Goal: Find specific page/section: Find specific page/section

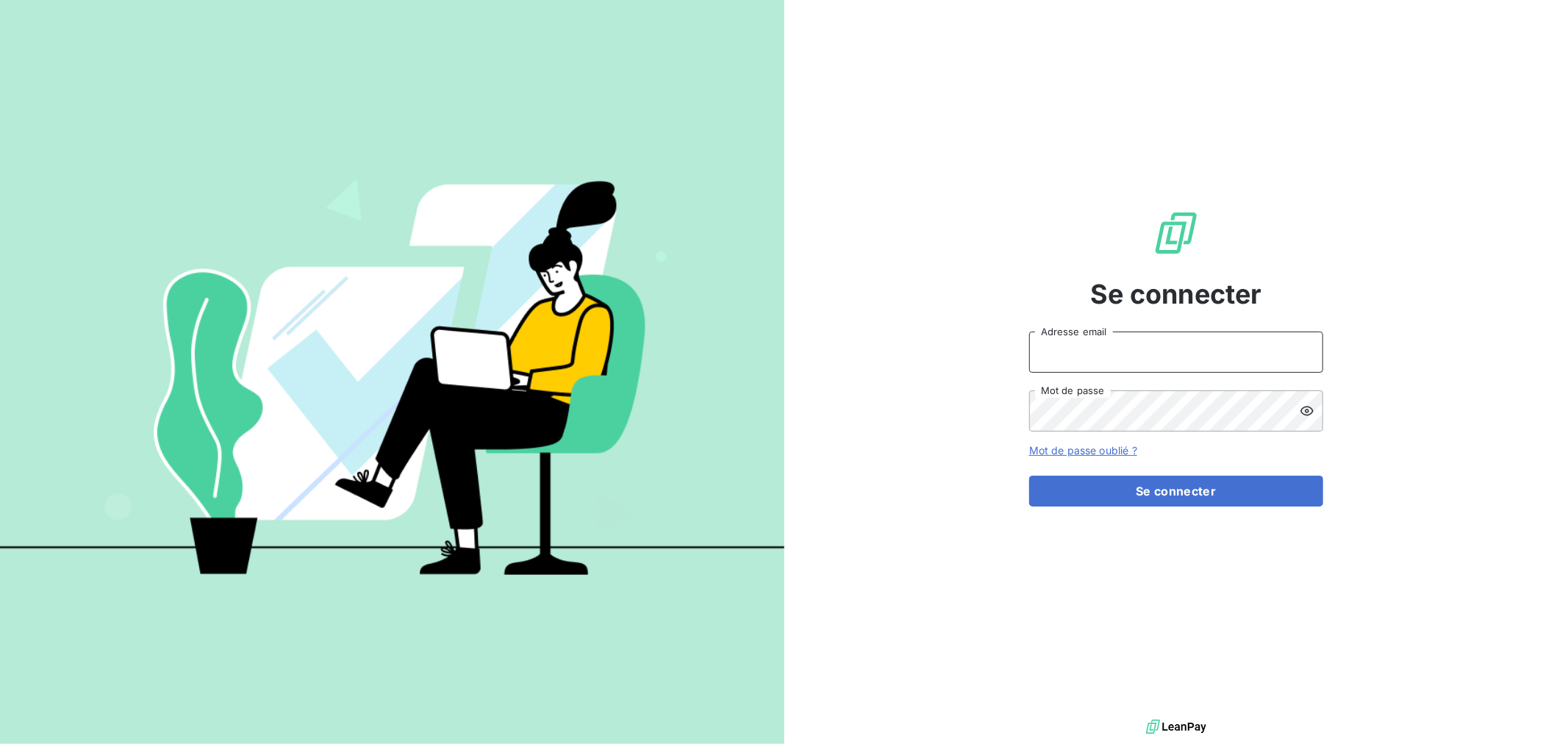
drag, startPoint x: 1111, startPoint y: 349, endPoint x: 1116, endPoint y: 335, distance: 14.9
click at [1111, 349] on input "Adresse email" at bounding box center [1176, 352] width 294 height 41
type input "slamy@groupe-ovalt.com"
click at [1029, 476] on button "Se connecter" at bounding box center [1176, 491] width 294 height 31
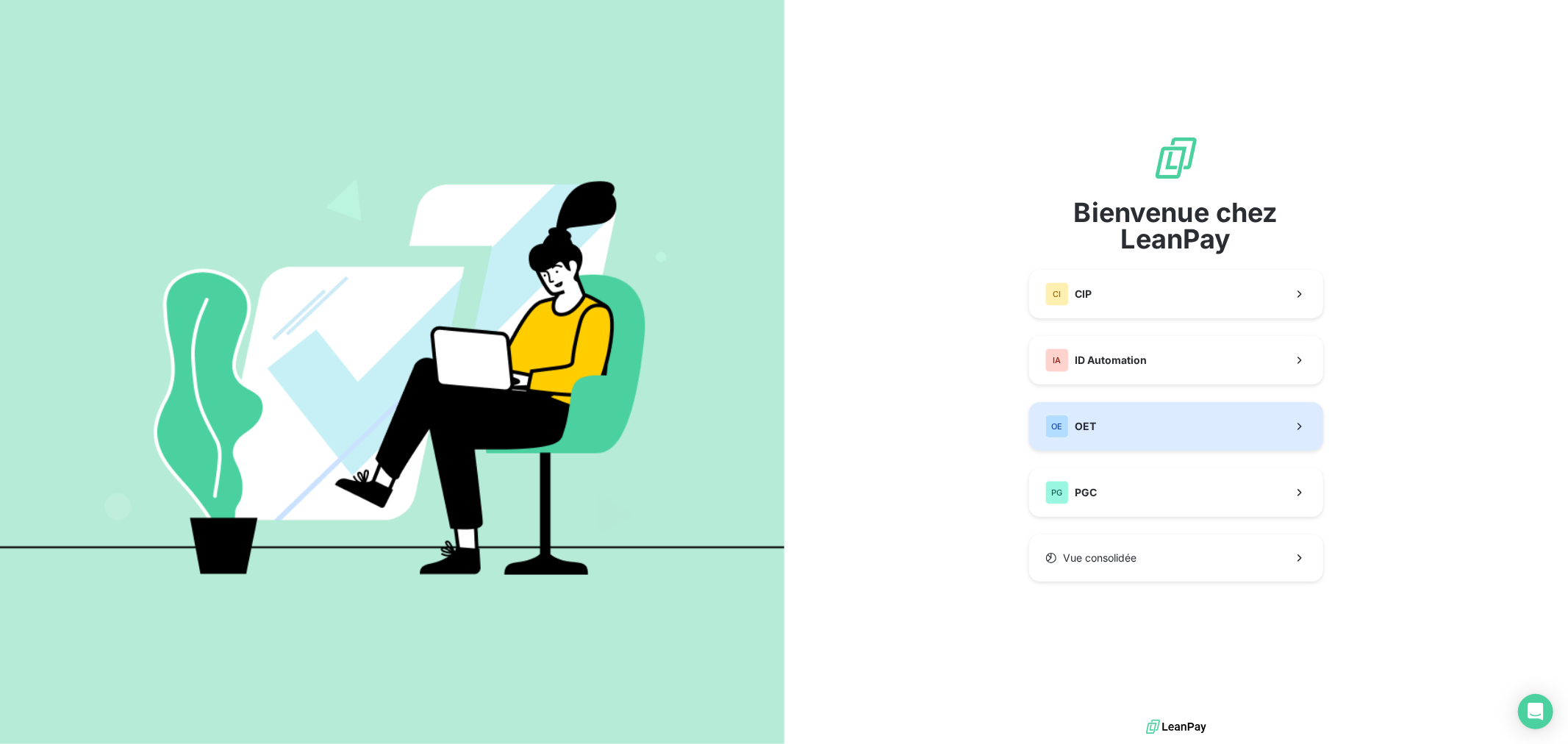
click at [1123, 445] on button "OE OET" at bounding box center [1176, 426] width 294 height 48
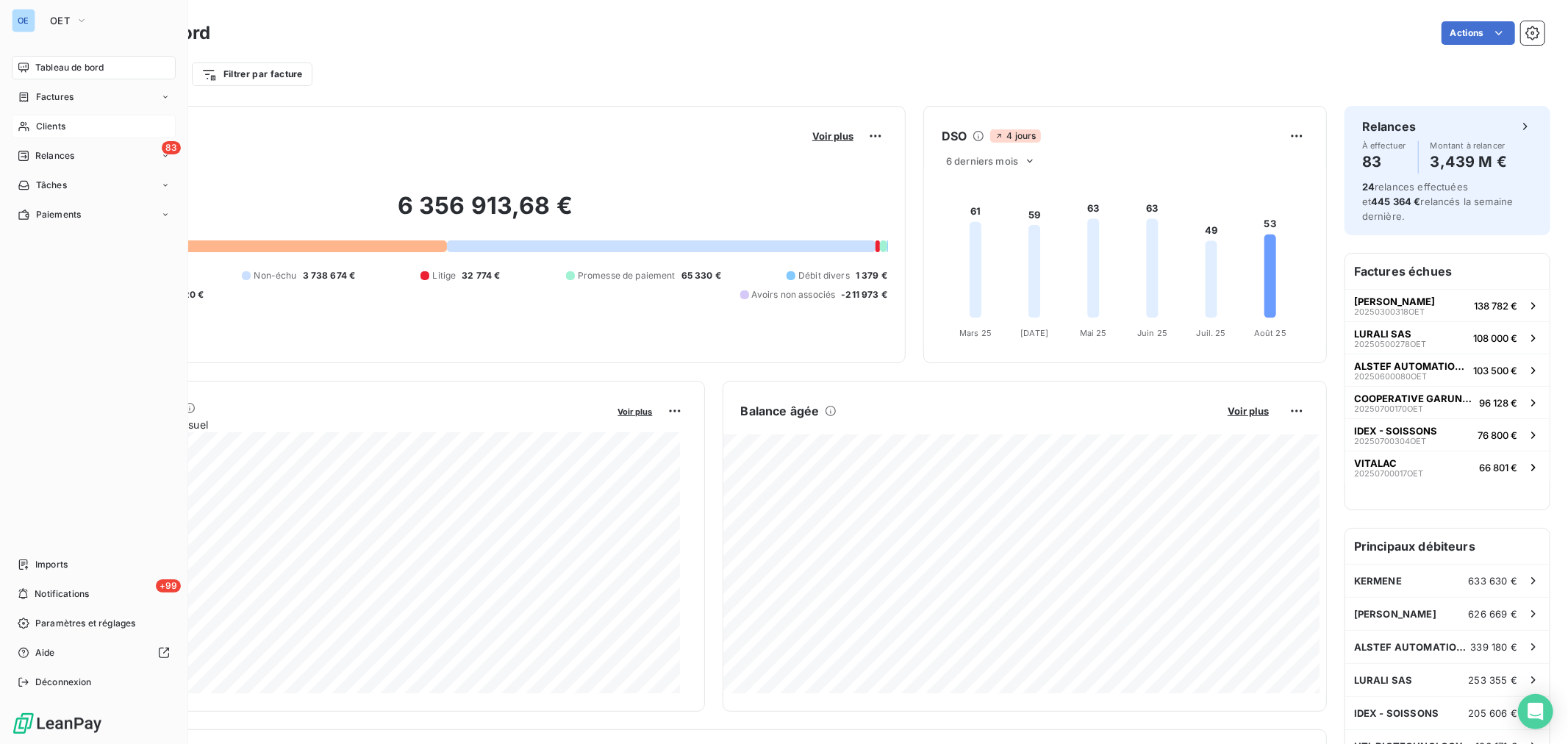
click at [55, 127] on span "Clients" at bounding box center [50, 126] width 29 height 13
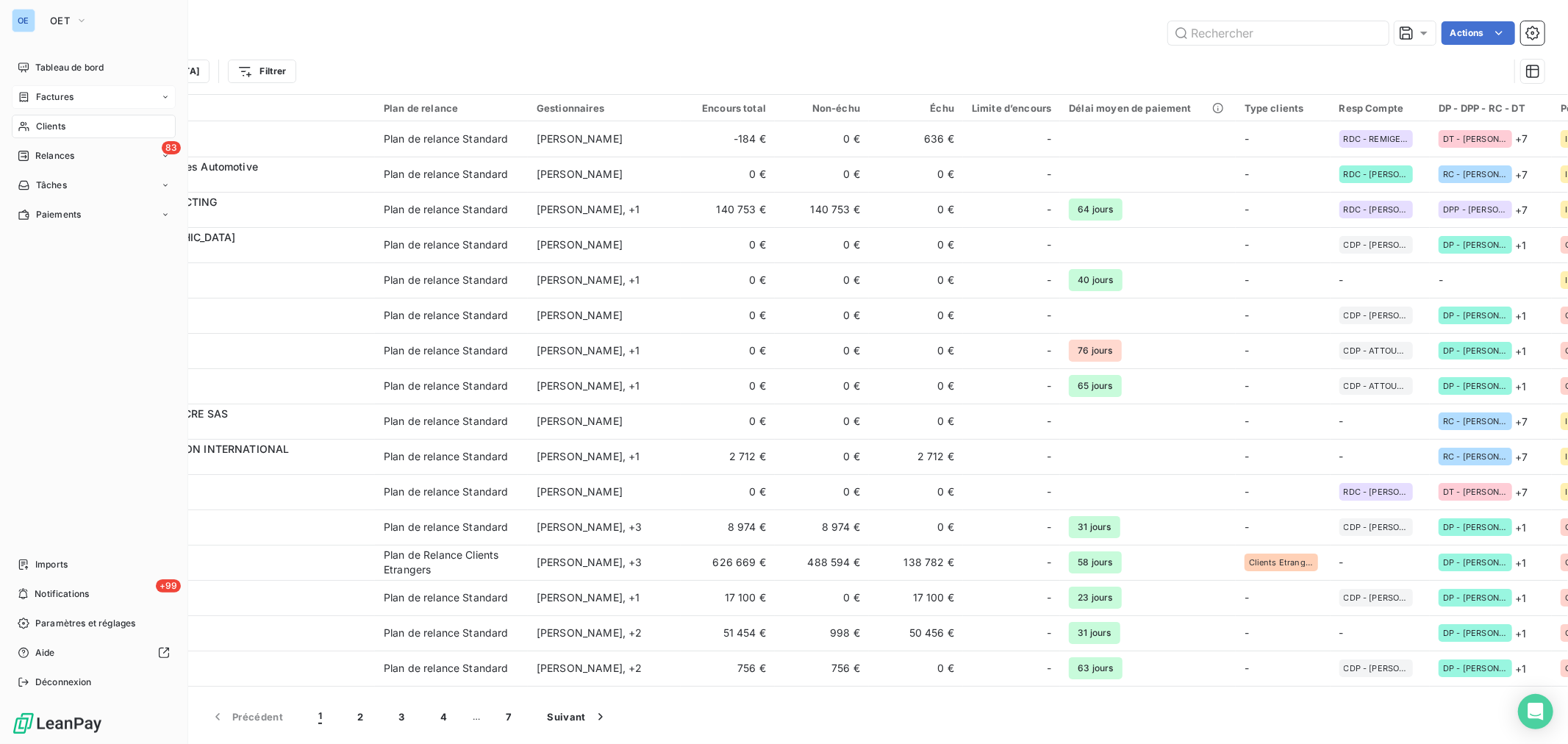
click at [33, 89] on div "Factures" at bounding box center [94, 98] width 164 height 24
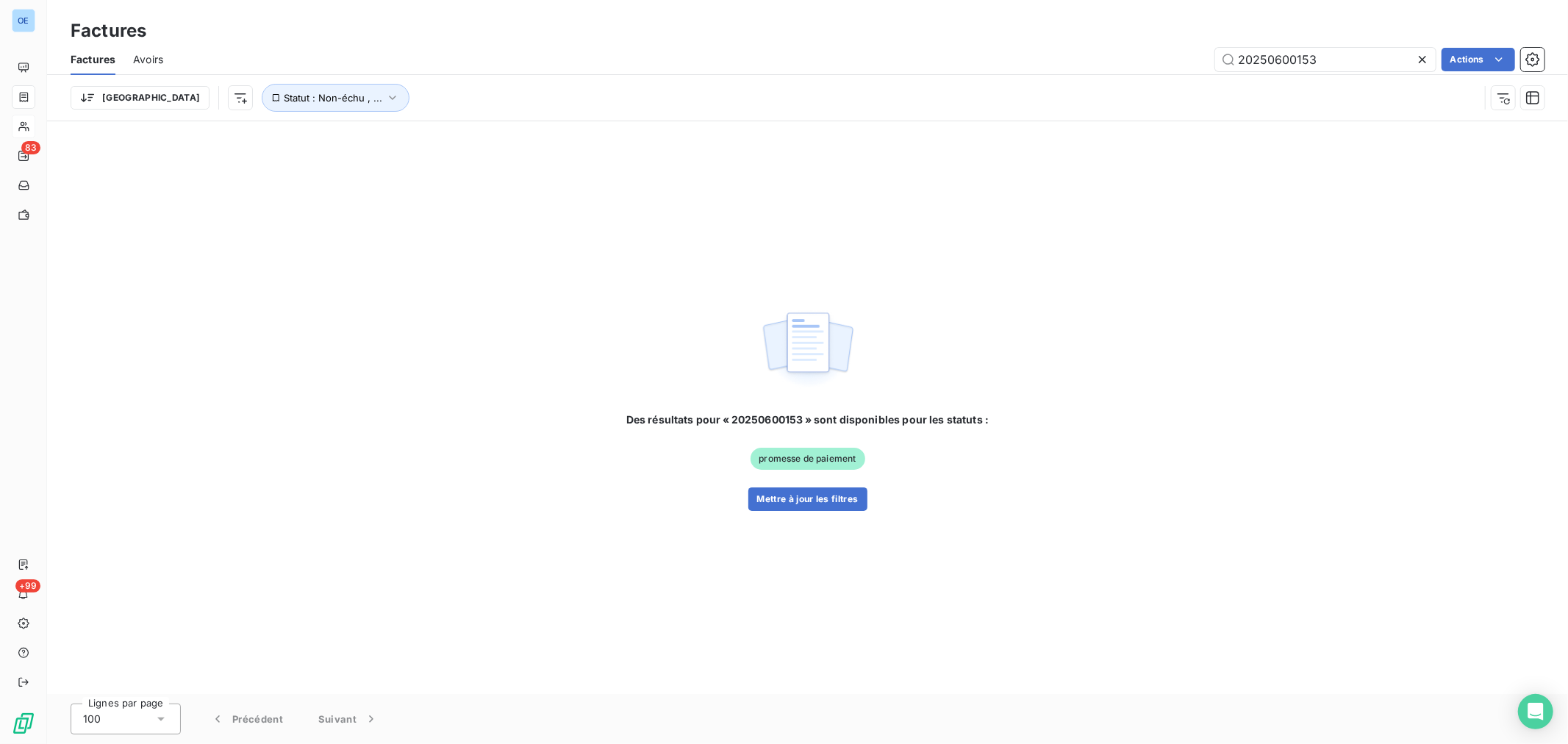
drag, startPoint x: 1324, startPoint y: 61, endPoint x: 1303, endPoint y: 74, distance: 24.7
click at [1303, 74] on div "Factures Avoirs 20250600153 Actions" at bounding box center [807, 59] width 1520 height 31
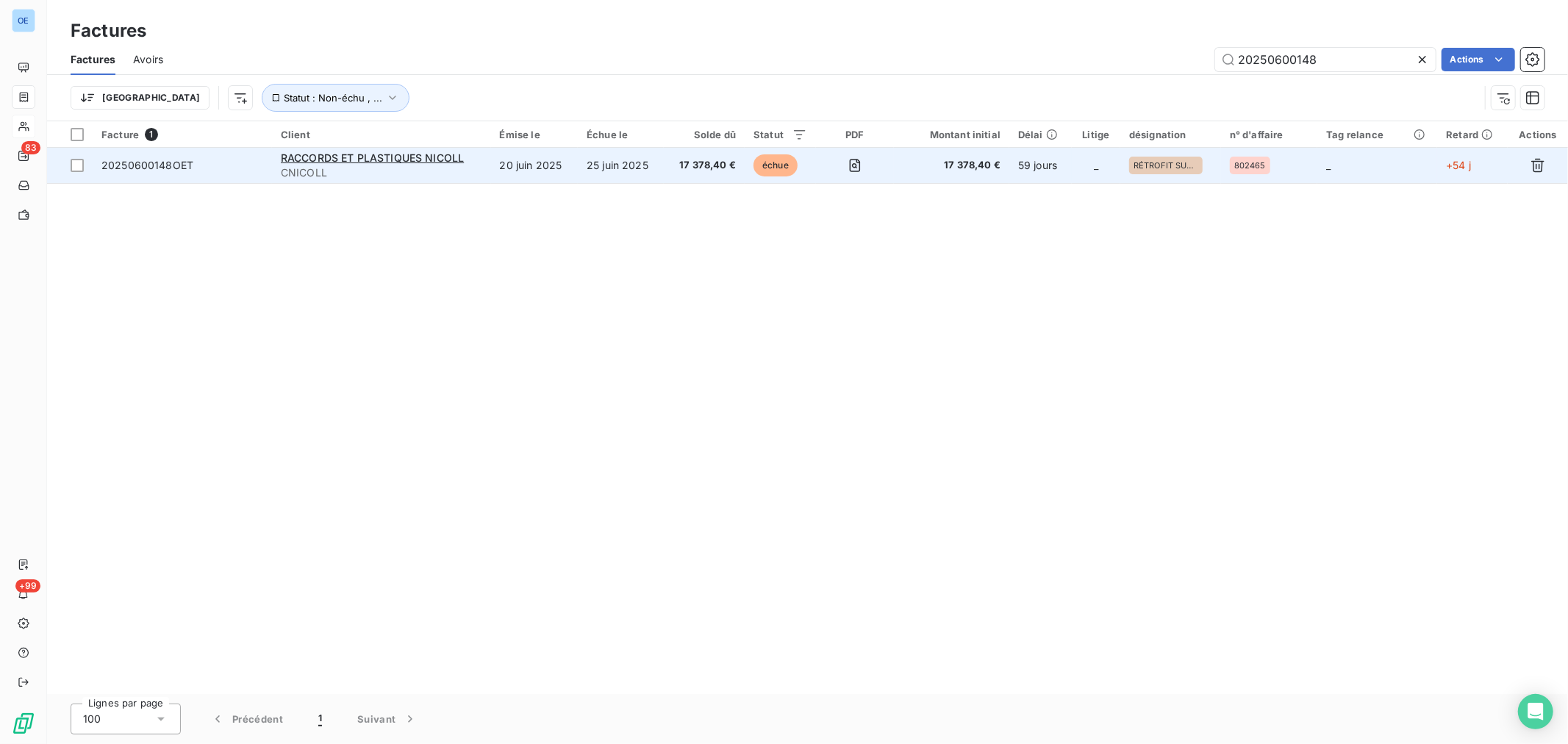
type input "20250600148"
click at [954, 174] on td "17 378,40 €" at bounding box center [952, 165] width 116 height 36
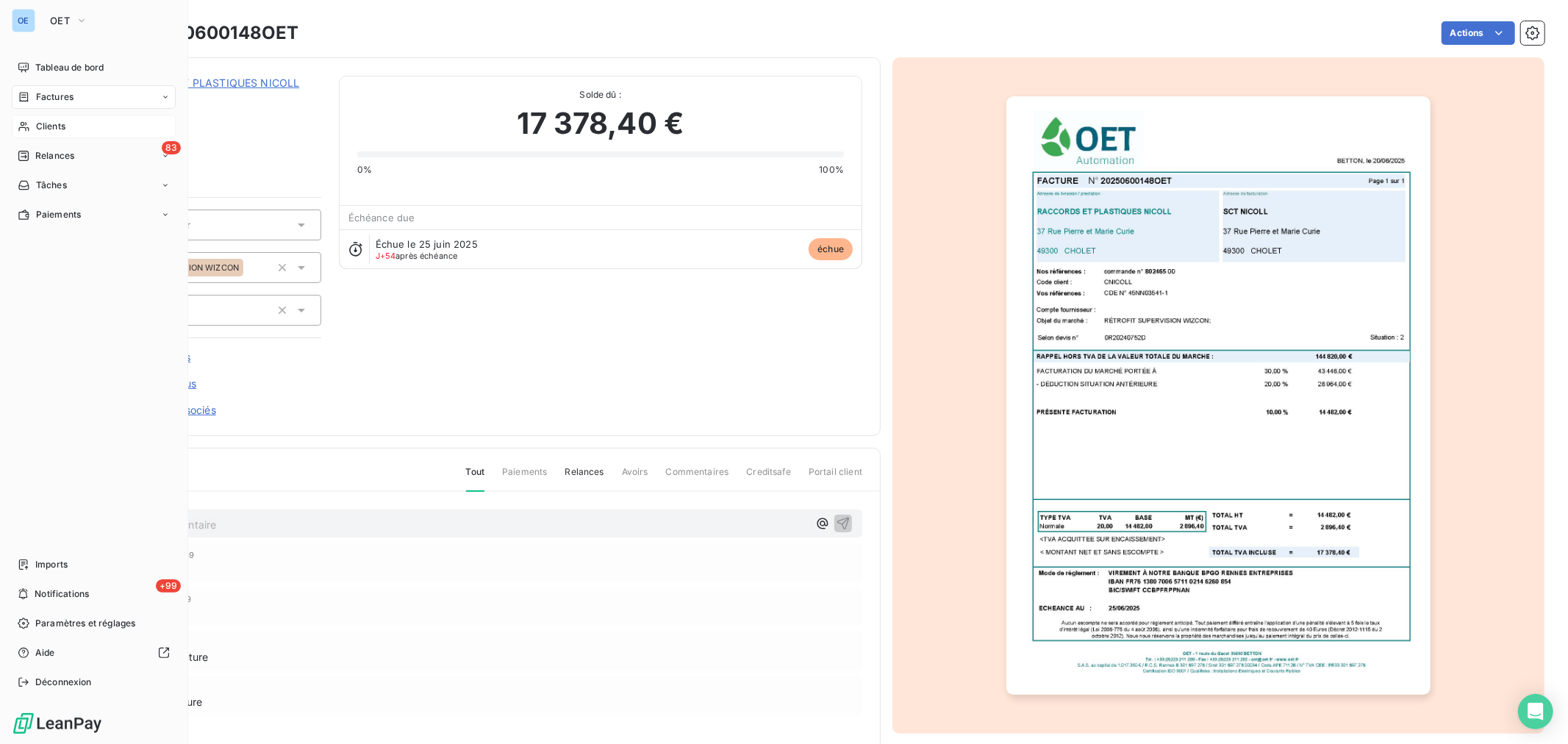
click at [40, 99] on span "Factures" at bounding box center [54, 97] width 37 height 13
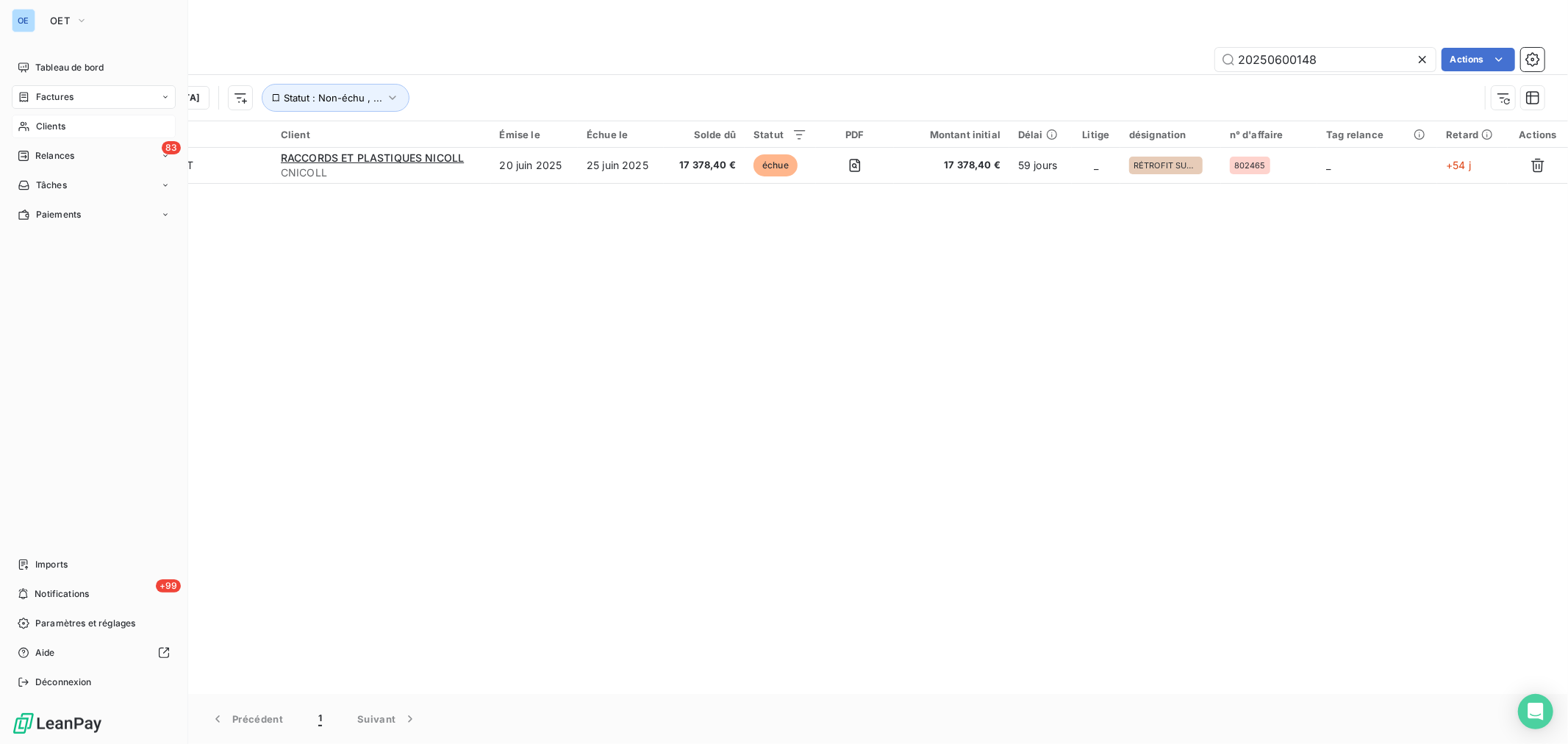
click at [28, 128] on icon at bounding box center [23, 127] width 10 height 10
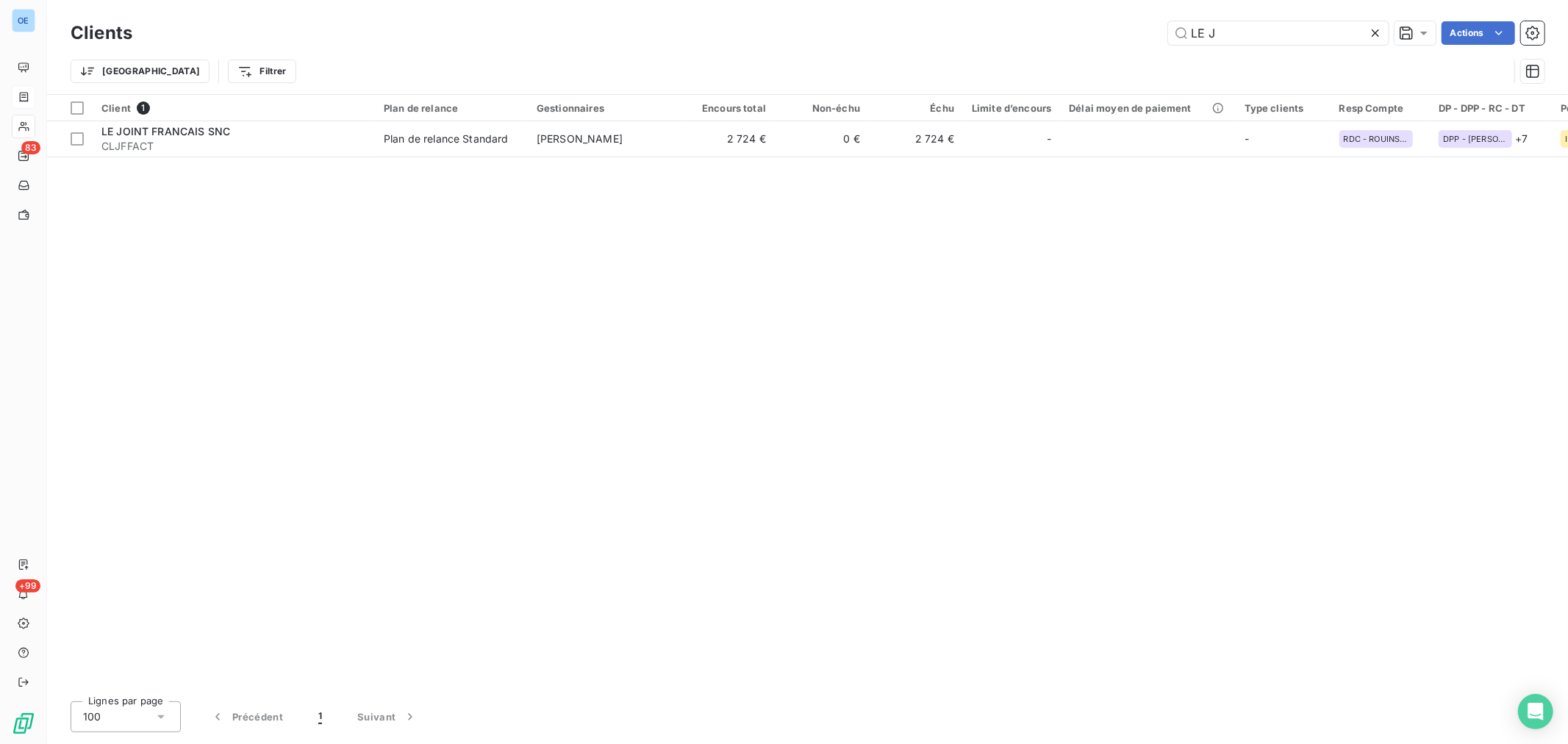
type input "LE J"
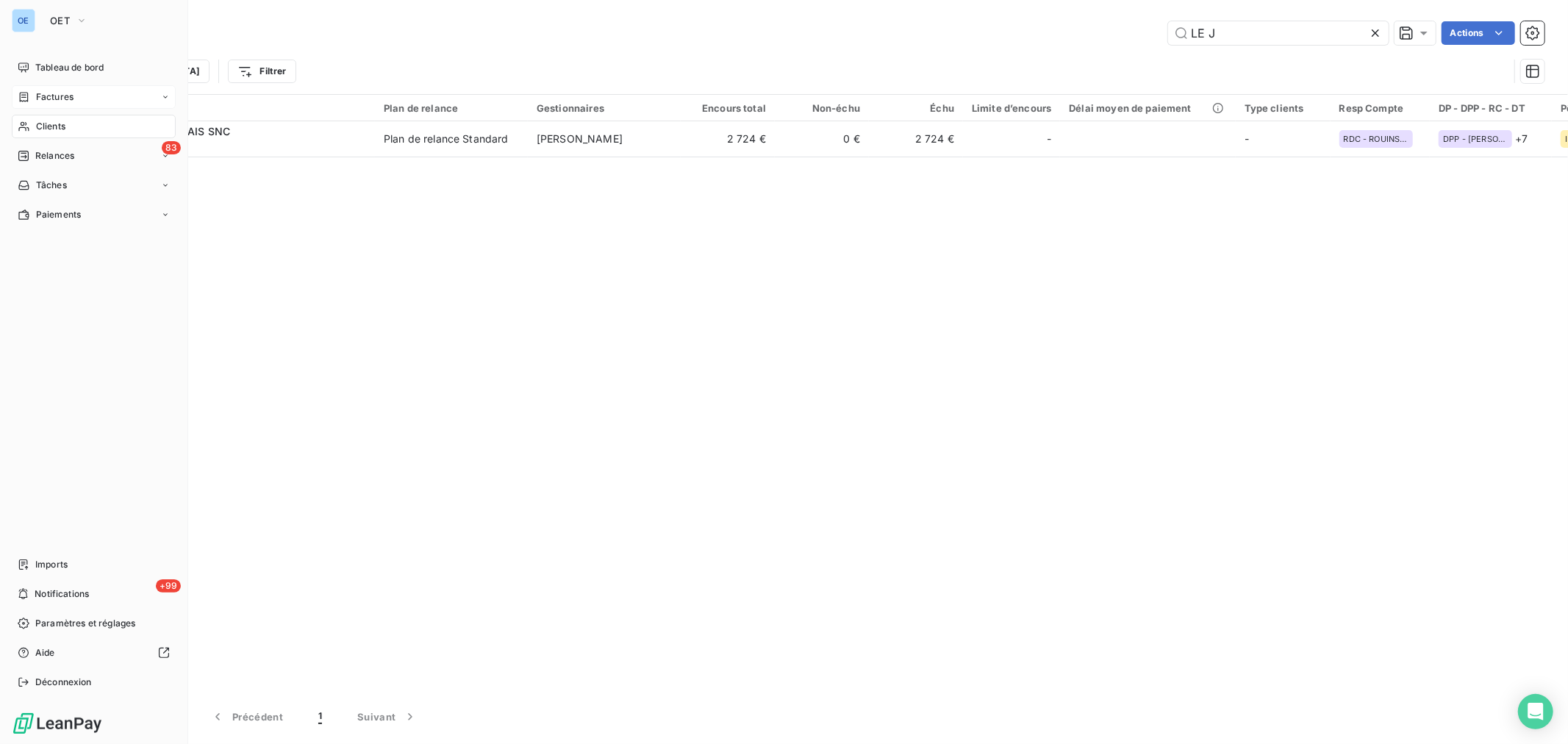
click at [75, 100] on div "Factures" at bounding box center [94, 98] width 164 height 24
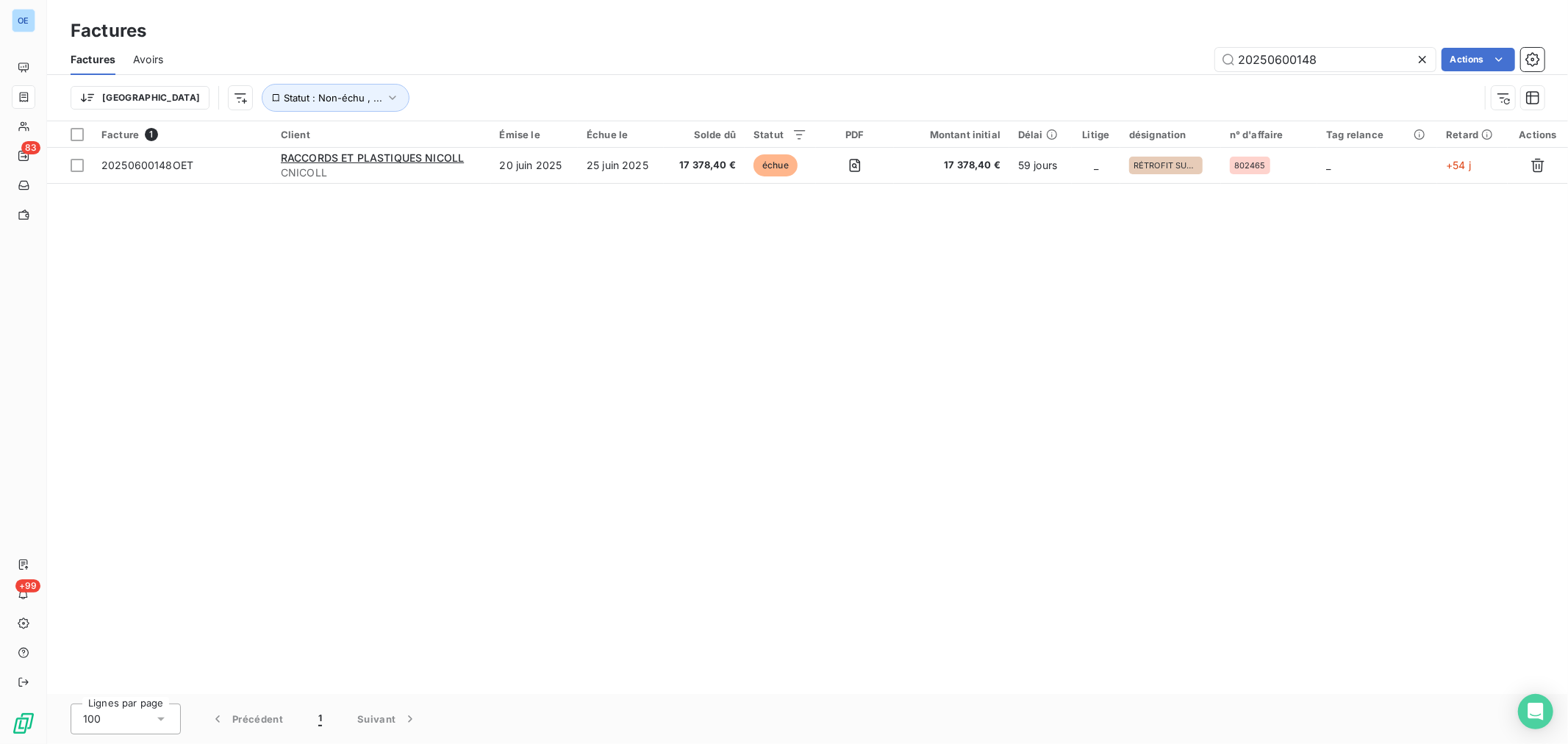
drag, startPoint x: 1361, startPoint y: 63, endPoint x: 1272, endPoint y: 76, distance: 89.9
click at [1272, 76] on div "Factures Avoirs 20250600148 Actions Trier Statut : Non-échu , ..." at bounding box center [807, 82] width 1520 height 76
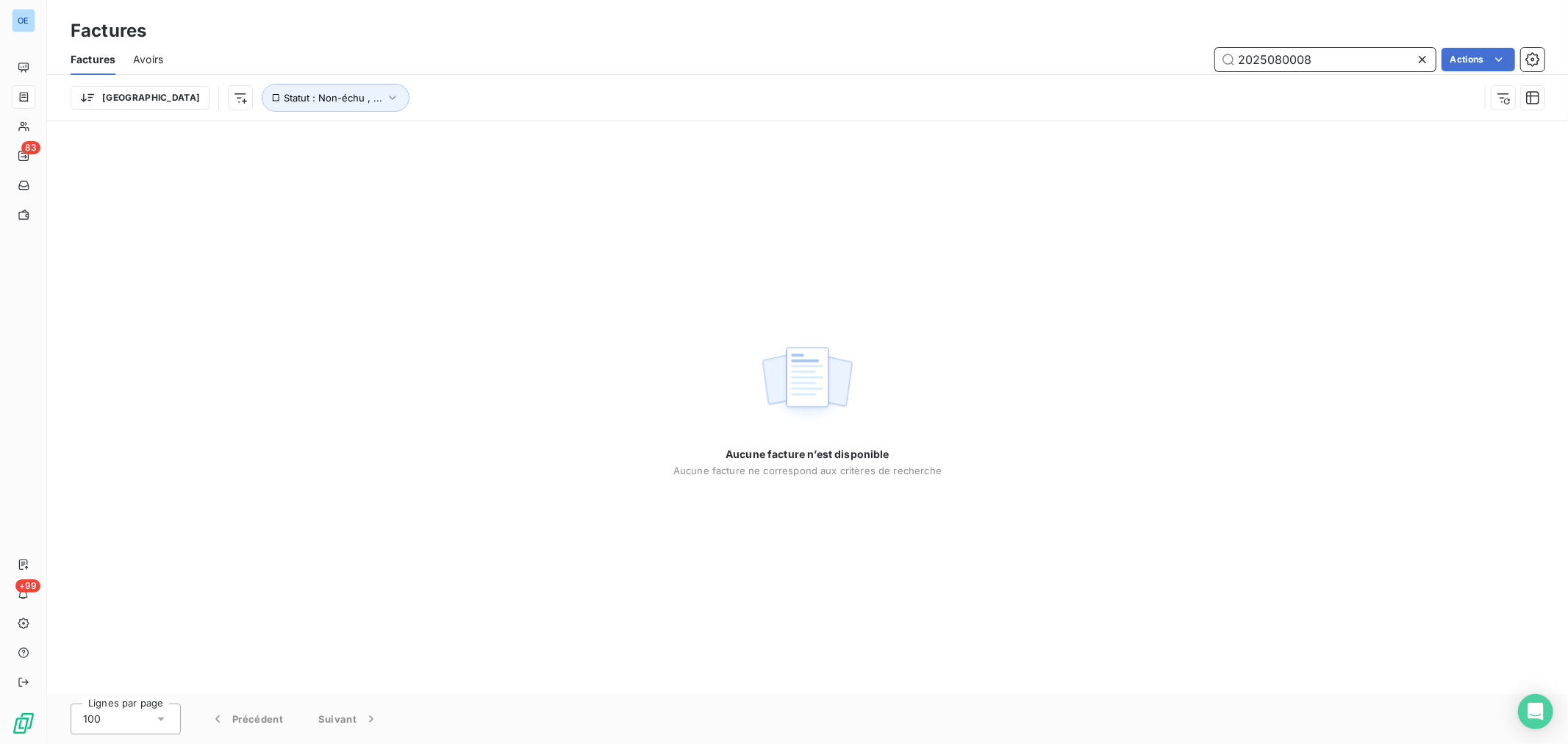
drag, startPoint x: 1326, startPoint y: 60, endPoint x: 1269, endPoint y: 75, distance: 58.9
click at [1269, 75] on div "Factures Avoirs 2025080008 Actions Trier Statut : Non-échu , ..." at bounding box center [807, 82] width 1520 height 76
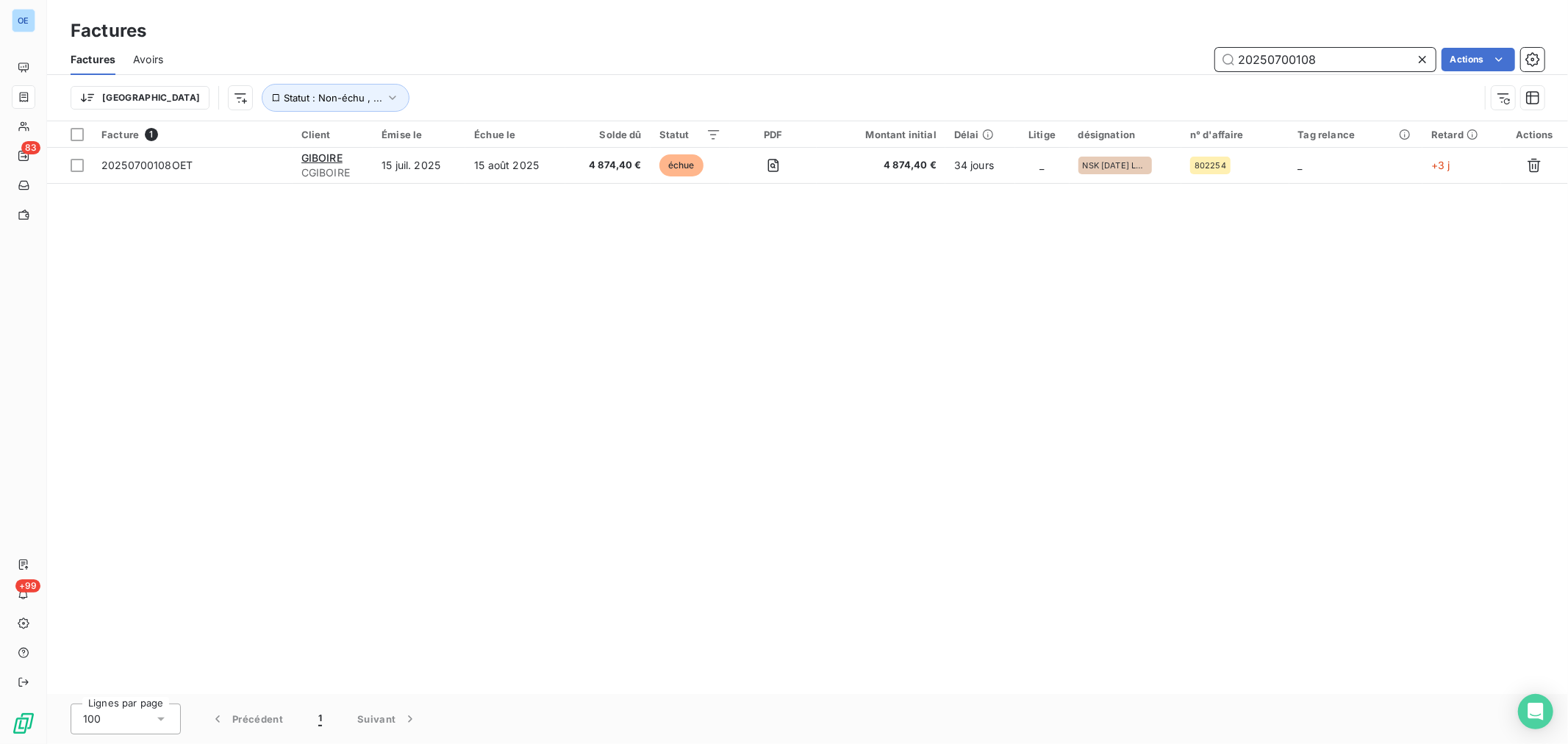
drag, startPoint x: 1340, startPoint y: 49, endPoint x: 1274, endPoint y: 71, distance: 69.6
click at [1274, 71] on div "Factures Avoirs 20250700108 Actions" at bounding box center [807, 59] width 1520 height 31
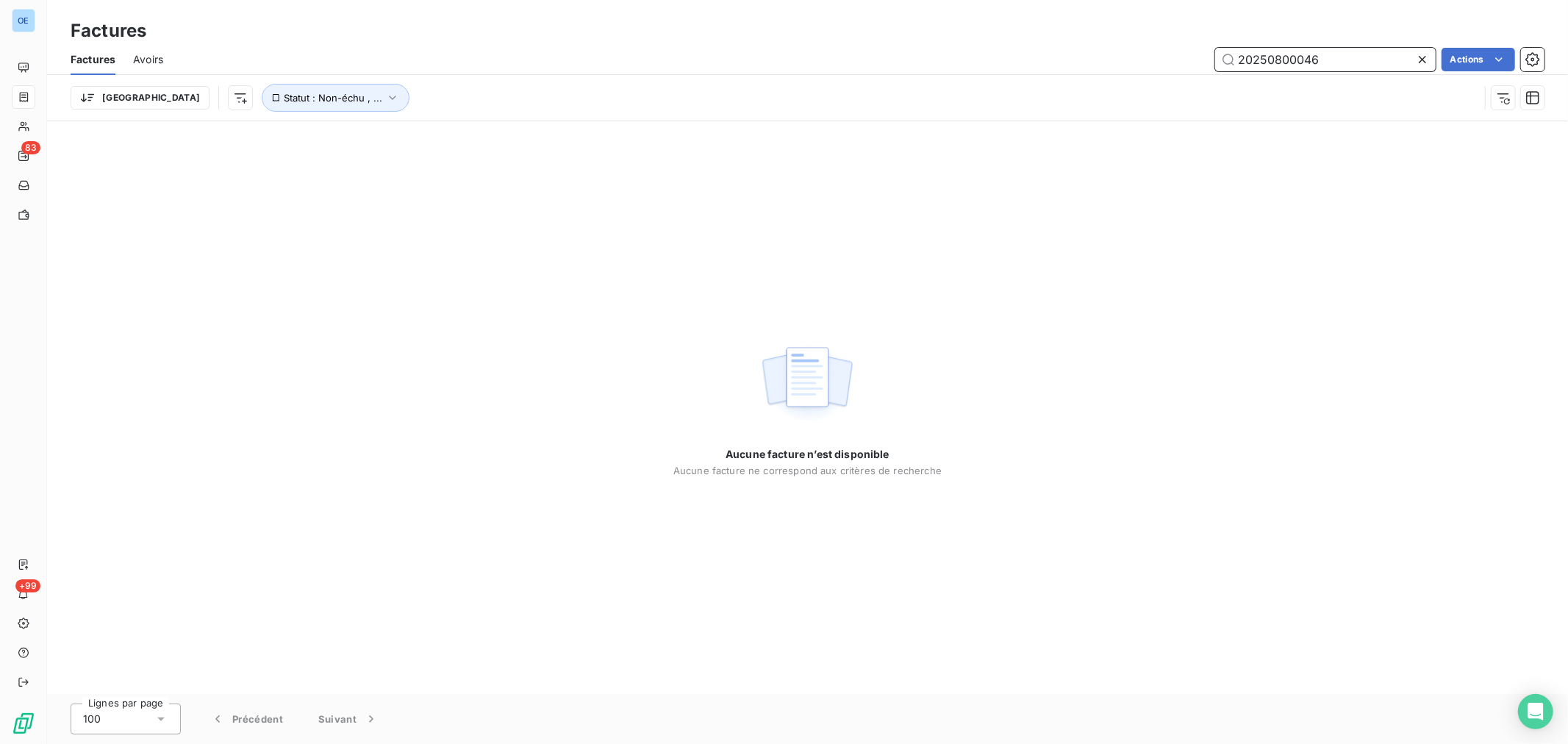
click at [1292, 63] on input "20250800046" at bounding box center [1325, 59] width 220 height 24
drag, startPoint x: 1343, startPoint y: 66, endPoint x: 1274, endPoint y: 71, distance: 69.2
click at [1274, 71] on div "Factures Avoirs 20250800046 Actions" at bounding box center [807, 59] width 1520 height 31
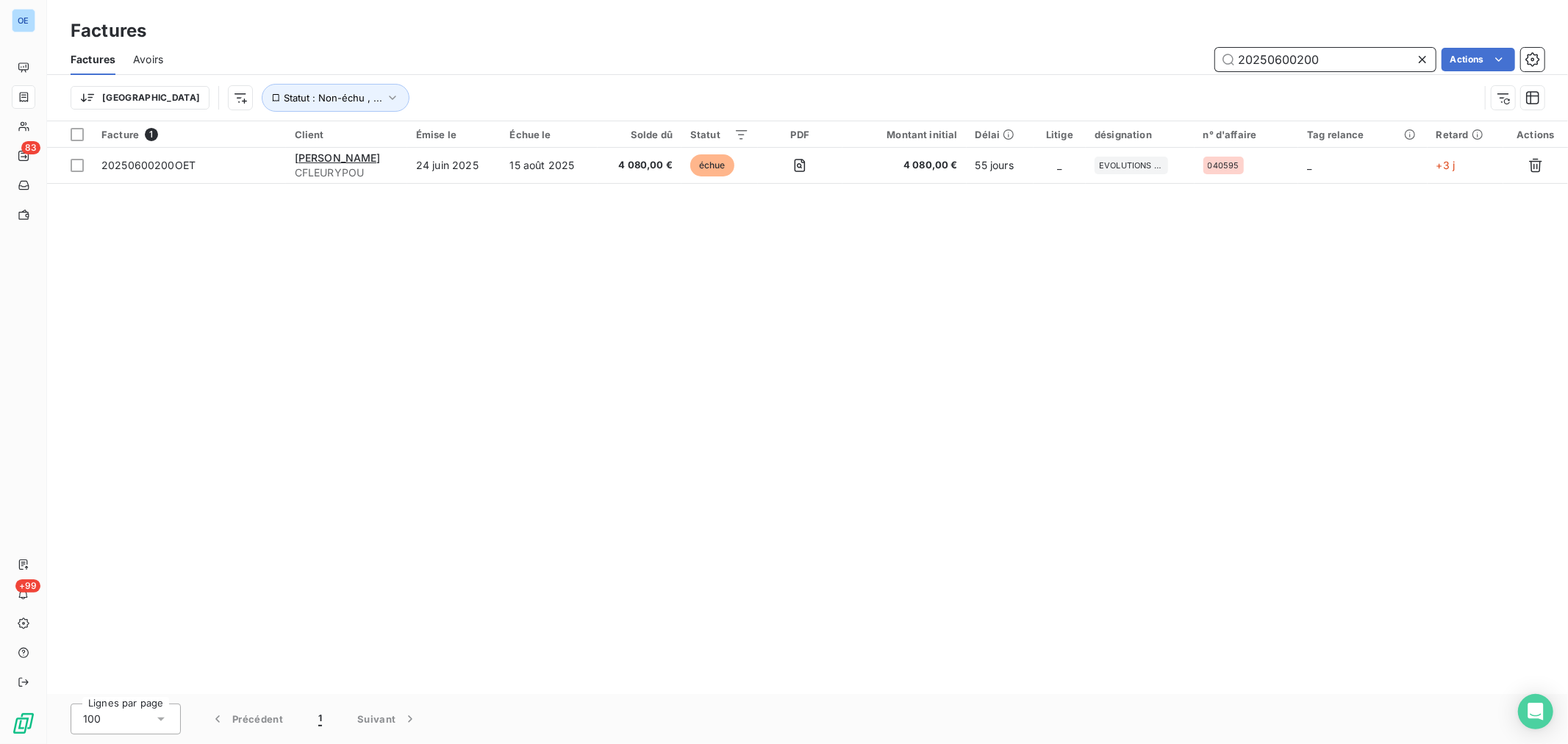
type input "20250600200"
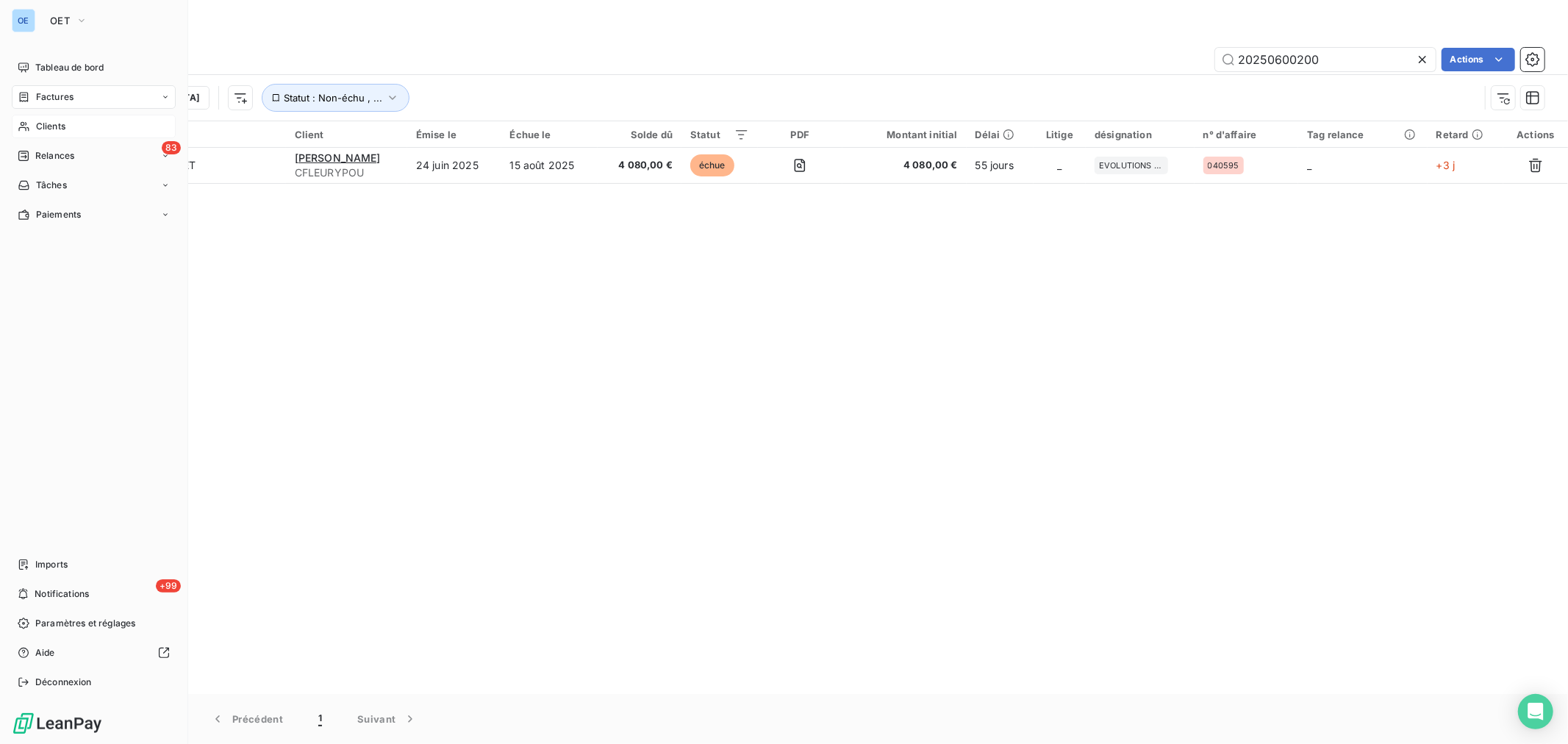
click at [42, 132] on span "Clients" at bounding box center [50, 126] width 29 height 13
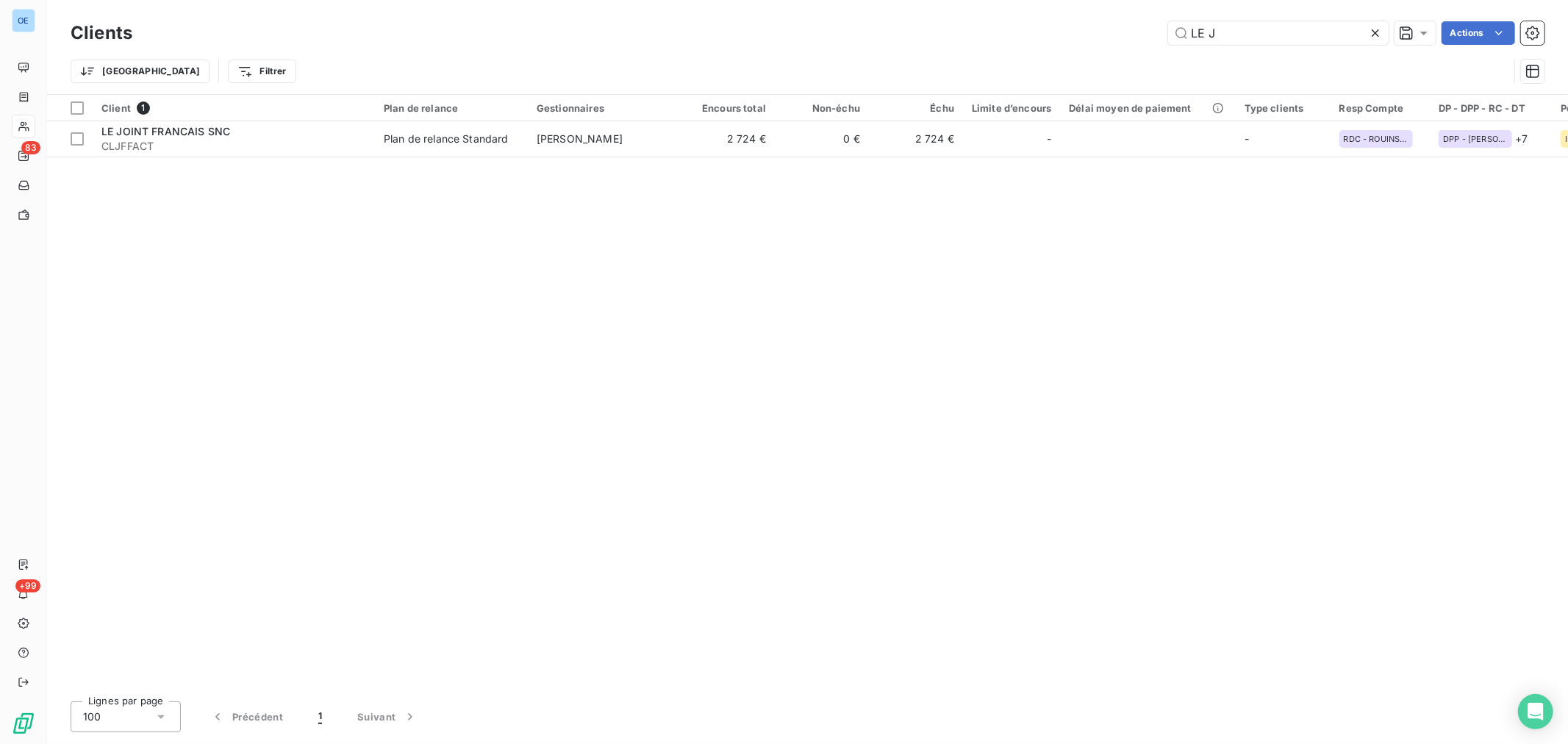
drag, startPoint x: 1237, startPoint y: 40, endPoint x: 1018, endPoint y: 10, distance: 221.0
click at [1054, 15] on div "Clients LE J Actions Trier Filtrer" at bounding box center [807, 47] width 1520 height 94
drag, startPoint x: 1237, startPoint y: 33, endPoint x: 1092, endPoint y: 1, distance: 148.5
click at [1092, 1] on div "Clients IDEA Actions Trier Filtrer" at bounding box center [807, 47] width 1520 height 94
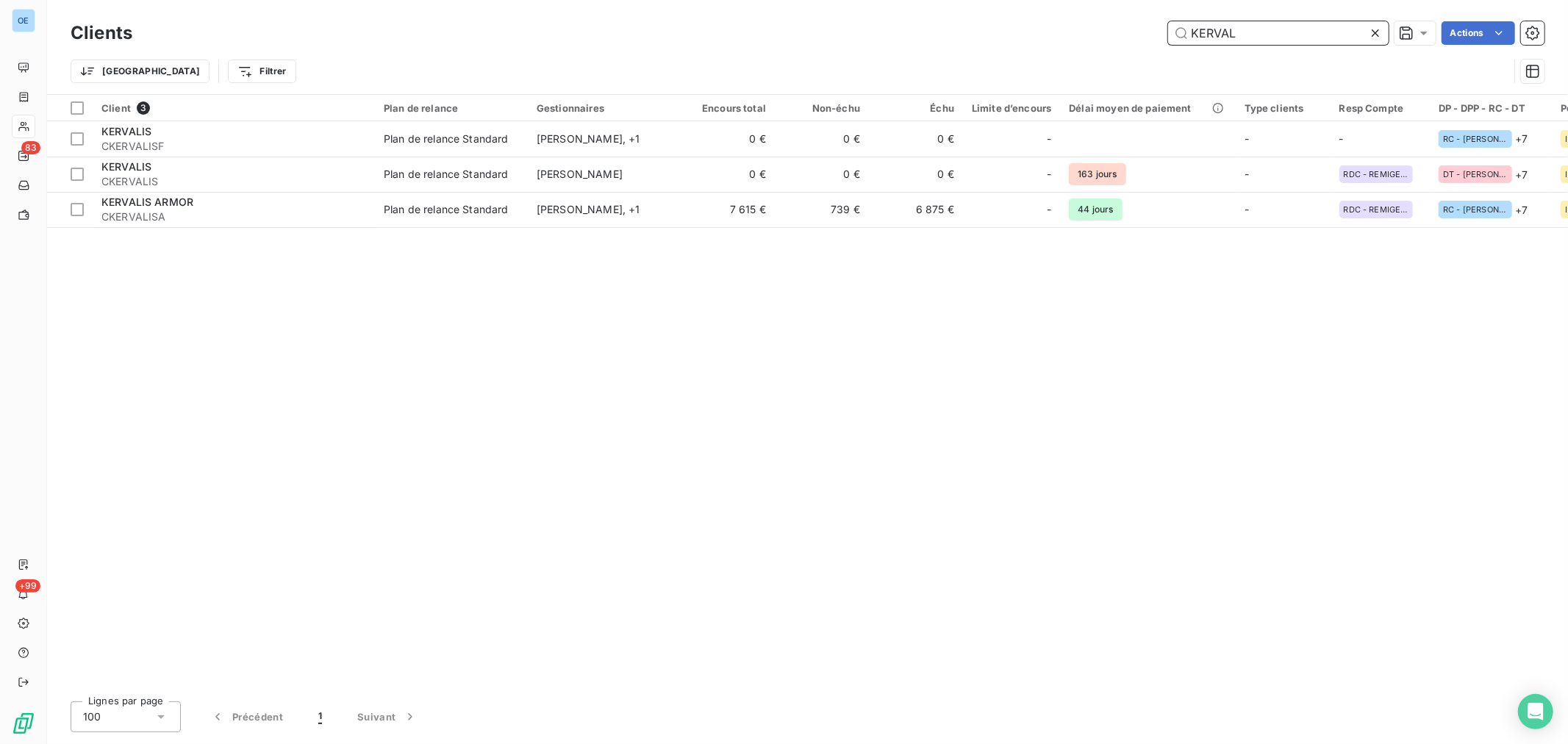
type input "KERVAL"
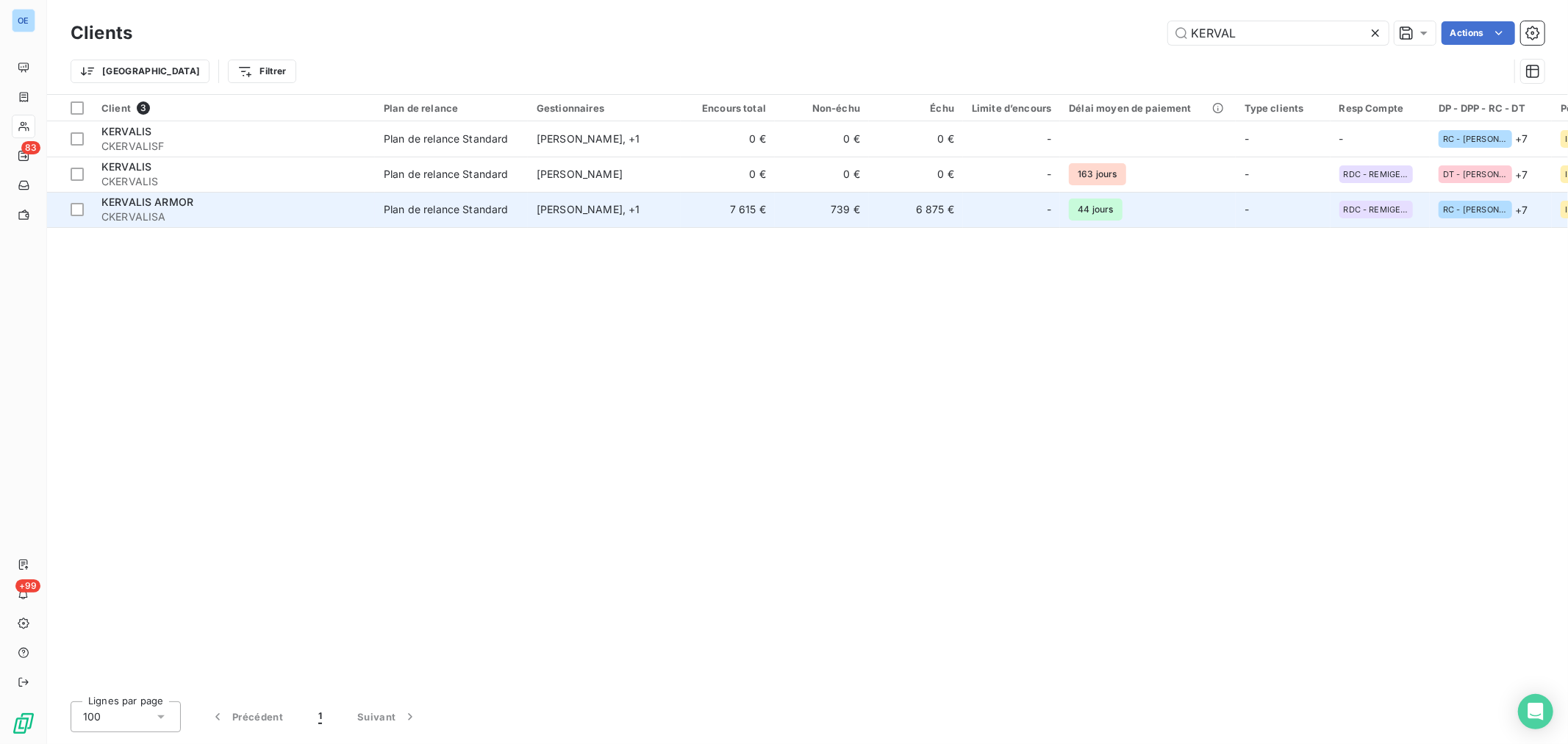
click at [952, 215] on td "6 875 €" at bounding box center [916, 209] width 94 height 36
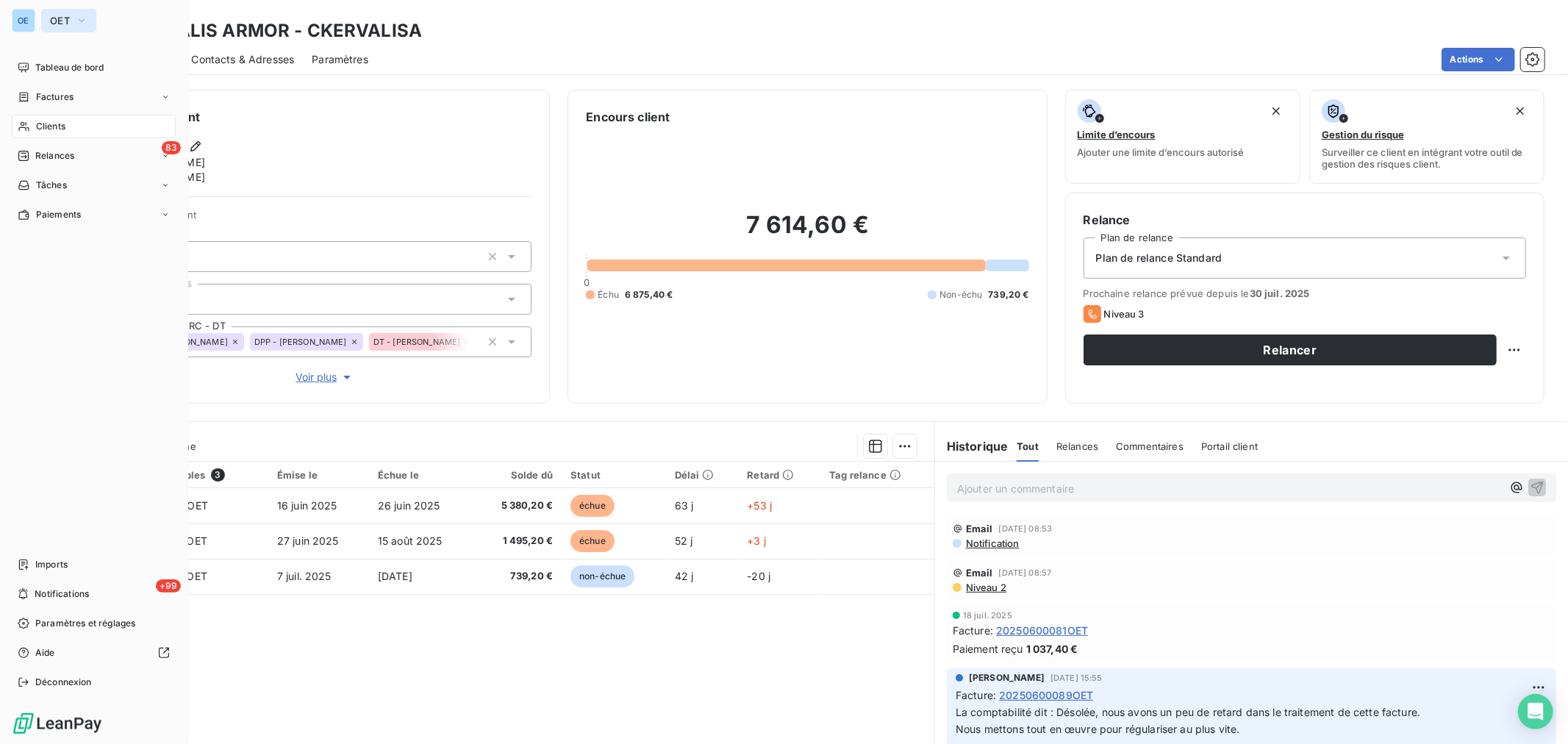
click at [75, 25] on button "OET" at bounding box center [69, 21] width 55 height 24
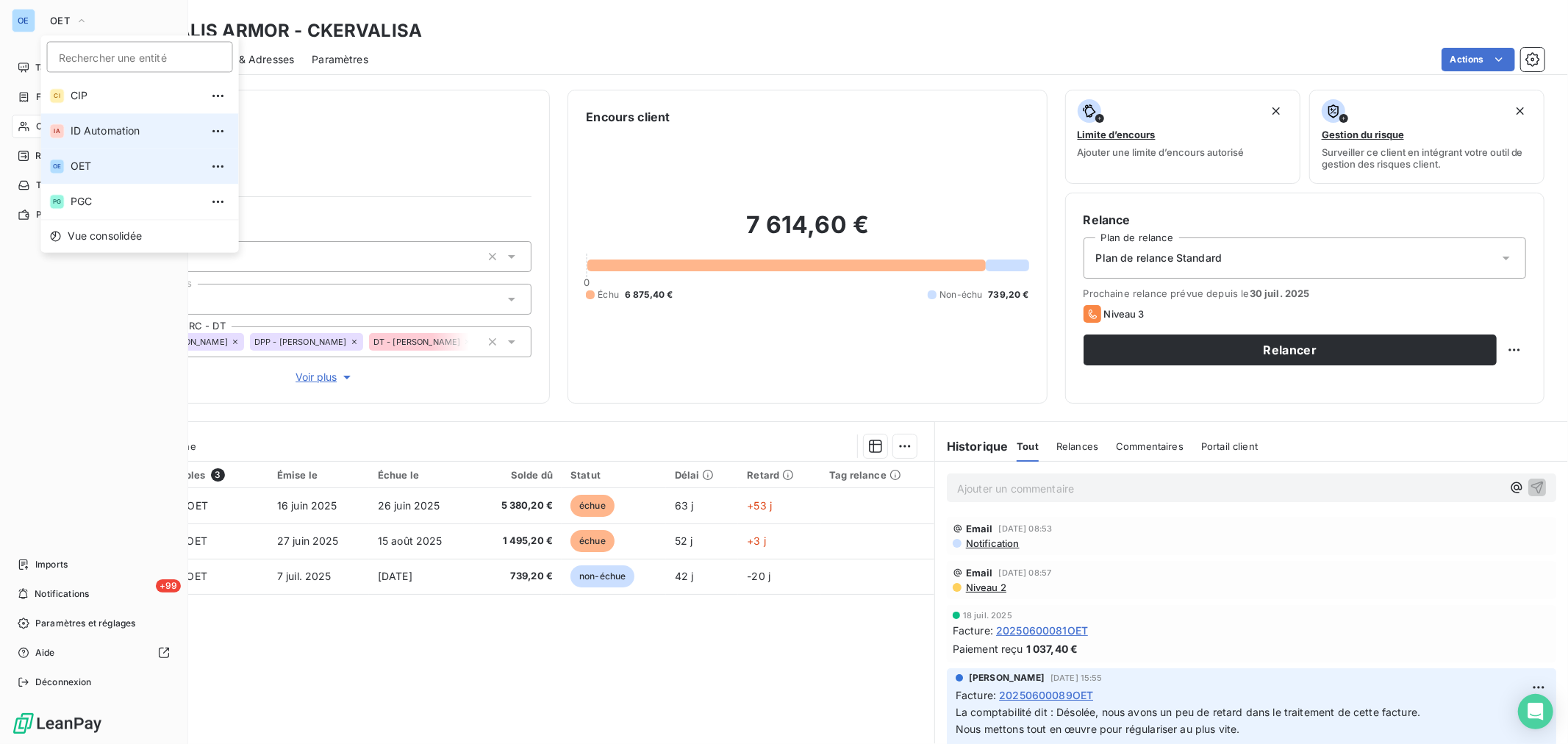
click at [125, 130] on span "ID Automation" at bounding box center [136, 131] width 130 height 15
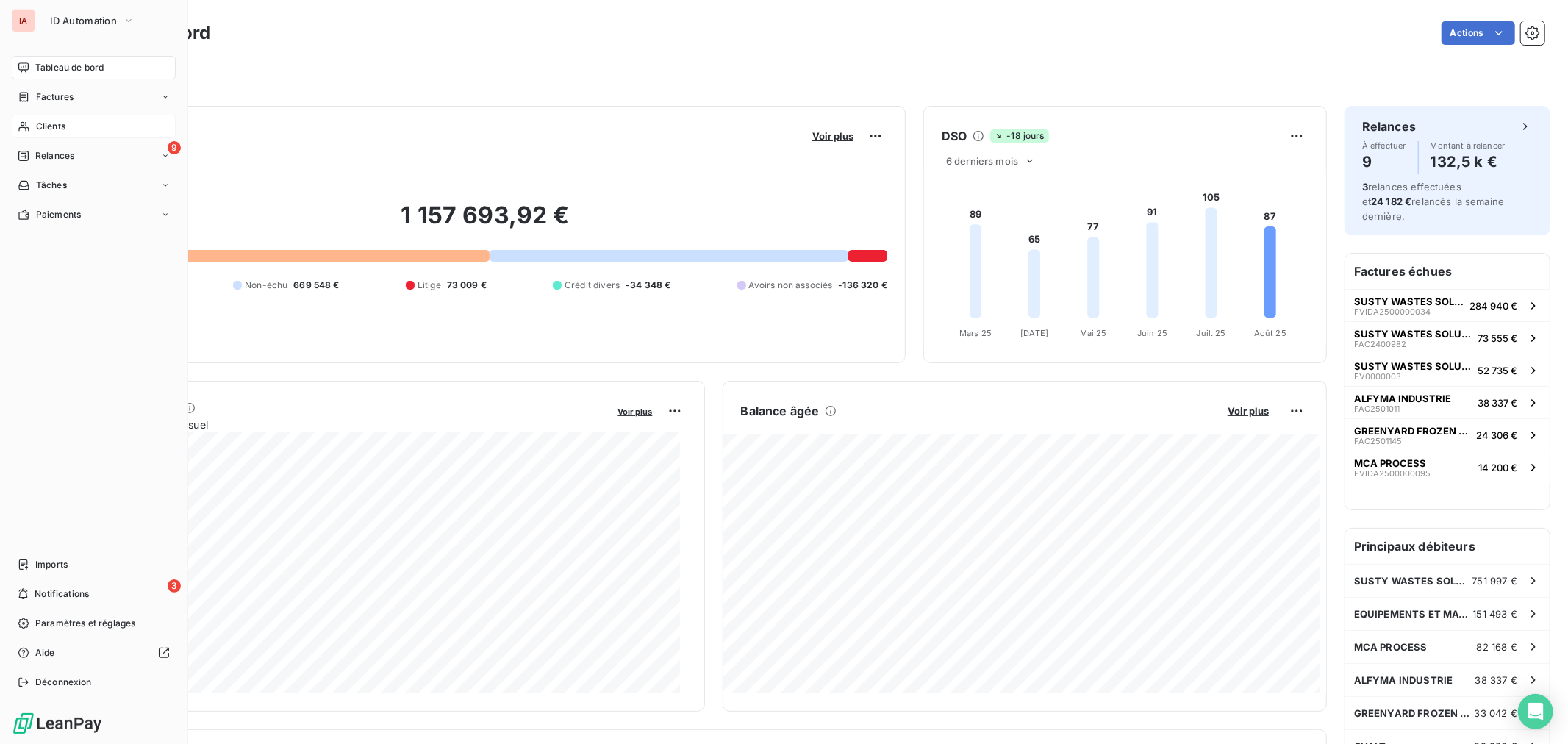
click at [34, 131] on div "Clients" at bounding box center [94, 127] width 164 height 24
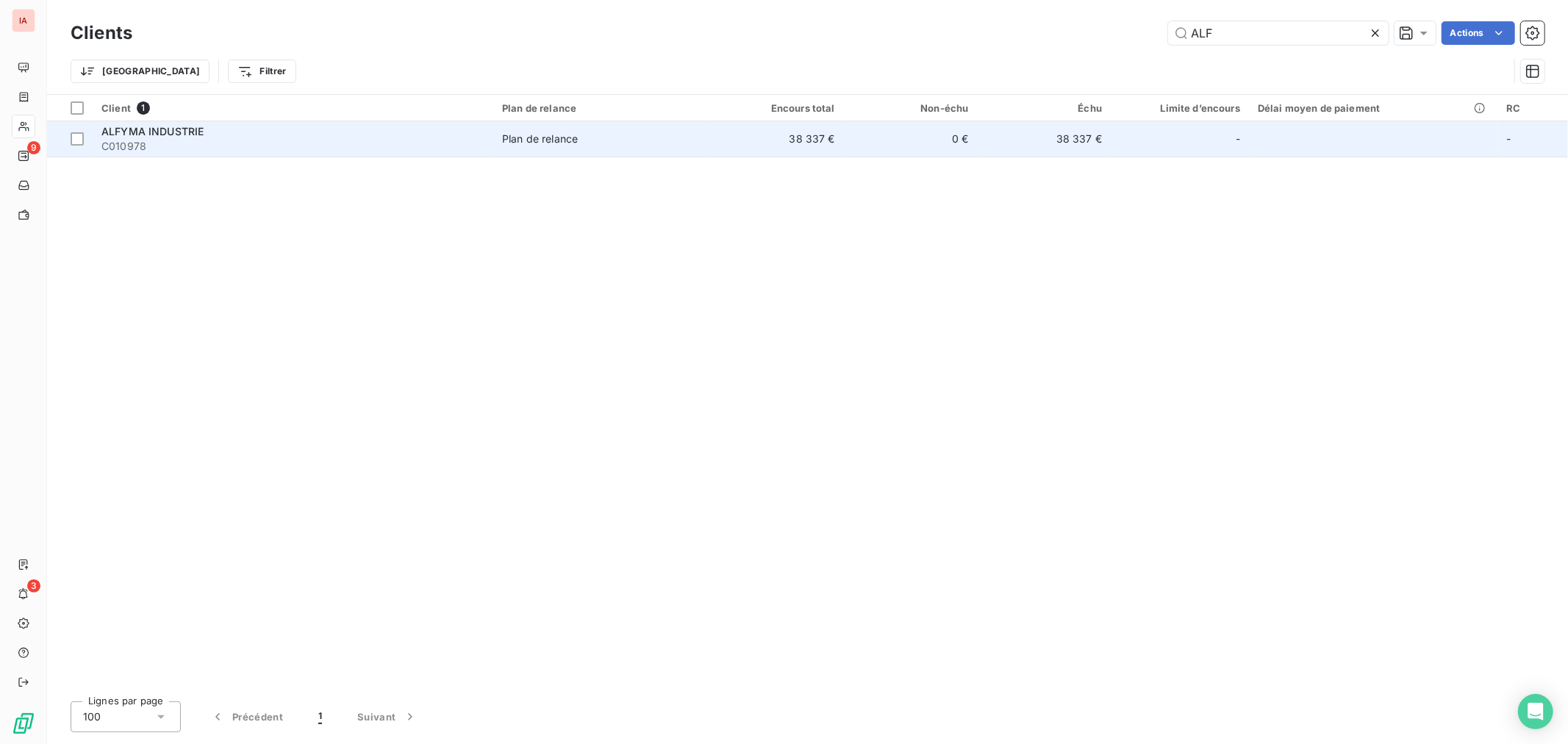
type input "ALF"
click at [961, 155] on td "0 €" at bounding box center [910, 139] width 134 height 36
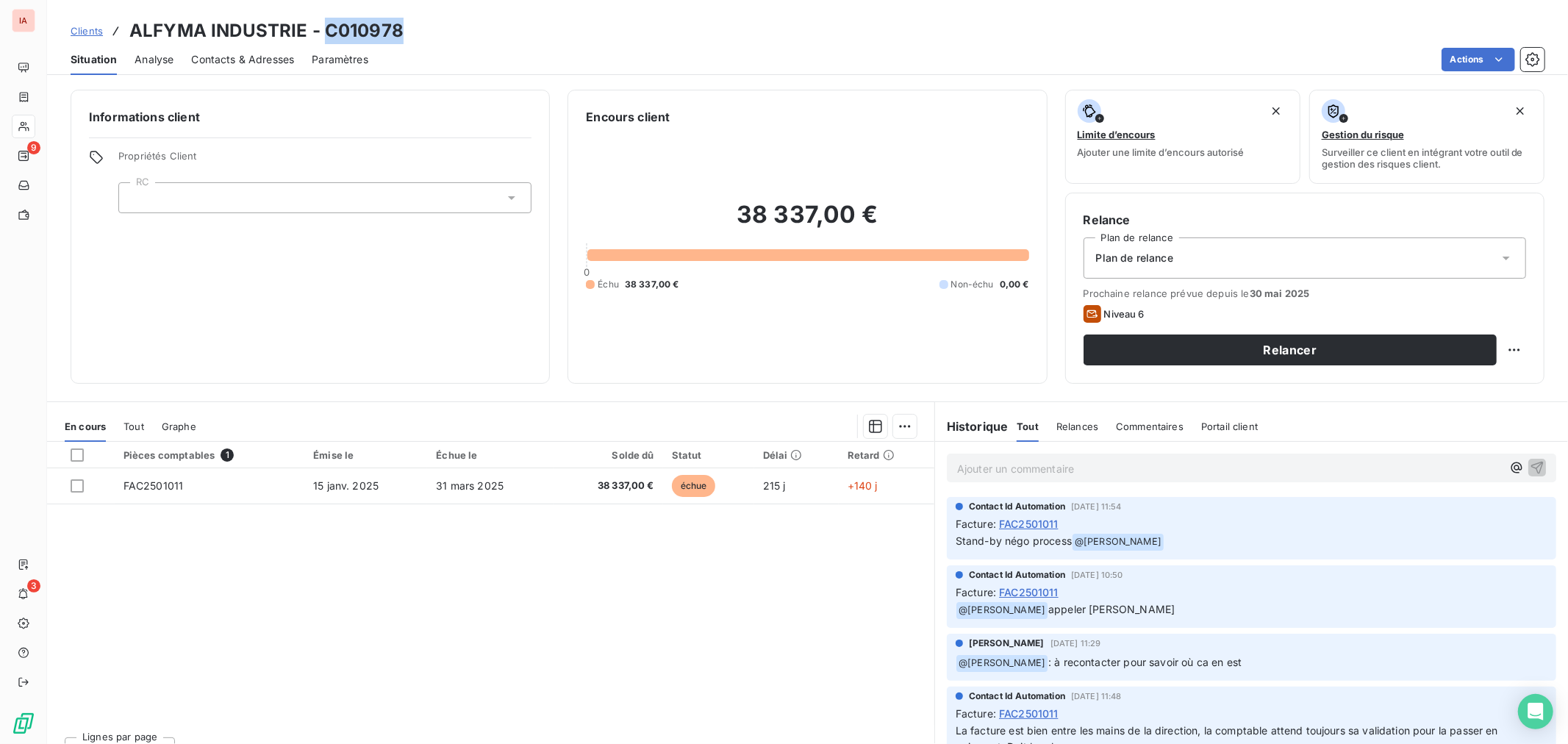
drag, startPoint x: 417, startPoint y: 32, endPoint x: 325, endPoint y: 36, distance: 92.1
click at [325, 36] on div "Clients ALFYMA INDUSTRIE - C010978" at bounding box center [807, 30] width 1520 height 26
copy h3 "C010978"
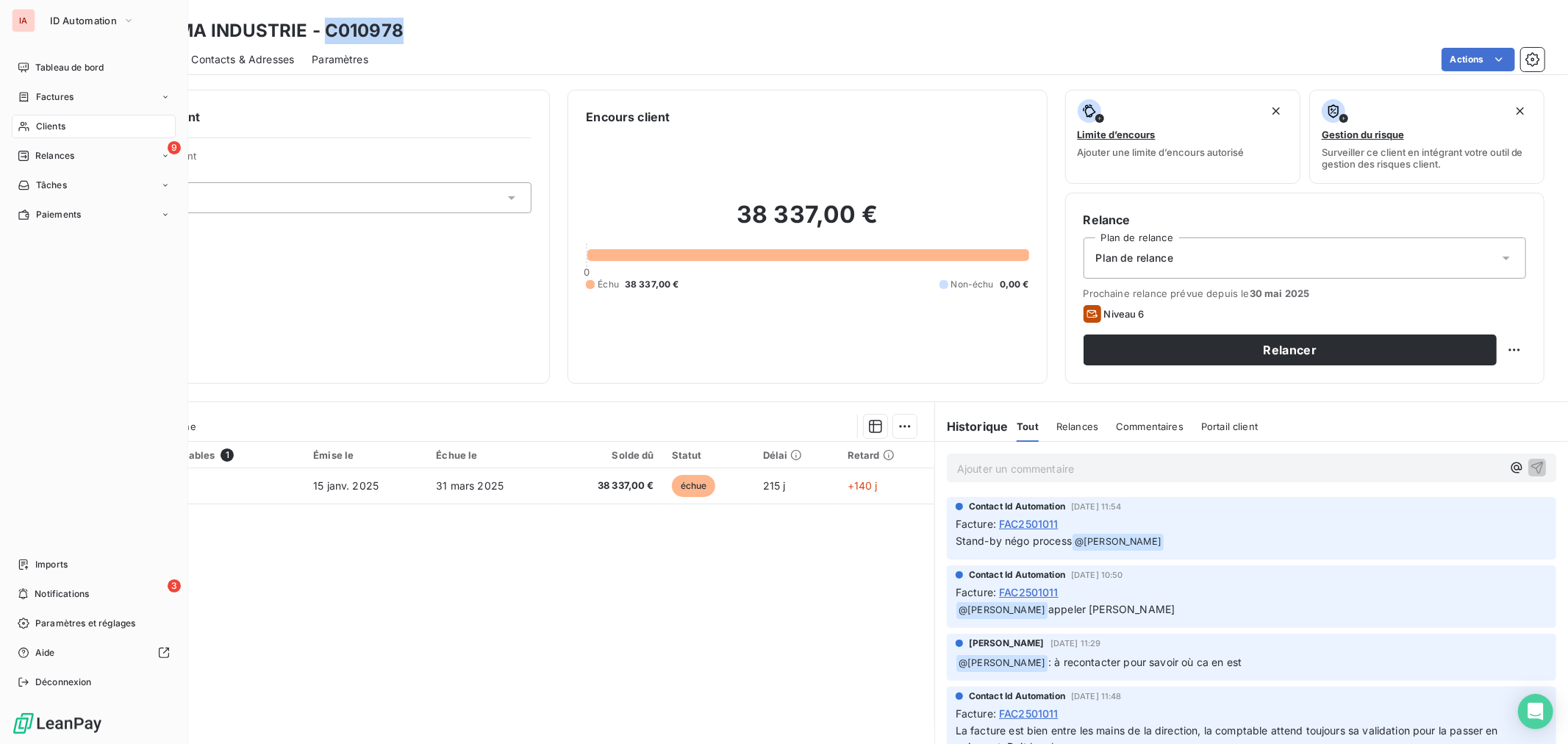
click at [33, 127] on div "Clients" at bounding box center [94, 127] width 164 height 24
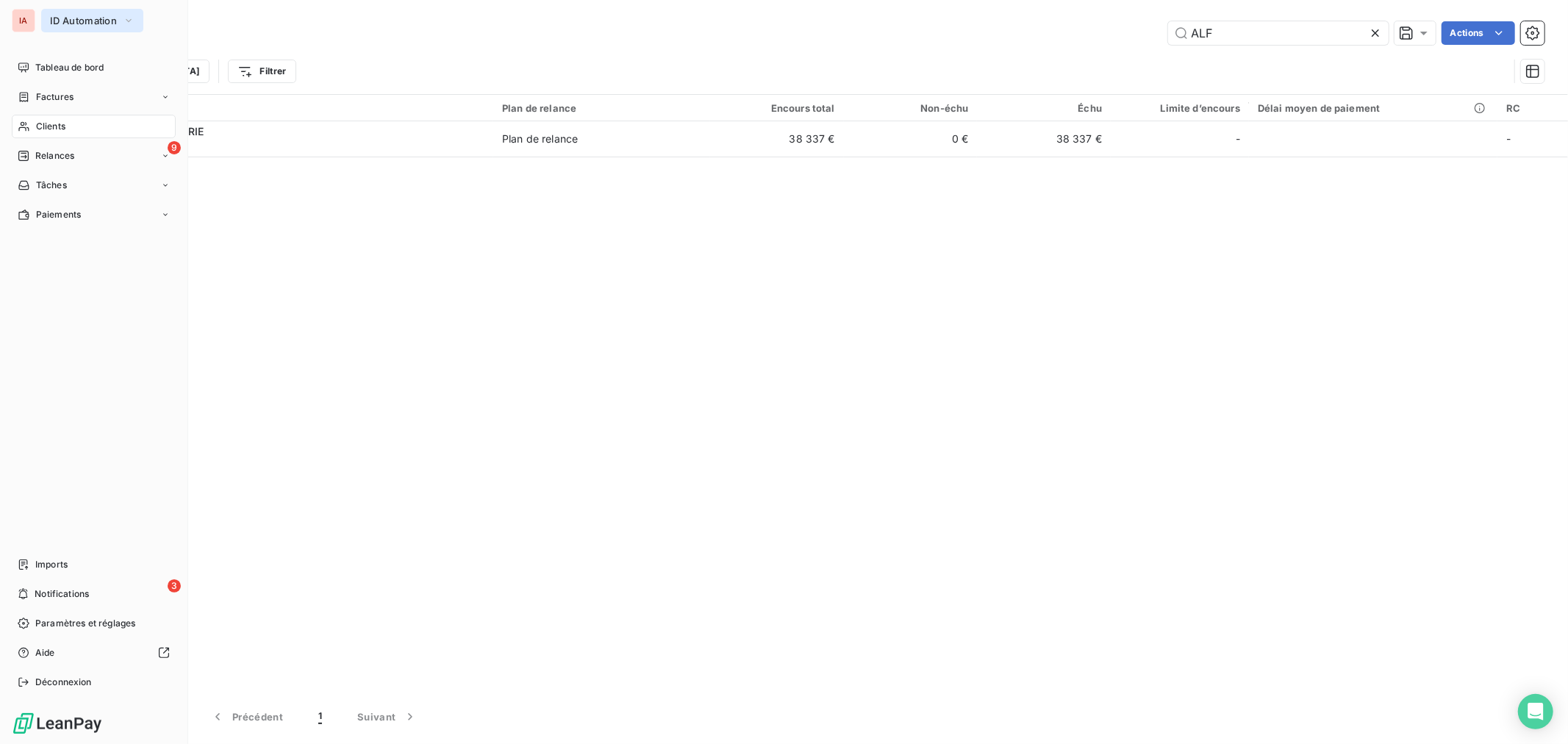
click at [75, 20] on span "ID Automation" at bounding box center [83, 21] width 67 height 12
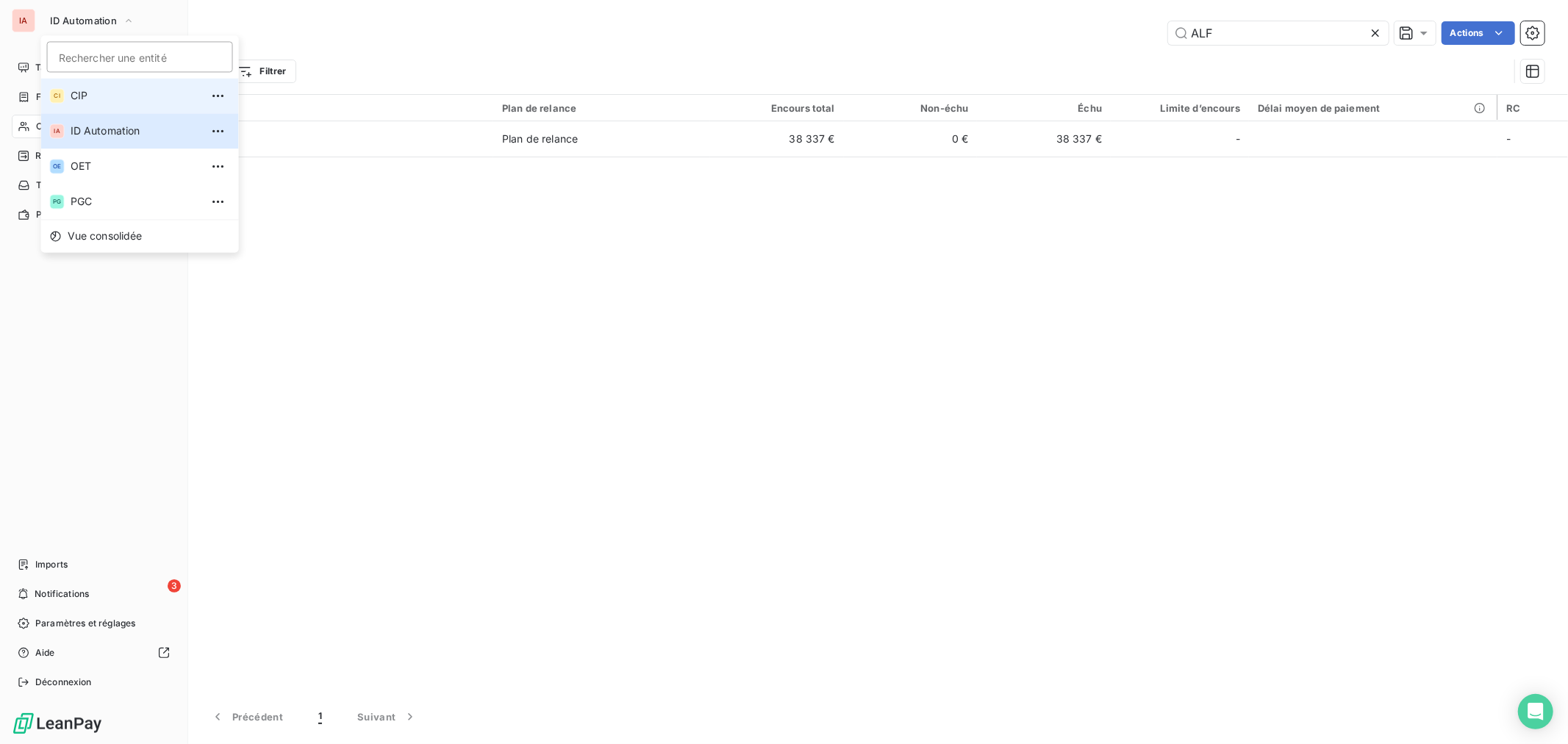
click at [99, 100] on span "CIP" at bounding box center [136, 95] width 130 height 15
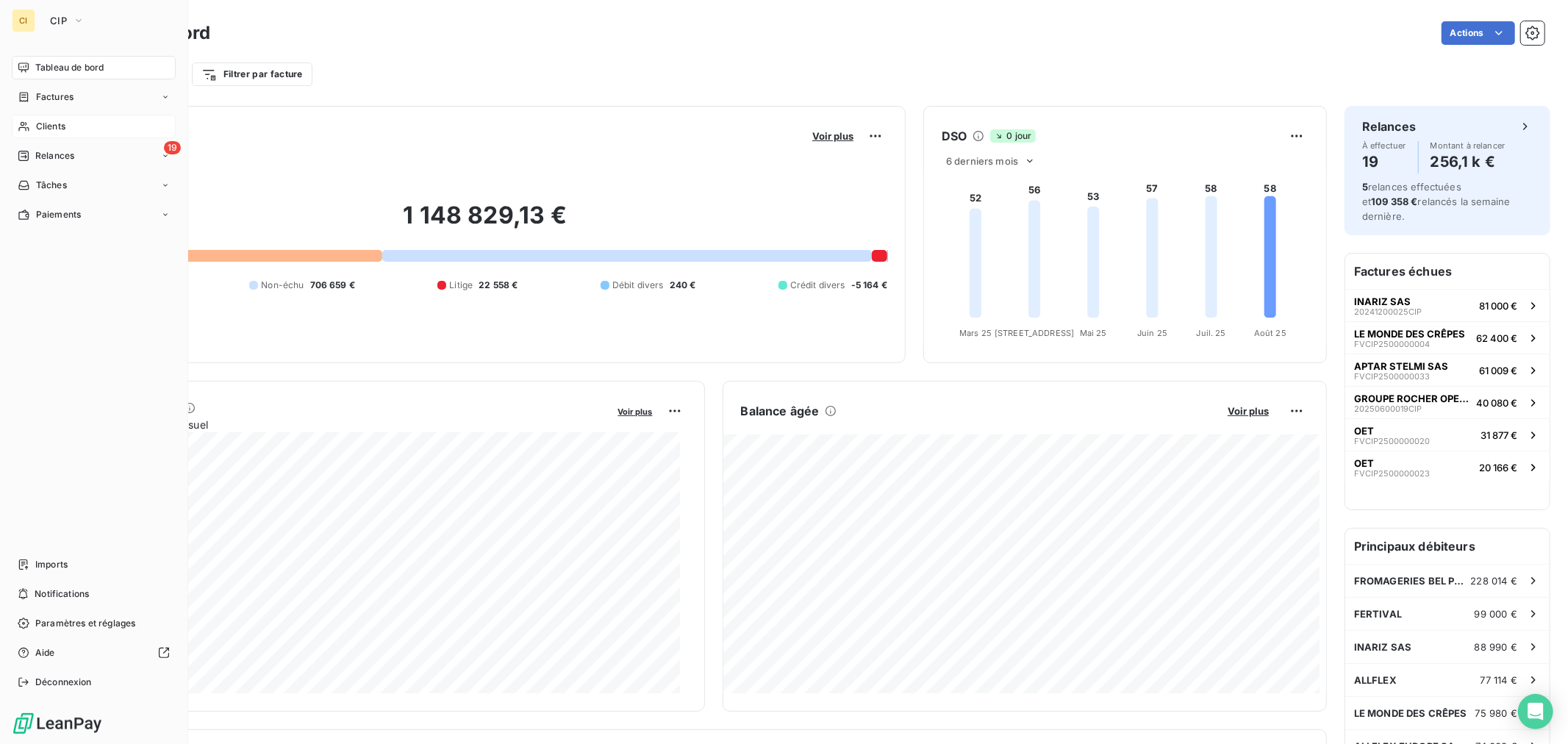
click at [70, 121] on div "Clients" at bounding box center [94, 127] width 164 height 24
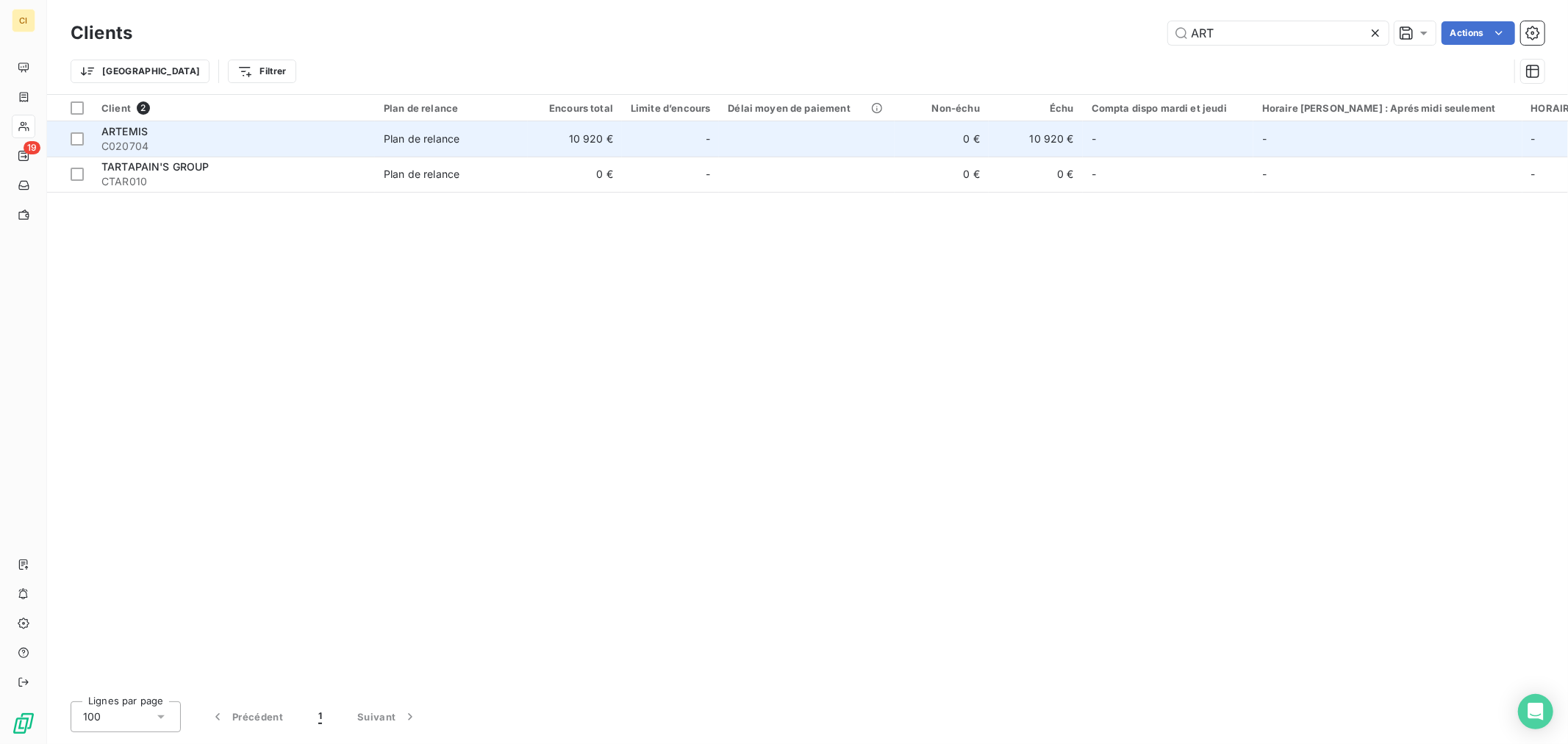
type input "ART"
click at [809, 143] on td at bounding box center [806, 139] width 175 height 36
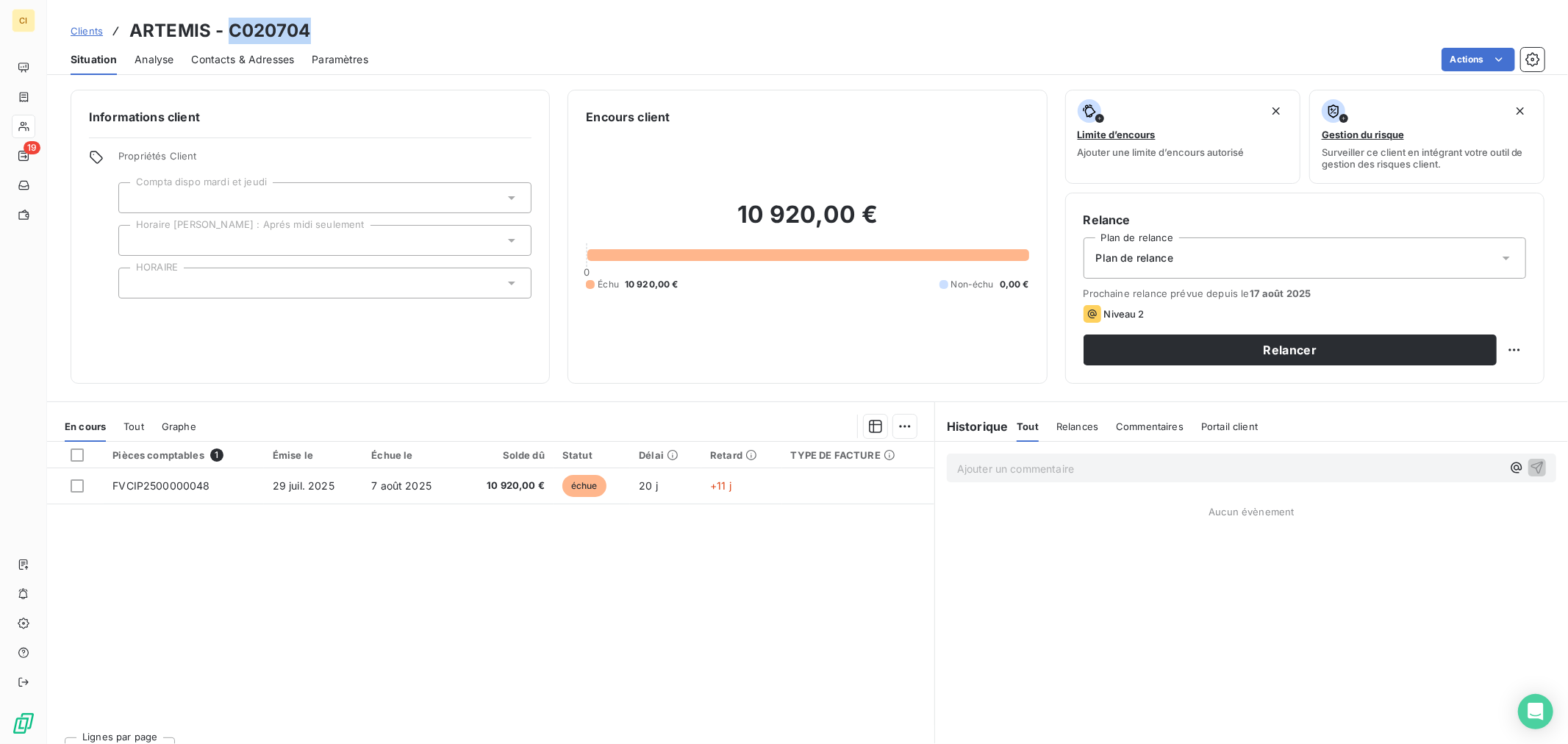
drag, startPoint x: 323, startPoint y: 25, endPoint x: 228, endPoint y: 32, distance: 95.3
click at [228, 32] on div "Clients ARTEMIS - C020704" at bounding box center [807, 30] width 1520 height 26
copy h3 "C020704"
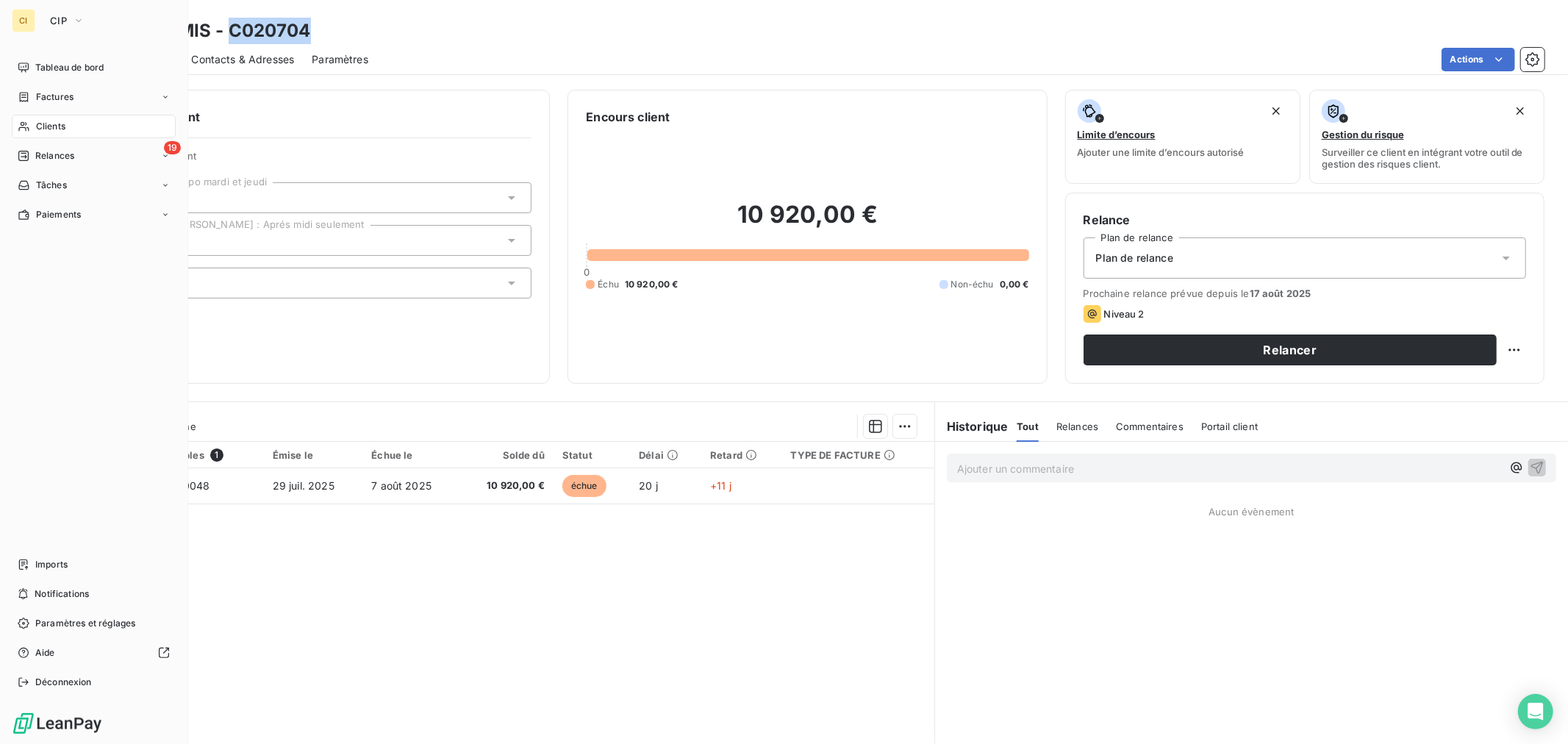
click at [24, 124] on icon at bounding box center [23, 127] width 10 height 10
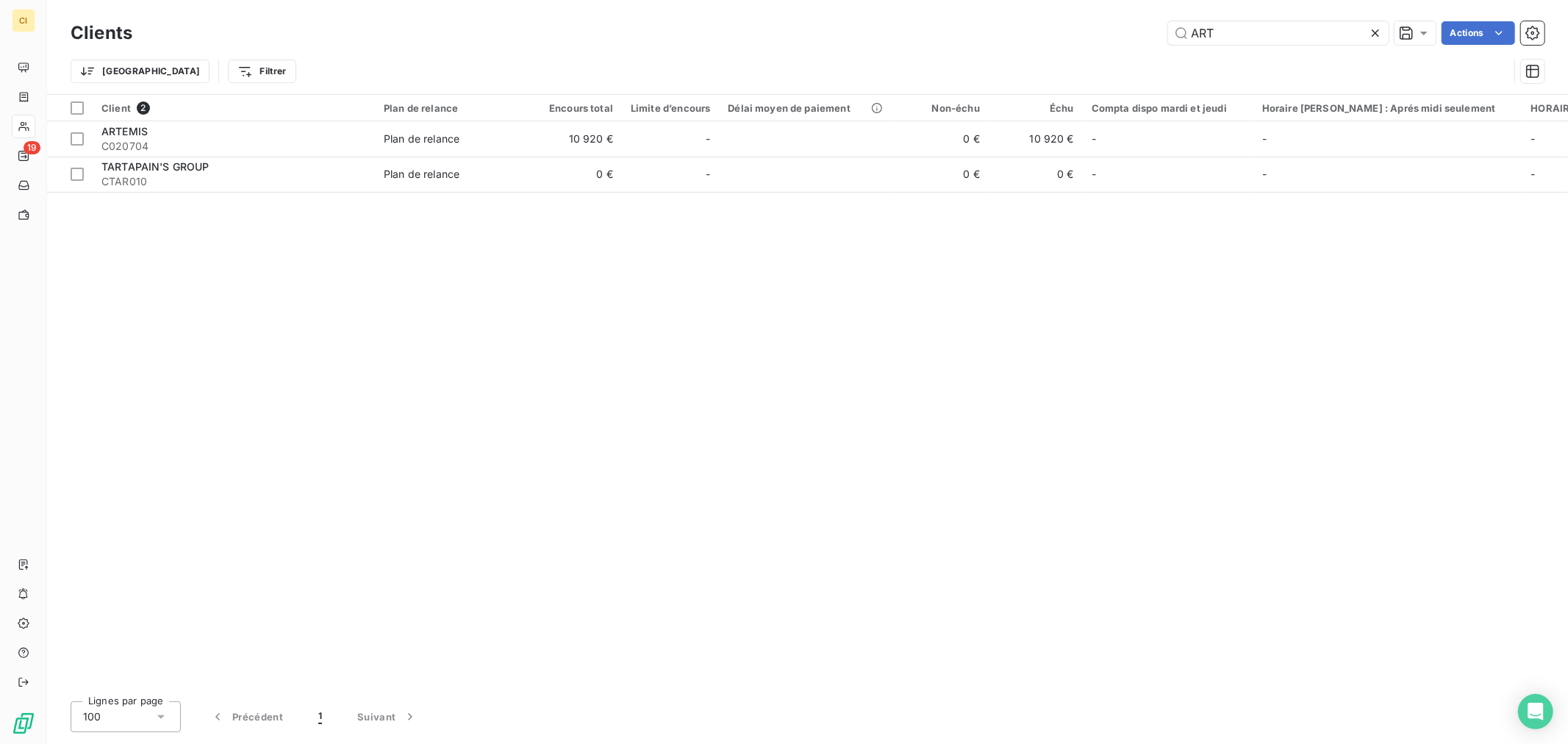
drag, startPoint x: 1172, startPoint y: 33, endPoint x: 1078, endPoint y: 15, distance: 95.7
click at [1117, 25] on div "ART Actions" at bounding box center [847, 33] width 1394 height 24
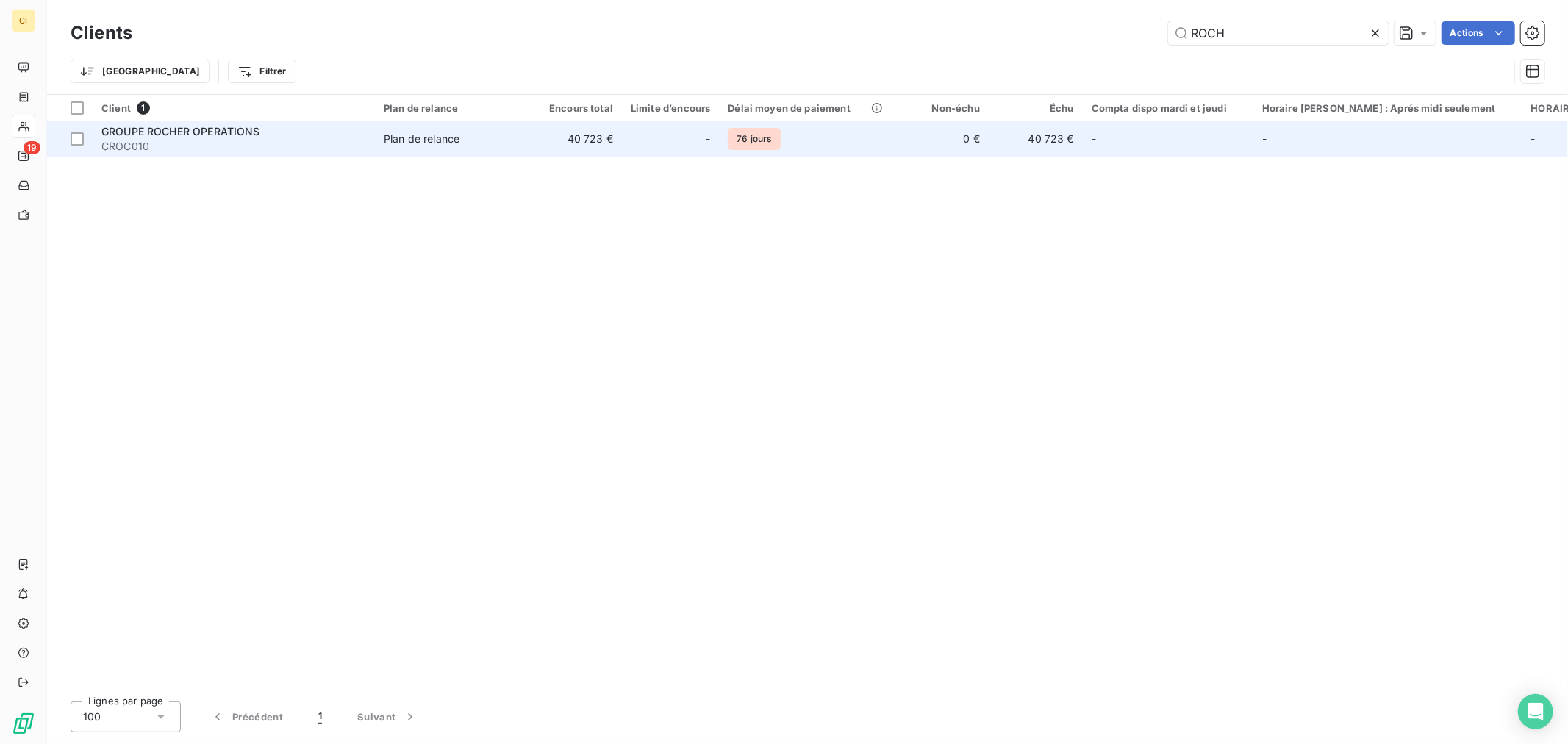
type input "ROCH"
click at [966, 148] on td "0 €" at bounding box center [941, 139] width 94 height 36
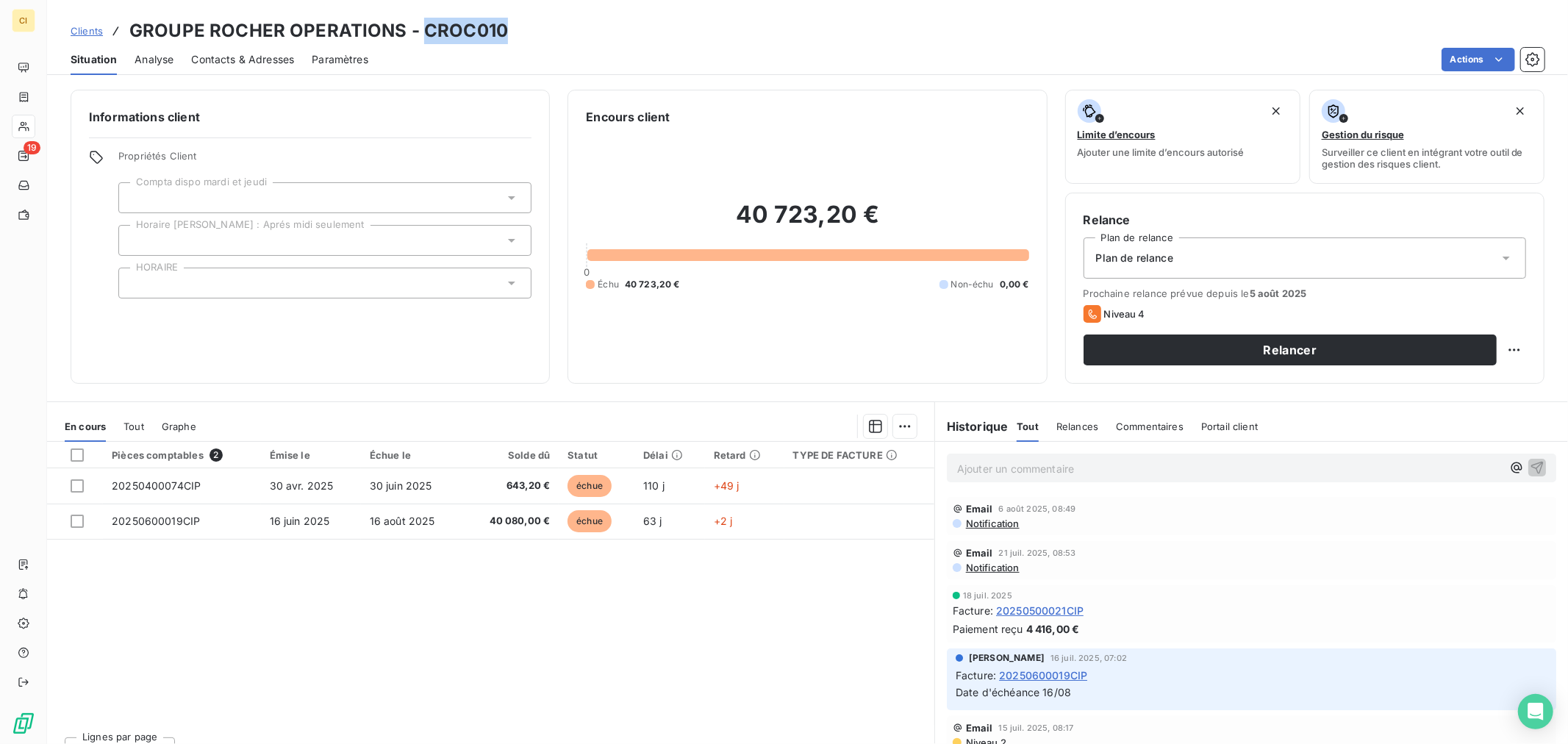
drag, startPoint x: 503, startPoint y: 39, endPoint x: 417, endPoint y: 38, distance: 86.0
click at [417, 38] on div "Clients GROUPE ROCHER OPERATIONS - CROC010" at bounding box center [807, 30] width 1520 height 26
copy h3 "CROC010"
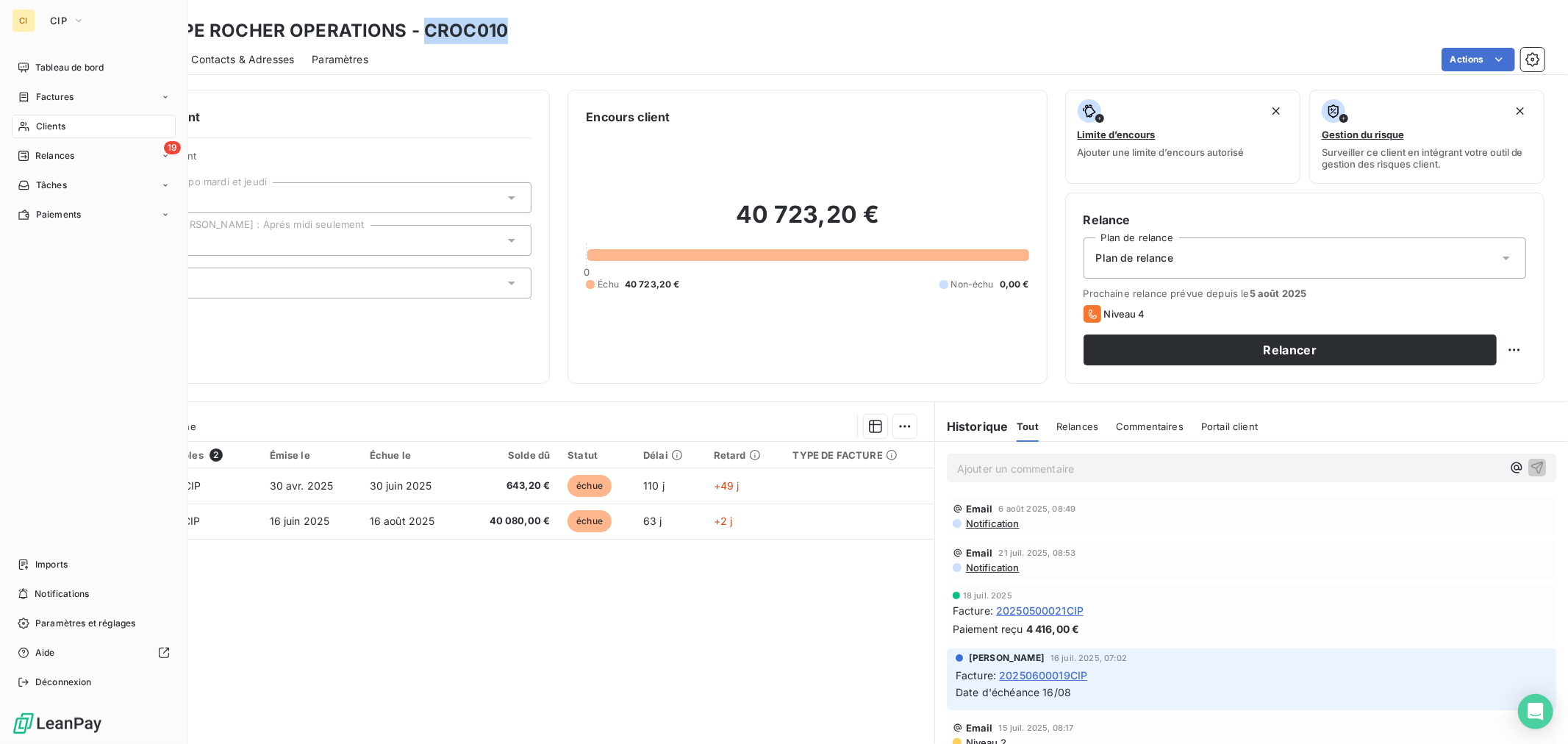
click at [28, 115] on div "Clients" at bounding box center [94, 127] width 164 height 24
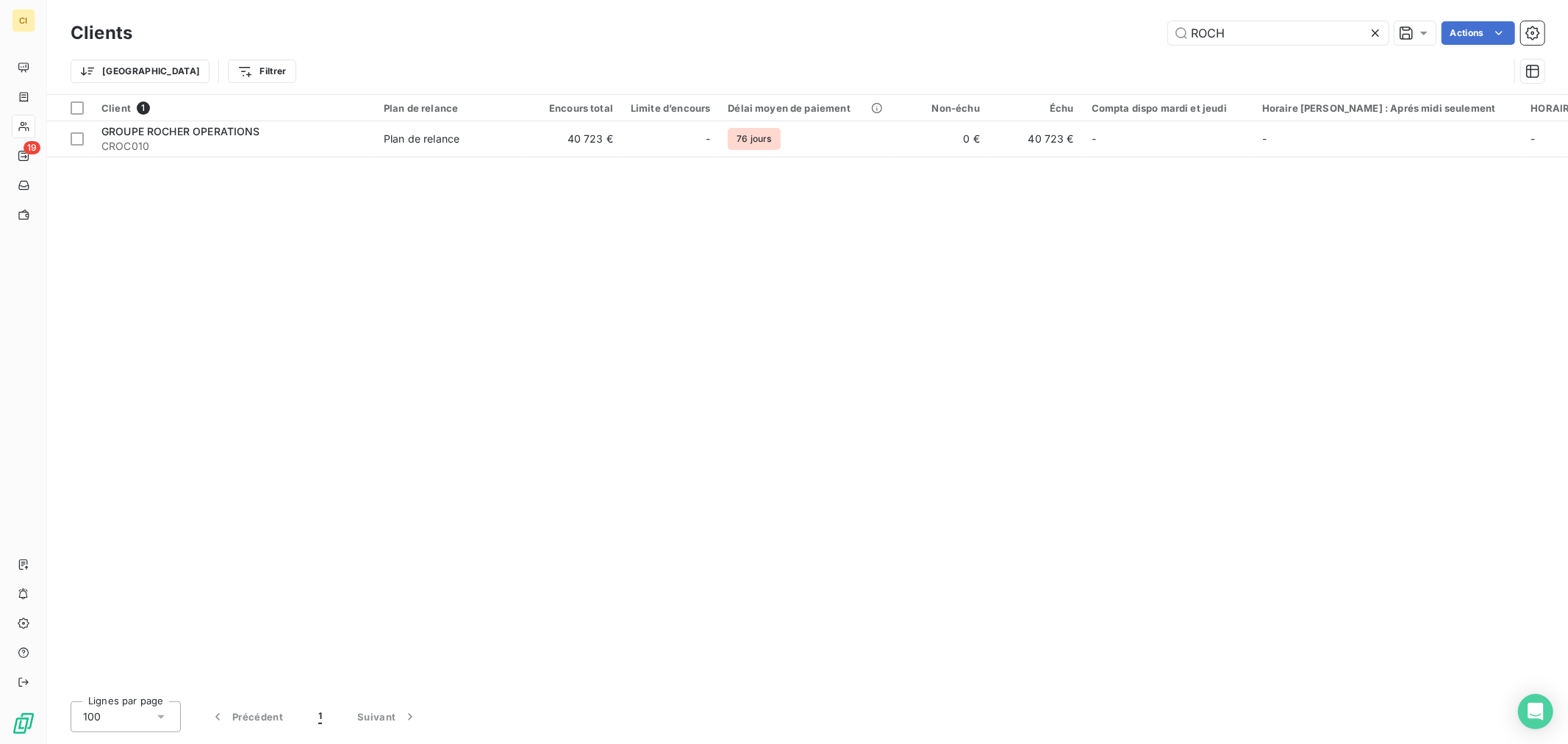
drag, startPoint x: 1237, startPoint y: 36, endPoint x: 1062, endPoint y: 10, distance: 176.9
click at [1081, 12] on div "Clients ROCH Actions Trier Filtrer" at bounding box center [807, 47] width 1520 height 94
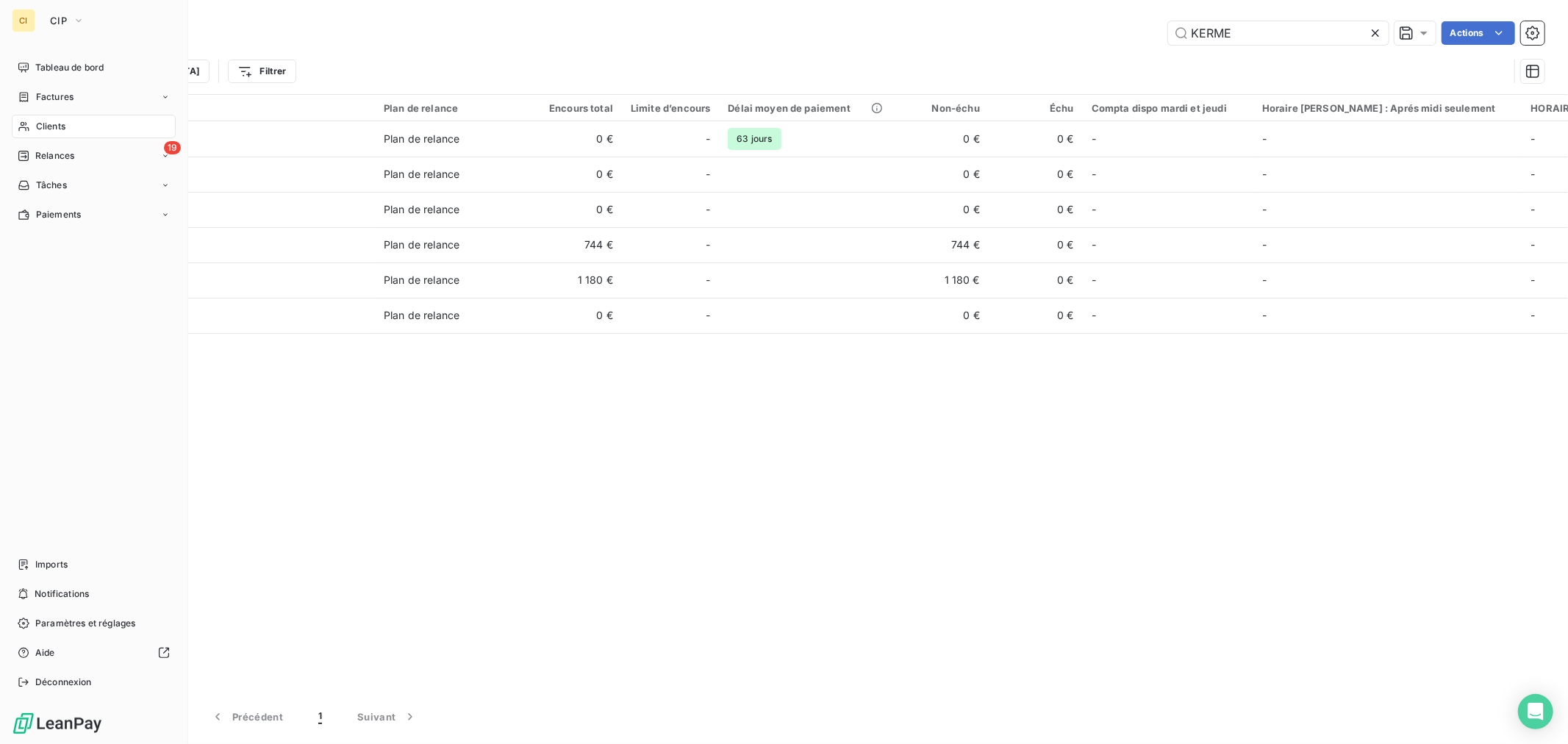
click at [81, 136] on div "Clients" at bounding box center [94, 127] width 164 height 24
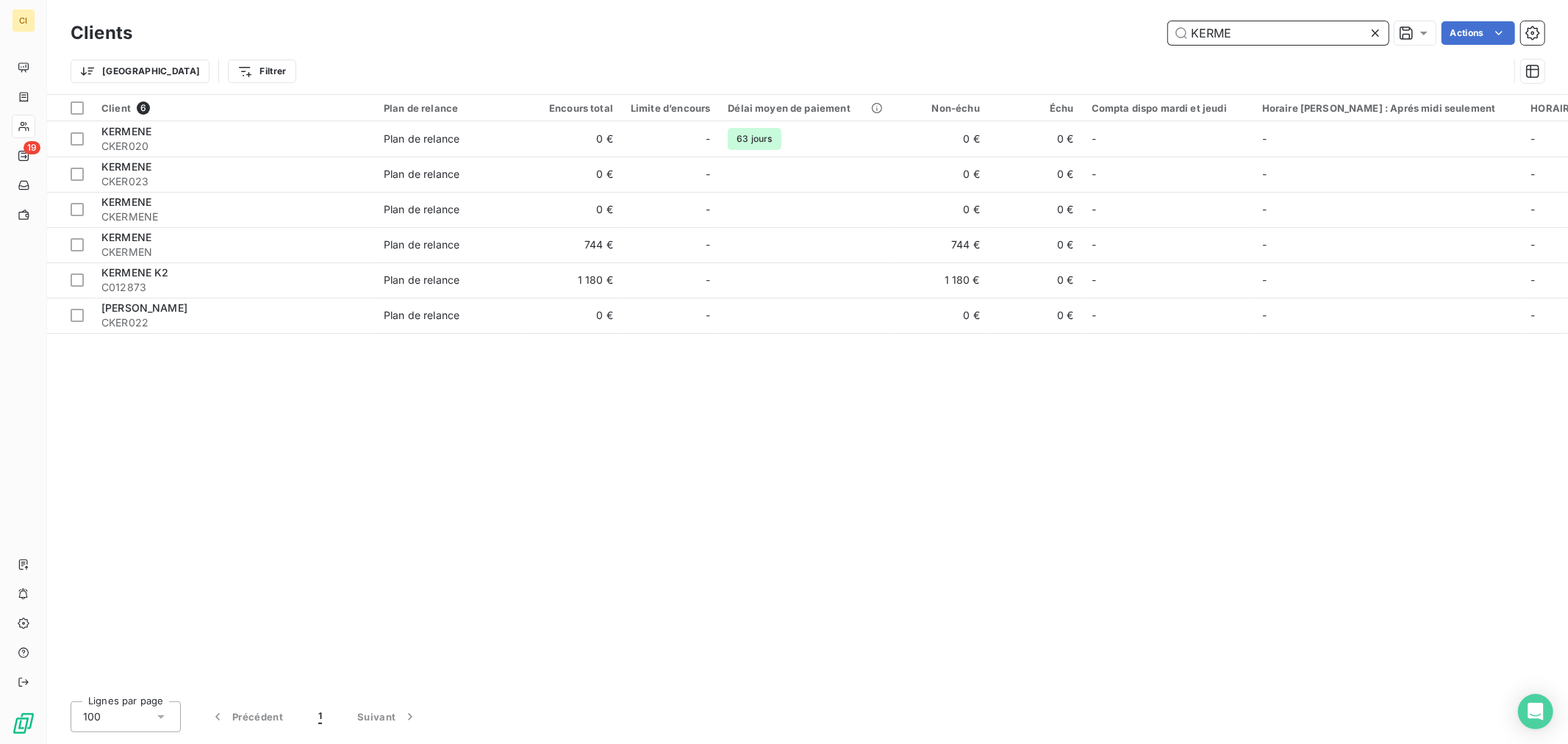
drag, startPoint x: 1266, startPoint y: 32, endPoint x: 1098, endPoint y: 36, distance: 168.0
click at [1147, 43] on div "KERME Actions" at bounding box center [847, 33] width 1394 height 24
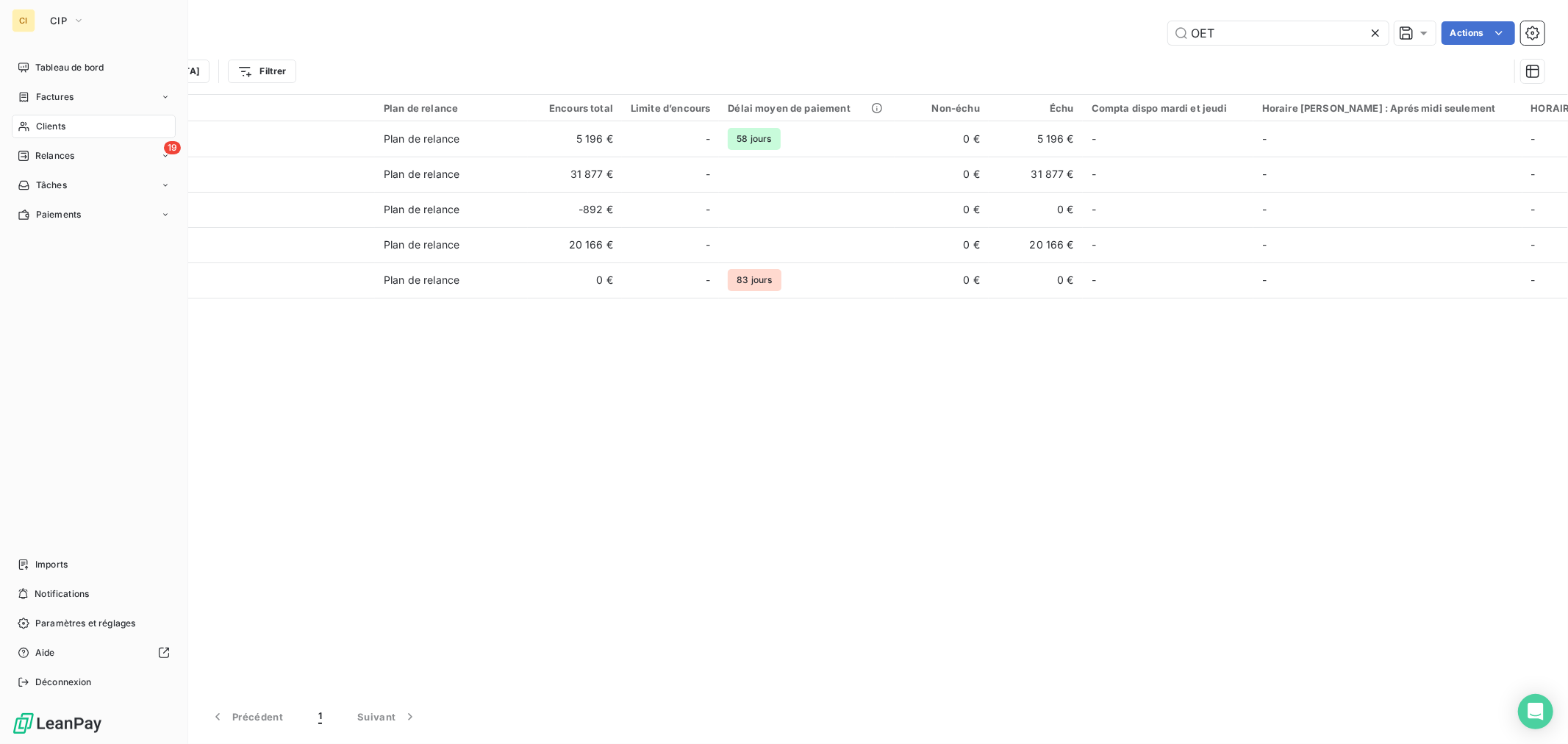
drag, startPoint x: 31, startPoint y: 124, endPoint x: 214, endPoint y: 93, distance: 185.6
click at [31, 124] on div "Clients" at bounding box center [94, 127] width 164 height 24
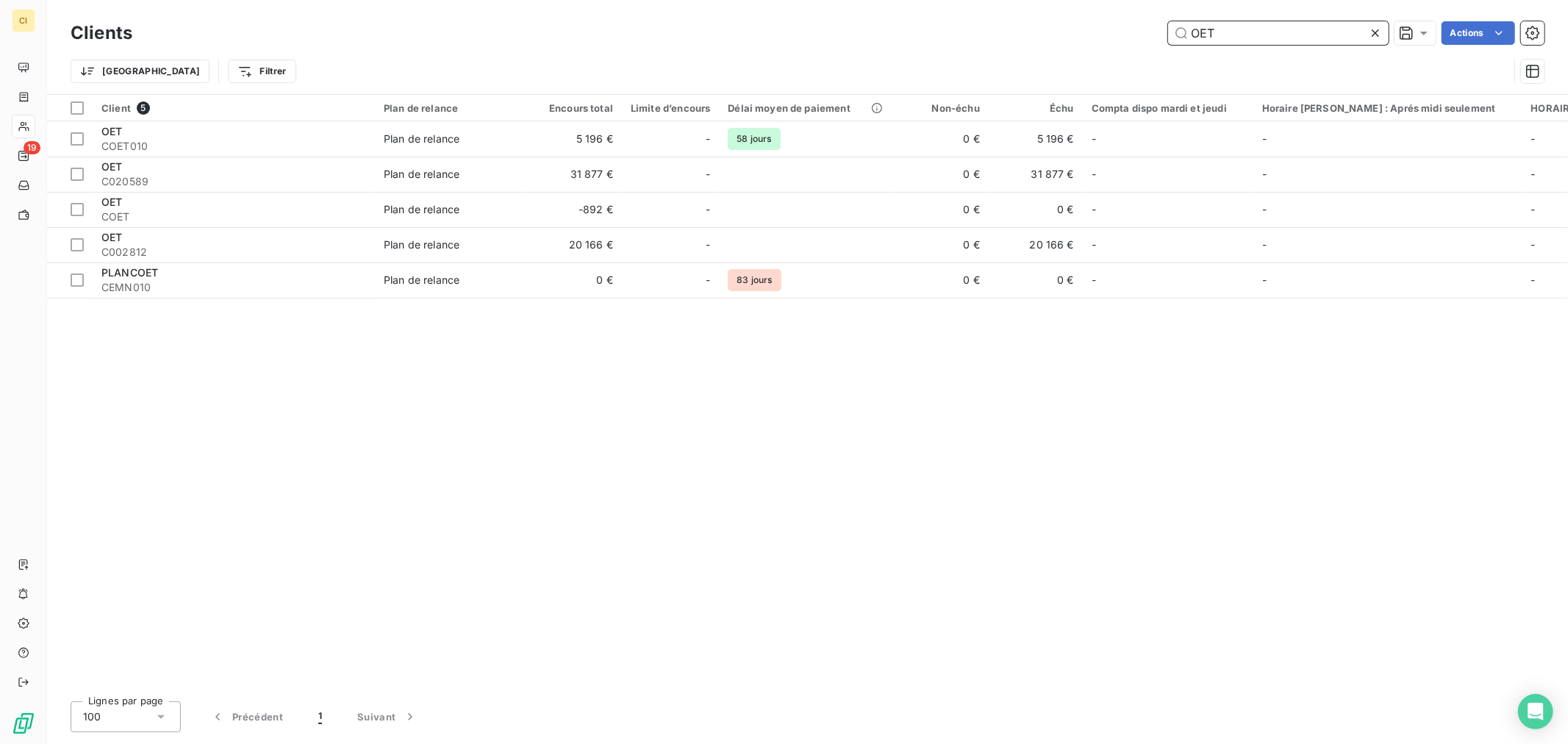
drag, startPoint x: 1233, startPoint y: 31, endPoint x: 1096, endPoint y: 50, distance: 138.3
click at [1120, 57] on div "Clients OET Actions Trier Filtrer" at bounding box center [807, 56] width 1474 height 76
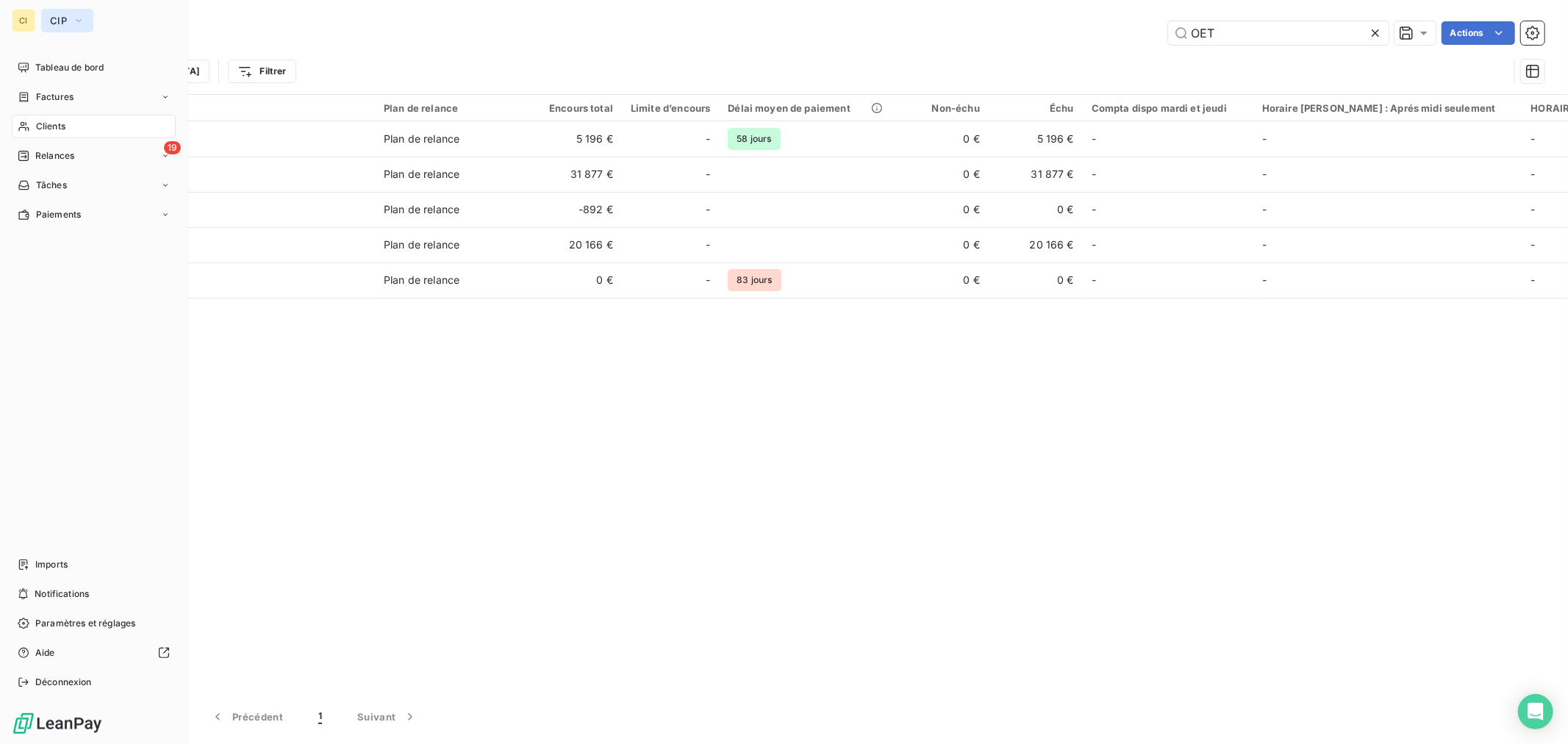
click at [56, 25] on span "CIP" at bounding box center [58, 21] width 17 height 12
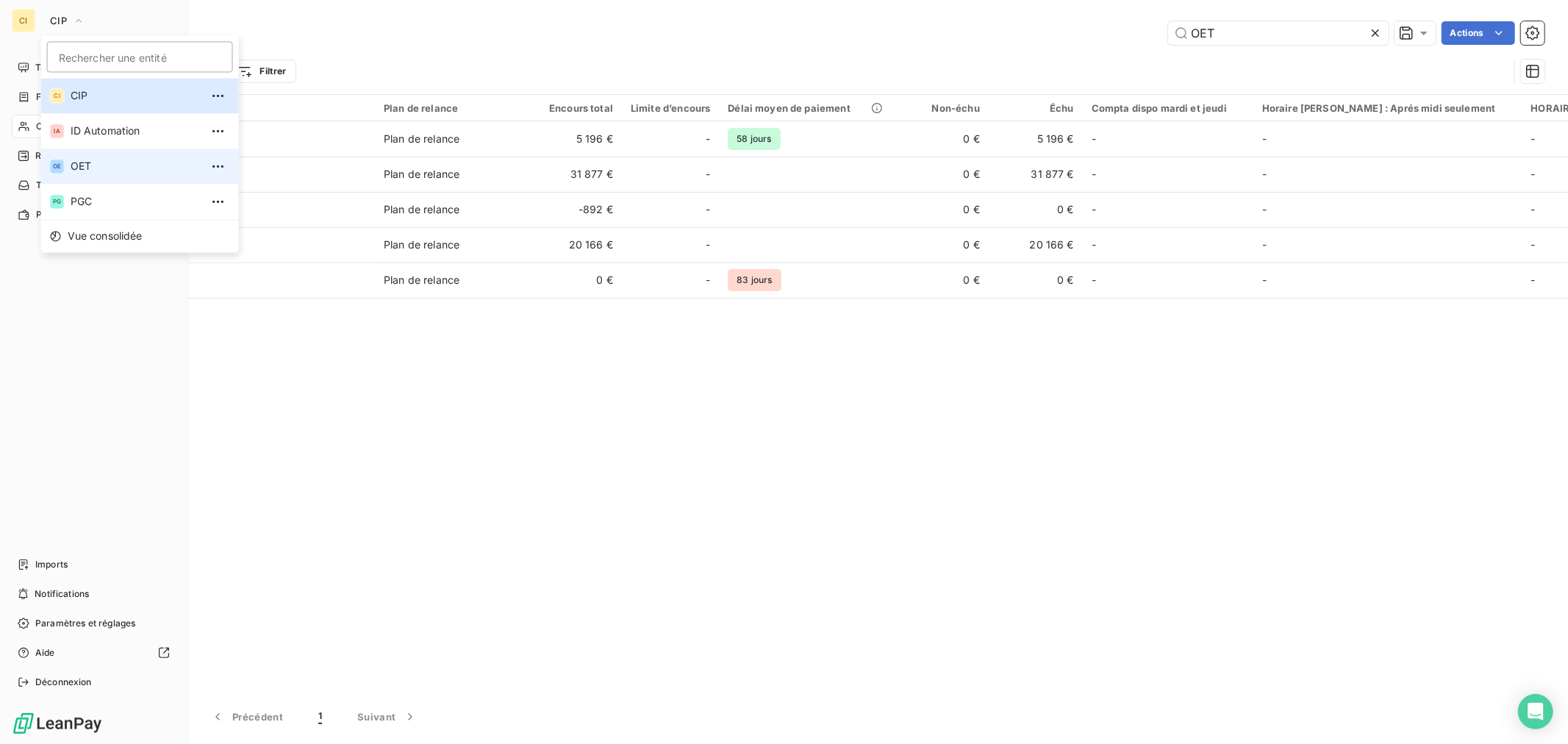
click at [89, 167] on span "OET" at bounding box center [136, 166] width 130 height 15
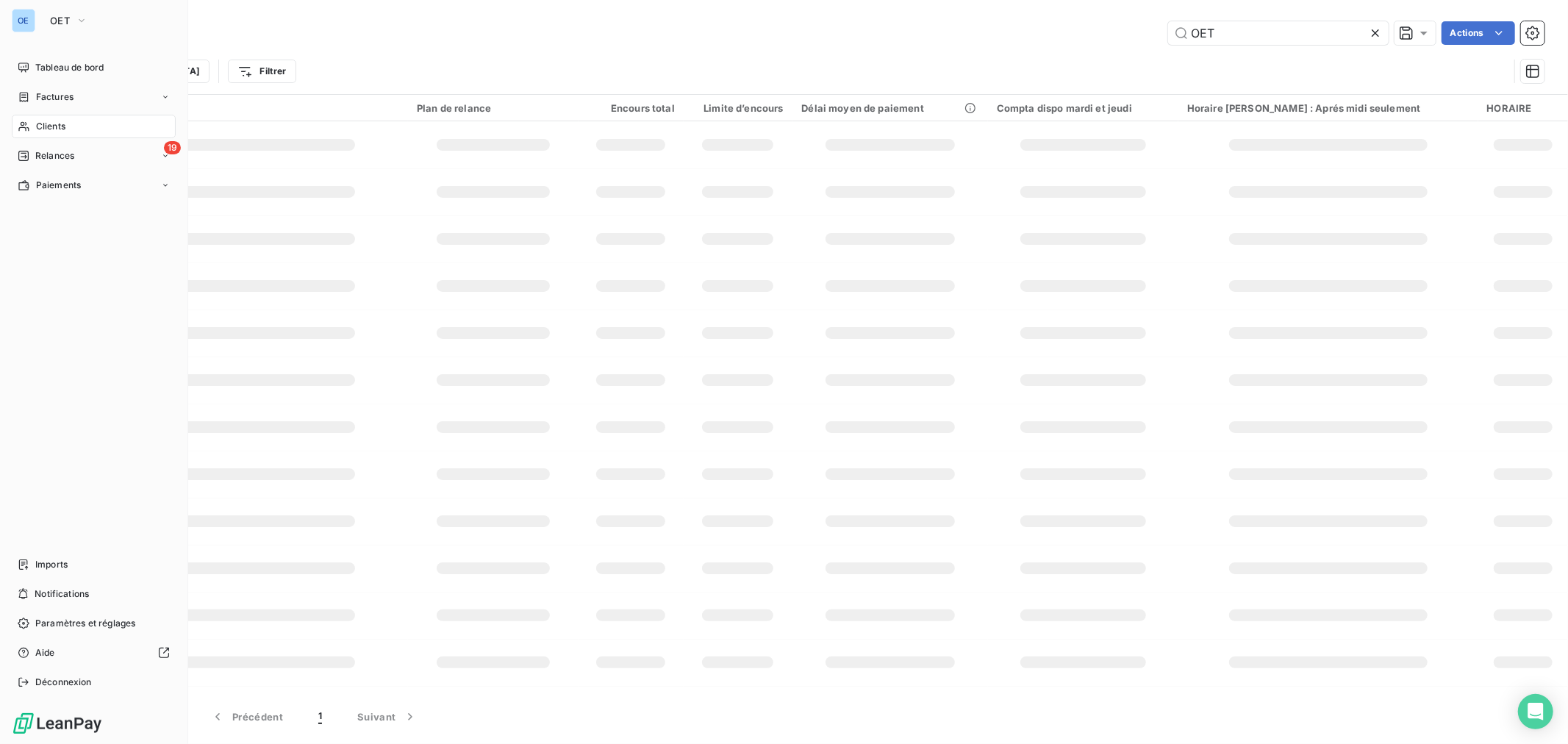
type input "KERVAL"
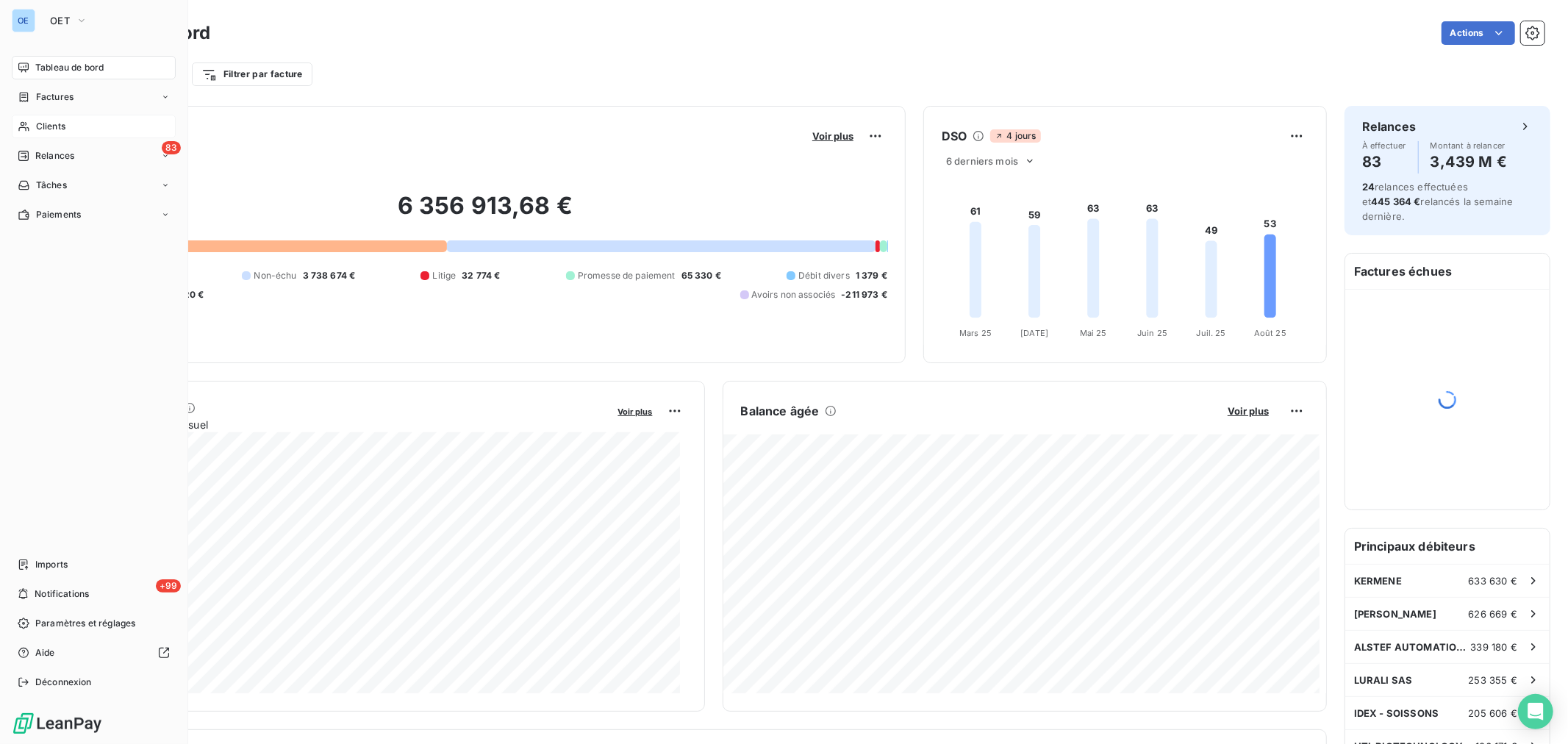
click at [34, 125] on div "Clients" at bounding box center [94, 127] width 164 height 24
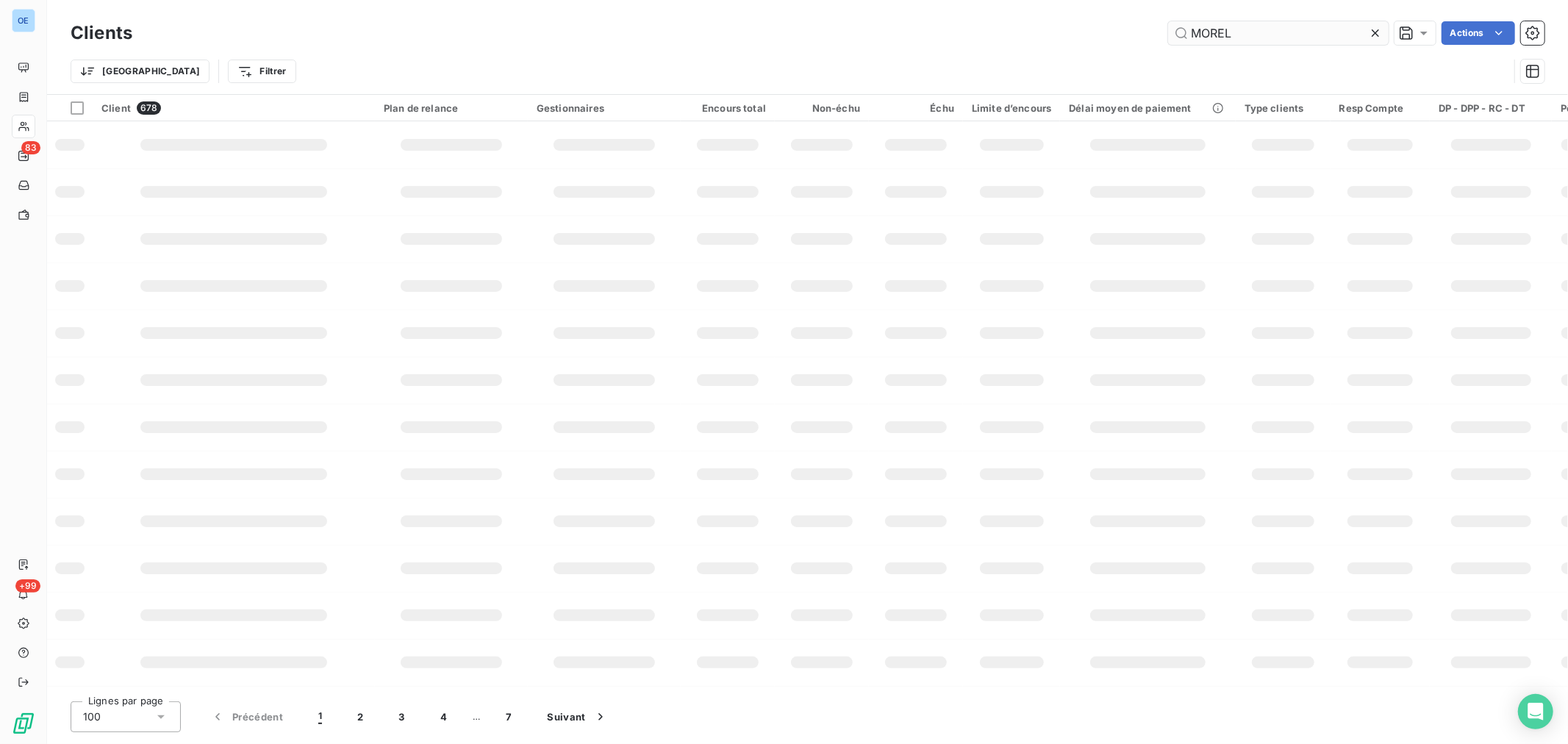
type input "MOREL"
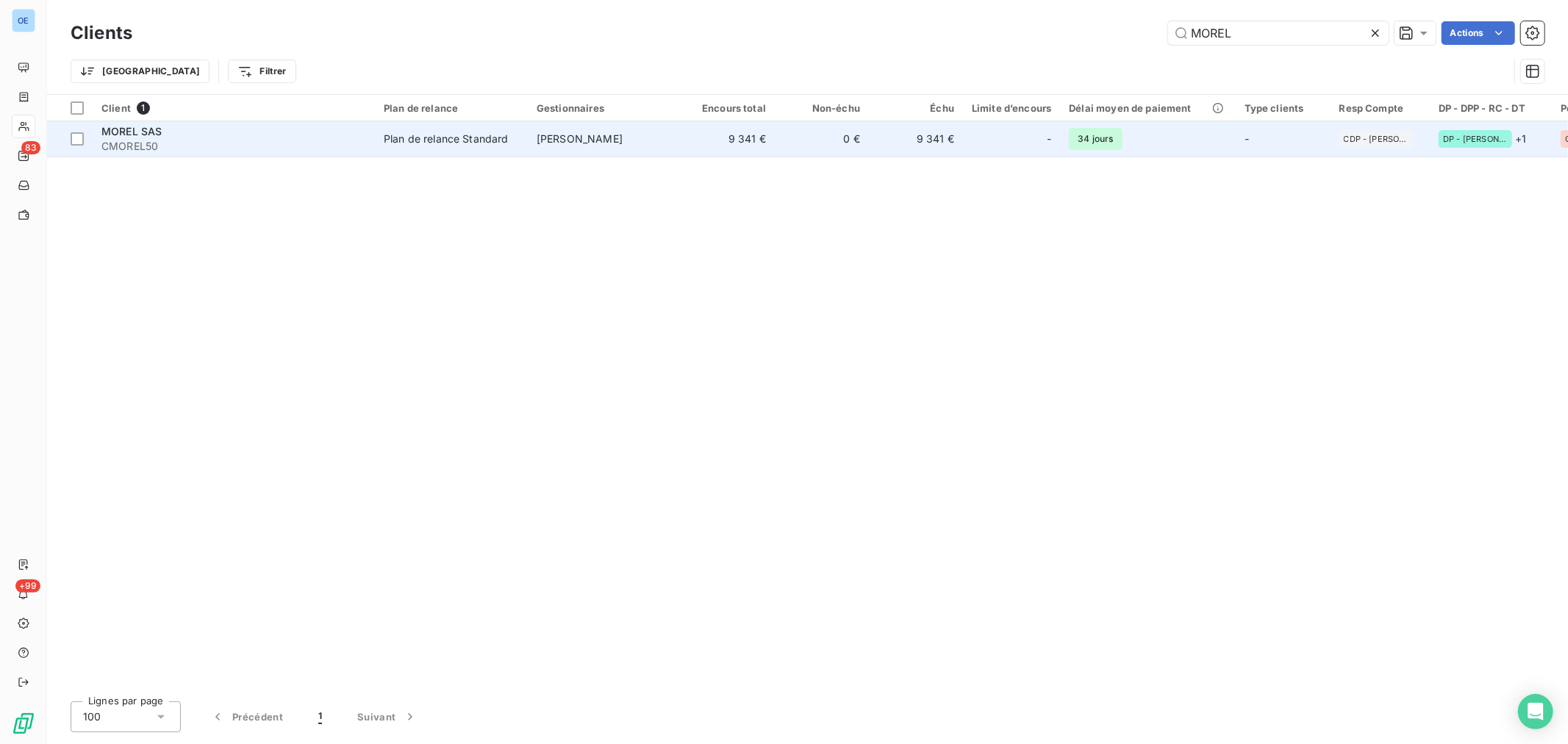
click at [836, 148] on td "0 €" at bounding box center [821, 139] width 94 height 36
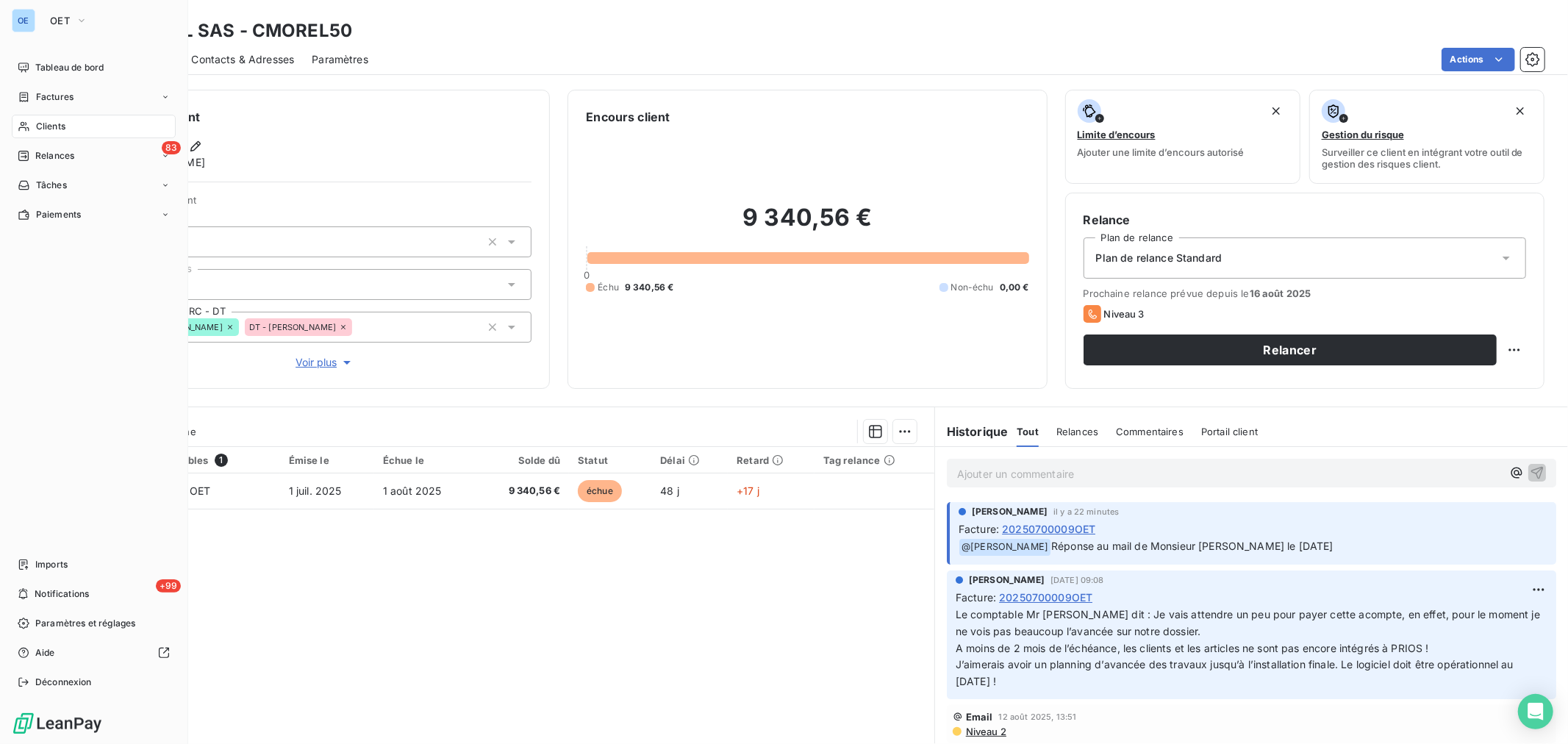
click at [82, 127] on div "Clients" at bounding box center [94, 127] width 164 height 24
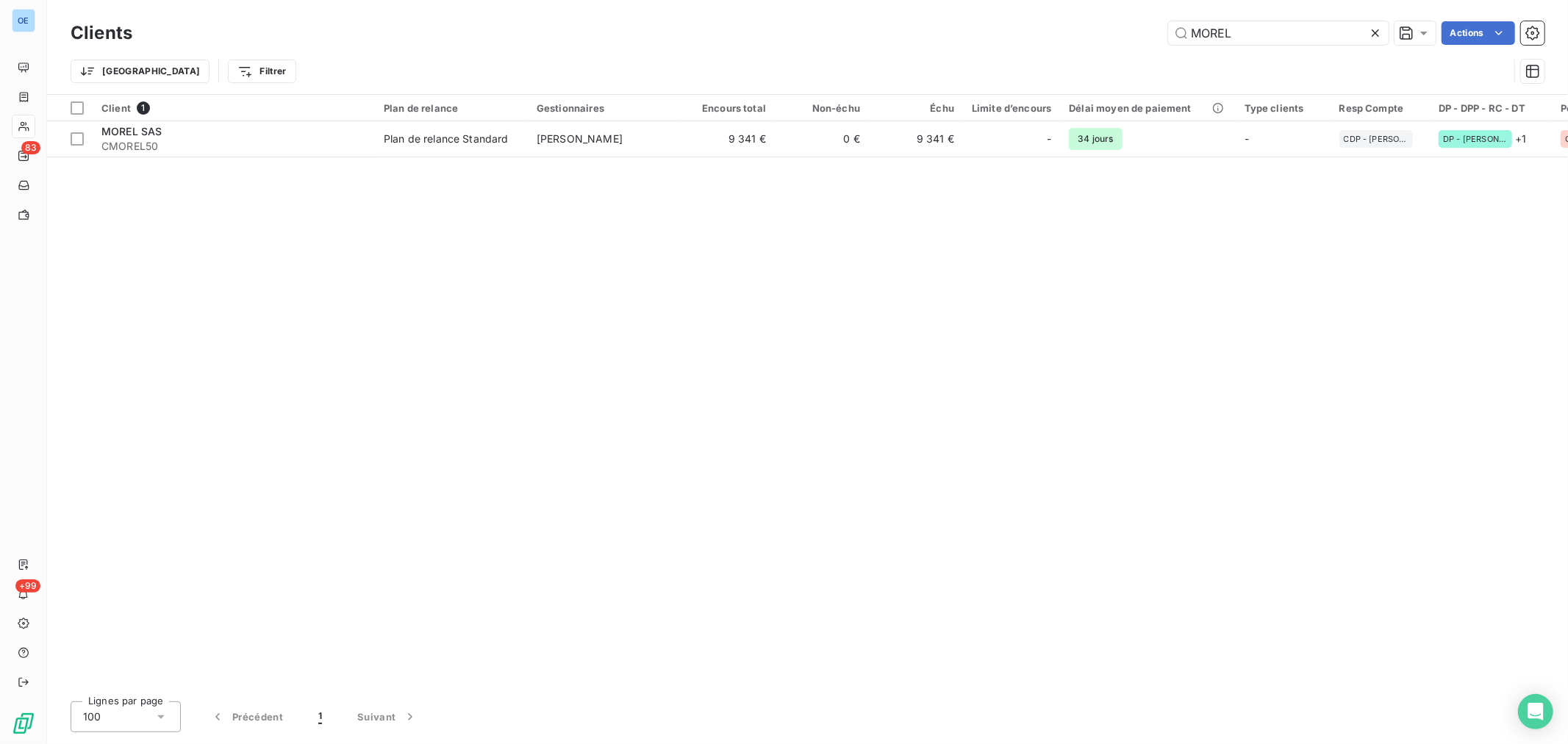
drag, startPoint x: 1279, startPoint y: 40, endPoint x: 960, endPoint y: 15, distance: 320.0
click at [988, 18] on div "Clients MOREL Actions" at bounding box center [807, 33] width 1474 height 31
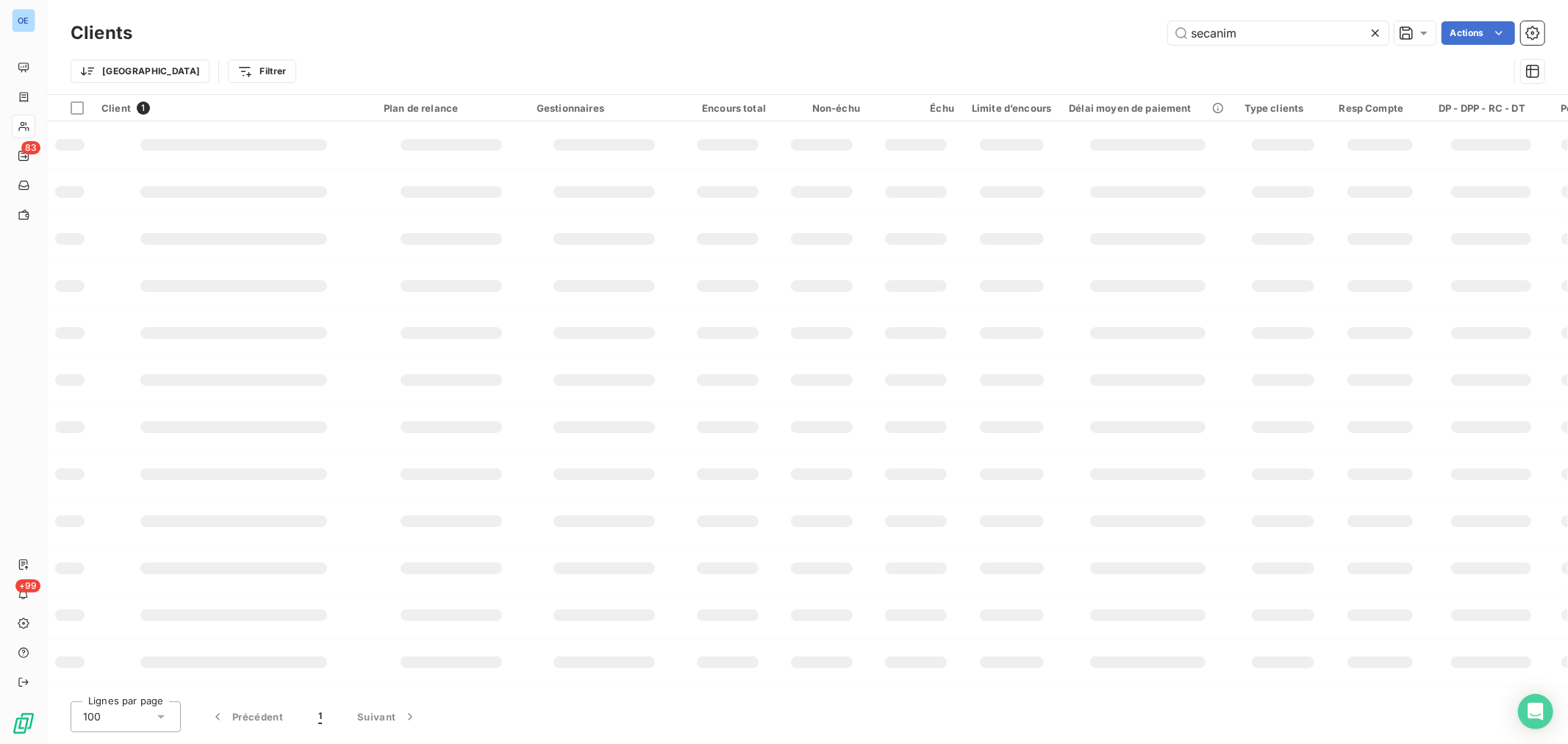
type input "secanim"
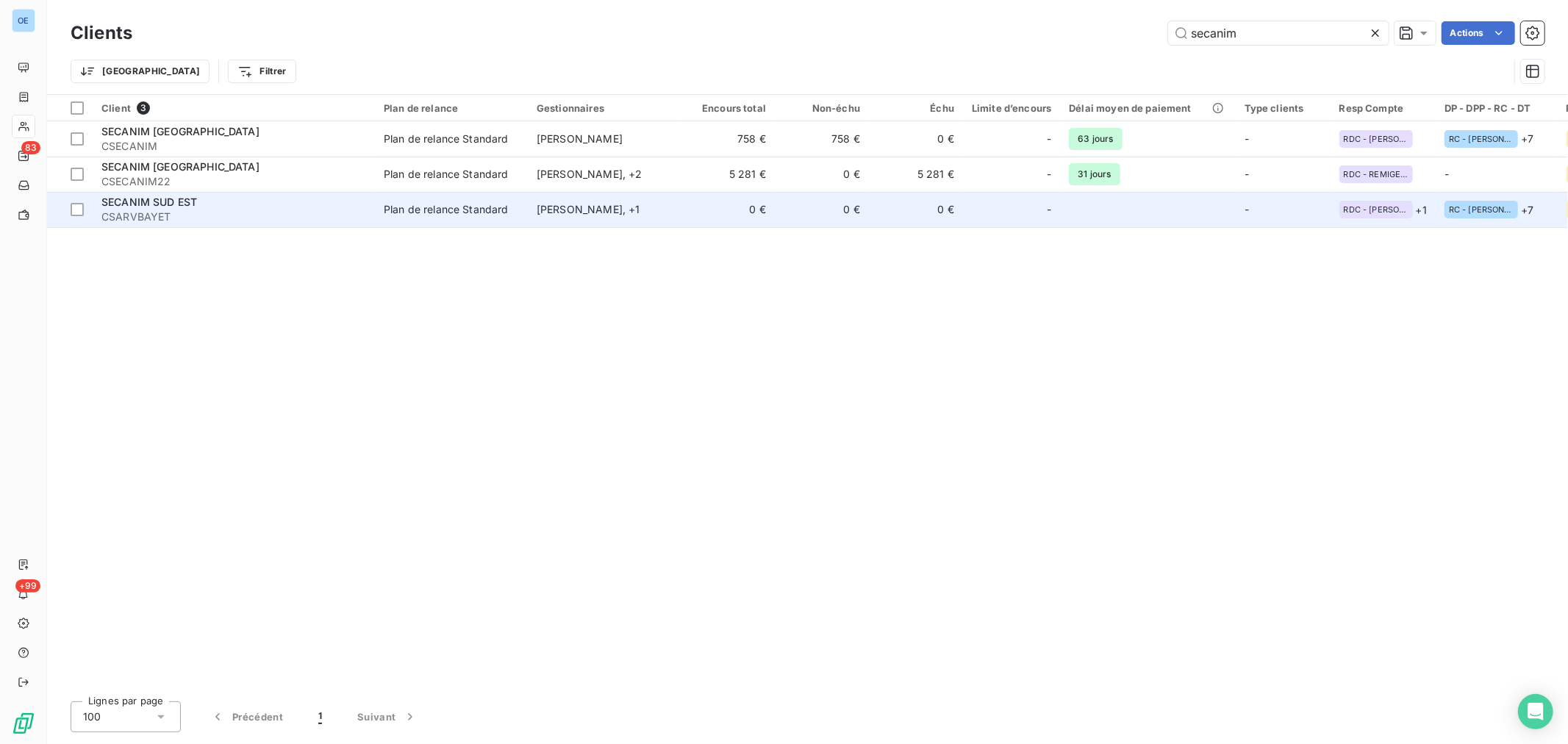
click at [683, 213] on td "0 €" at bounding box center [728, 209] width 94 height 36
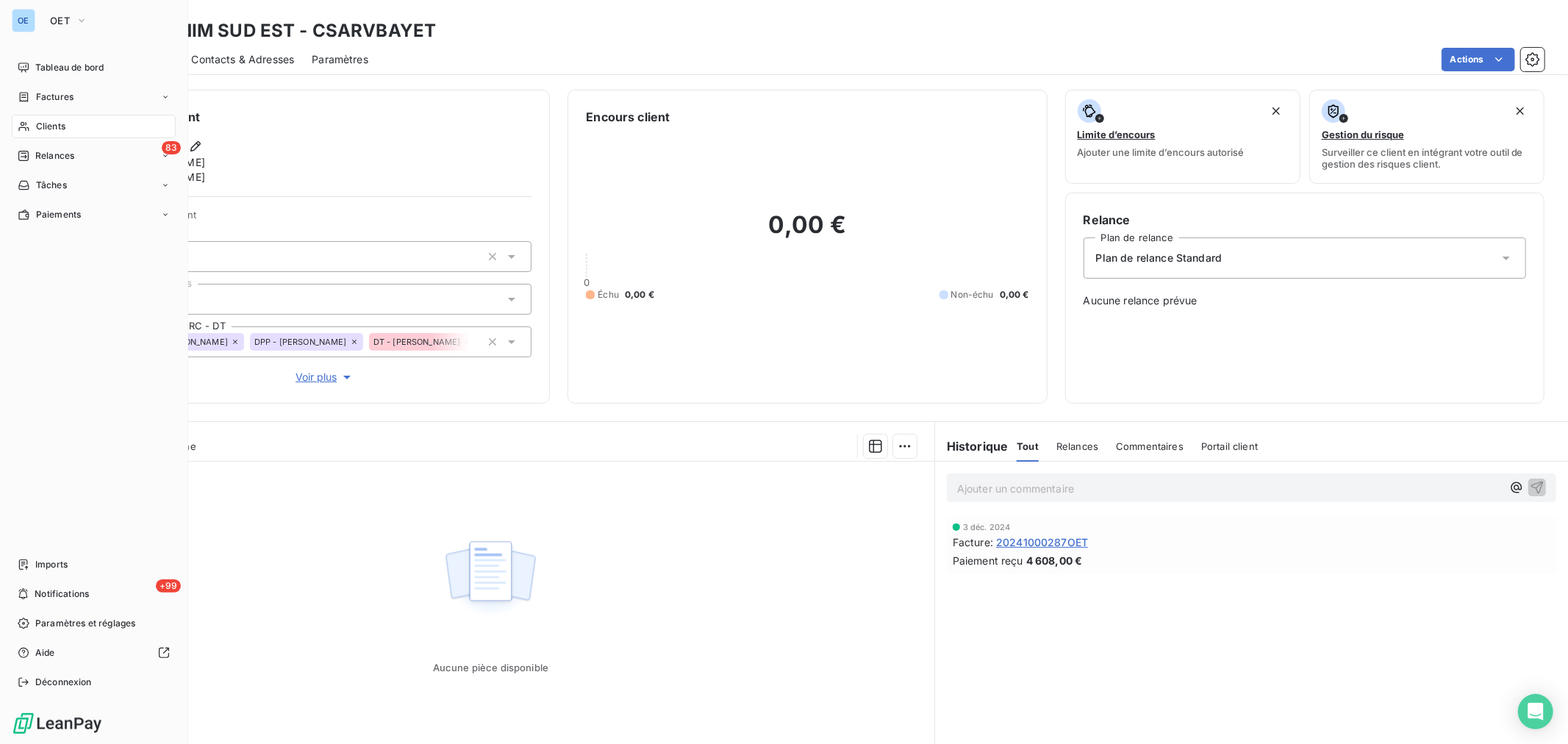
click at [60, 132] on span "Clients" at bounding box center [50, 126] width 29 height 13
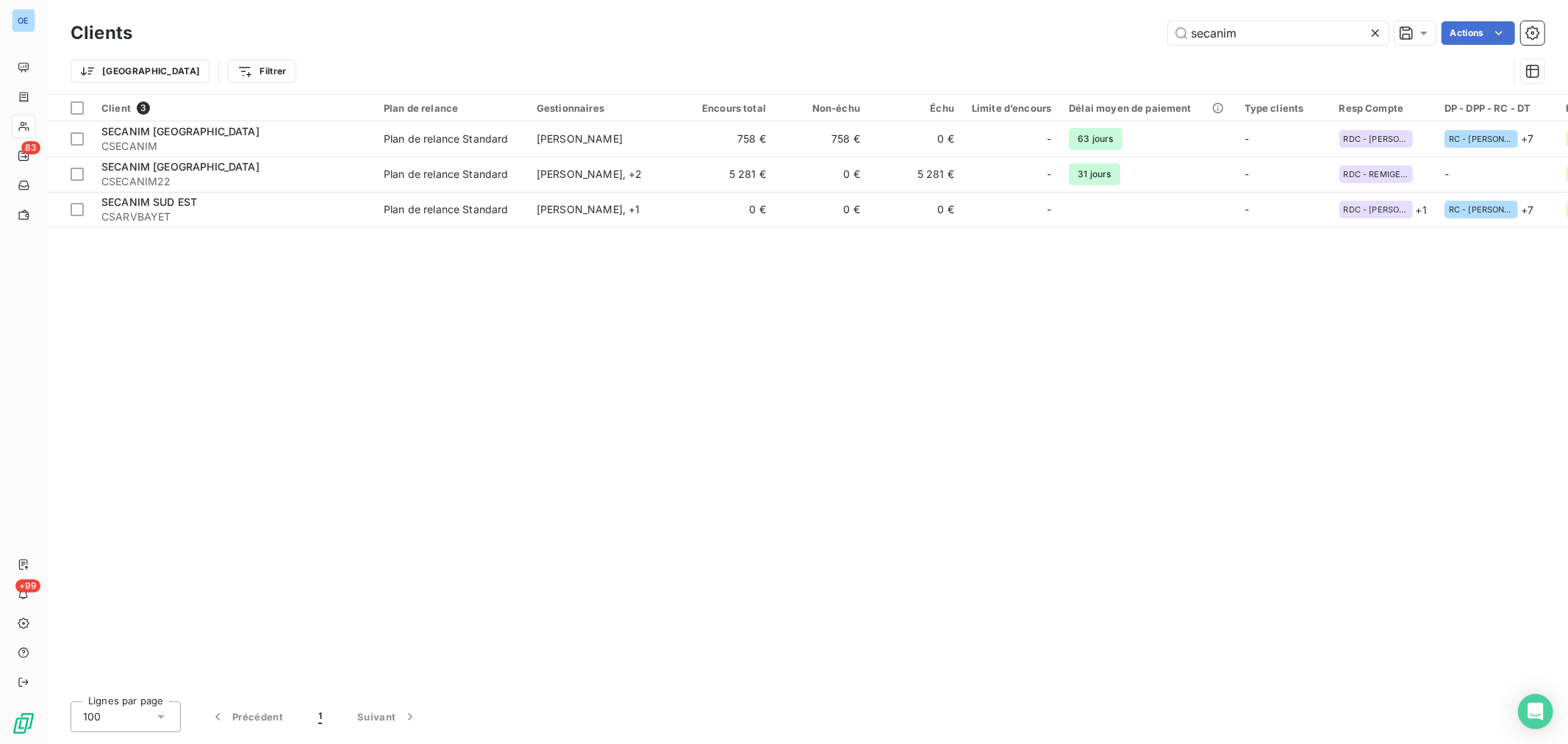
drag, startPoint x: 1254, startPoint y: 35, endPoint x: 1040, endPoint y: 0, distance: 216.8
click at [1092, 10] on div "Clients secanim Actions Trier Filtrer" at bounding box center [807, 47] width 1520 height 94
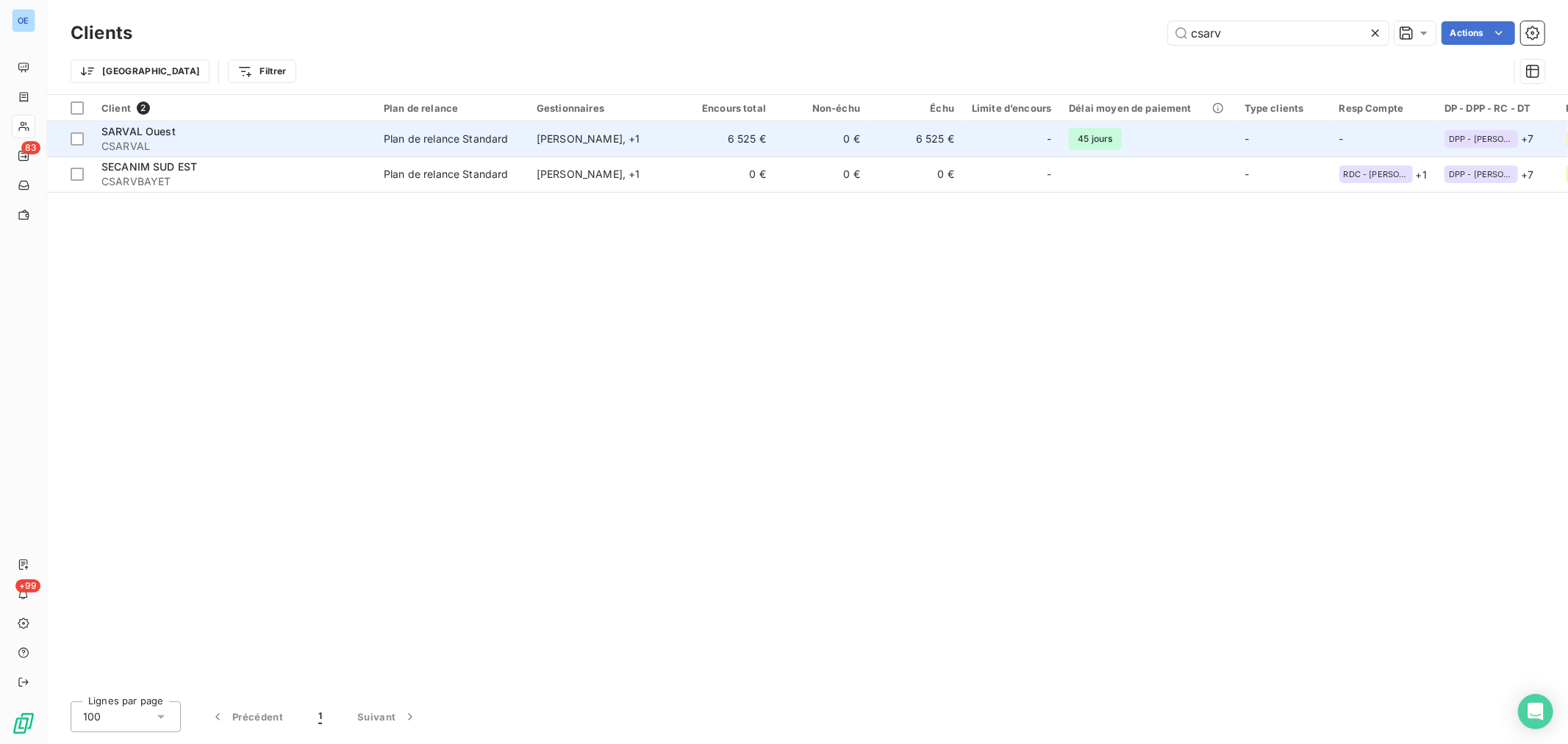
type input "csarv"
click at [912, 141] on td "6 525 €" at bounding box center [916, 139] width 94 height 36
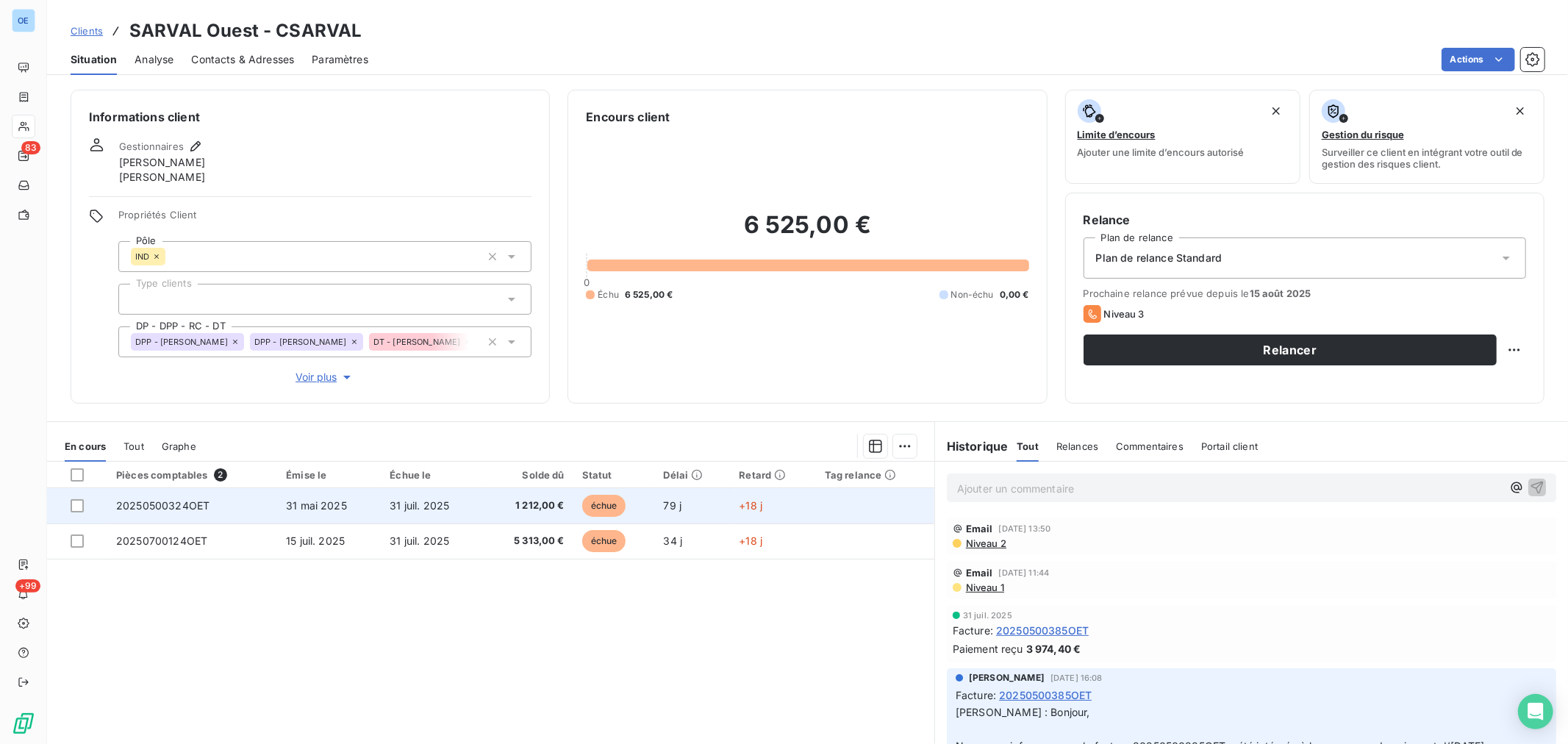
click at [816, 511] on td at bounding box center [874, 506] width 118 height 36
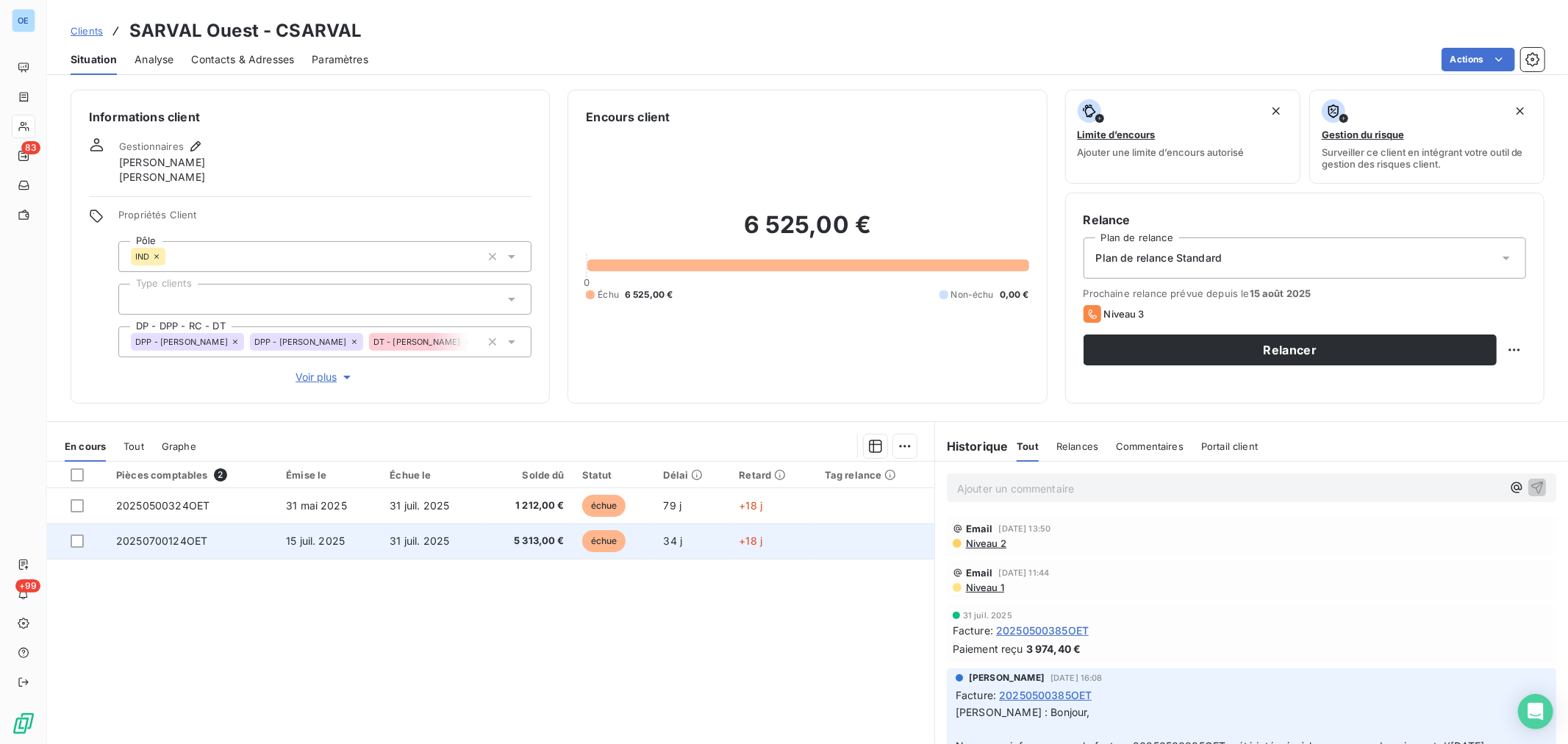
click at [832, 546] on td at bounding box center [874, 541] width 118 height 36
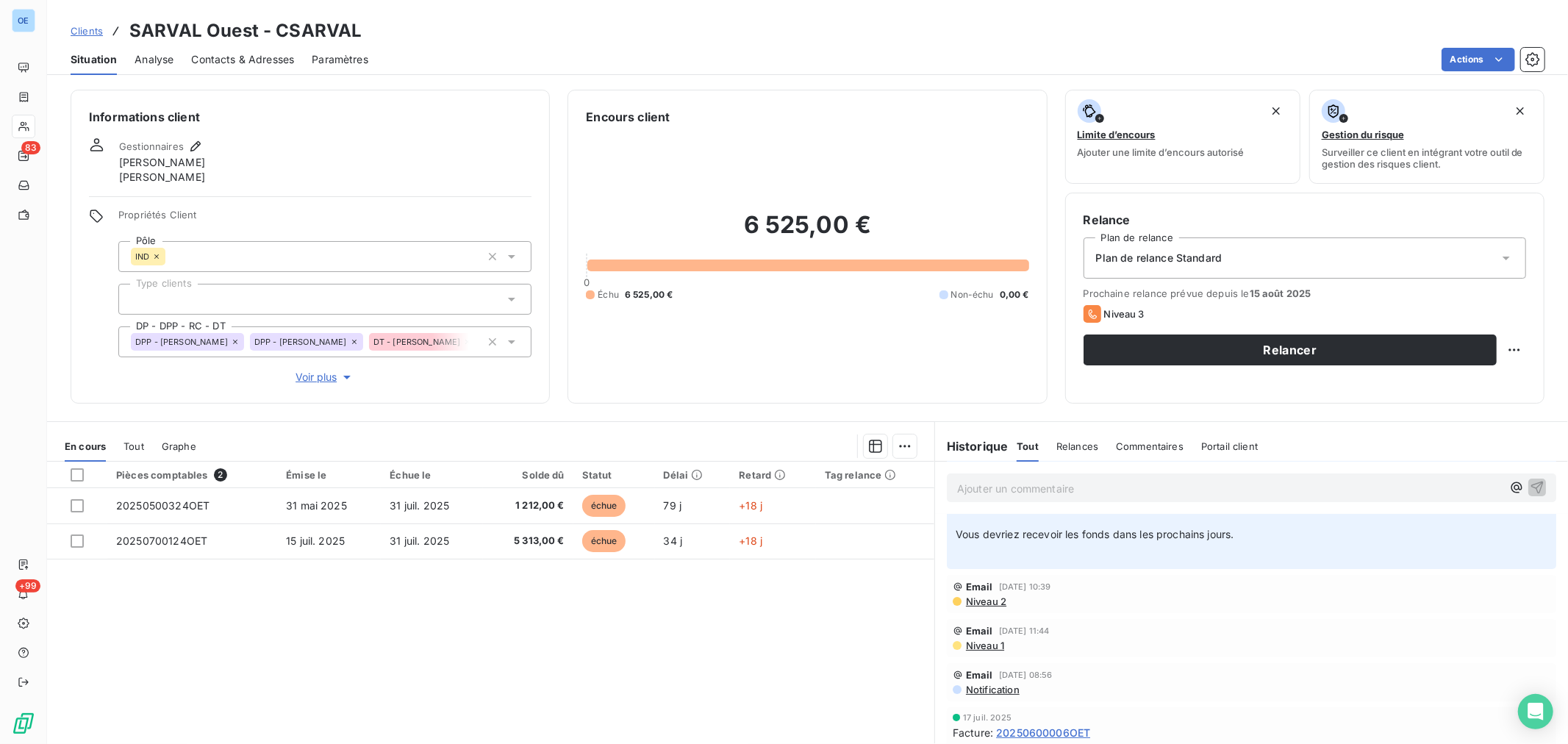
scroll to position [408, 0]
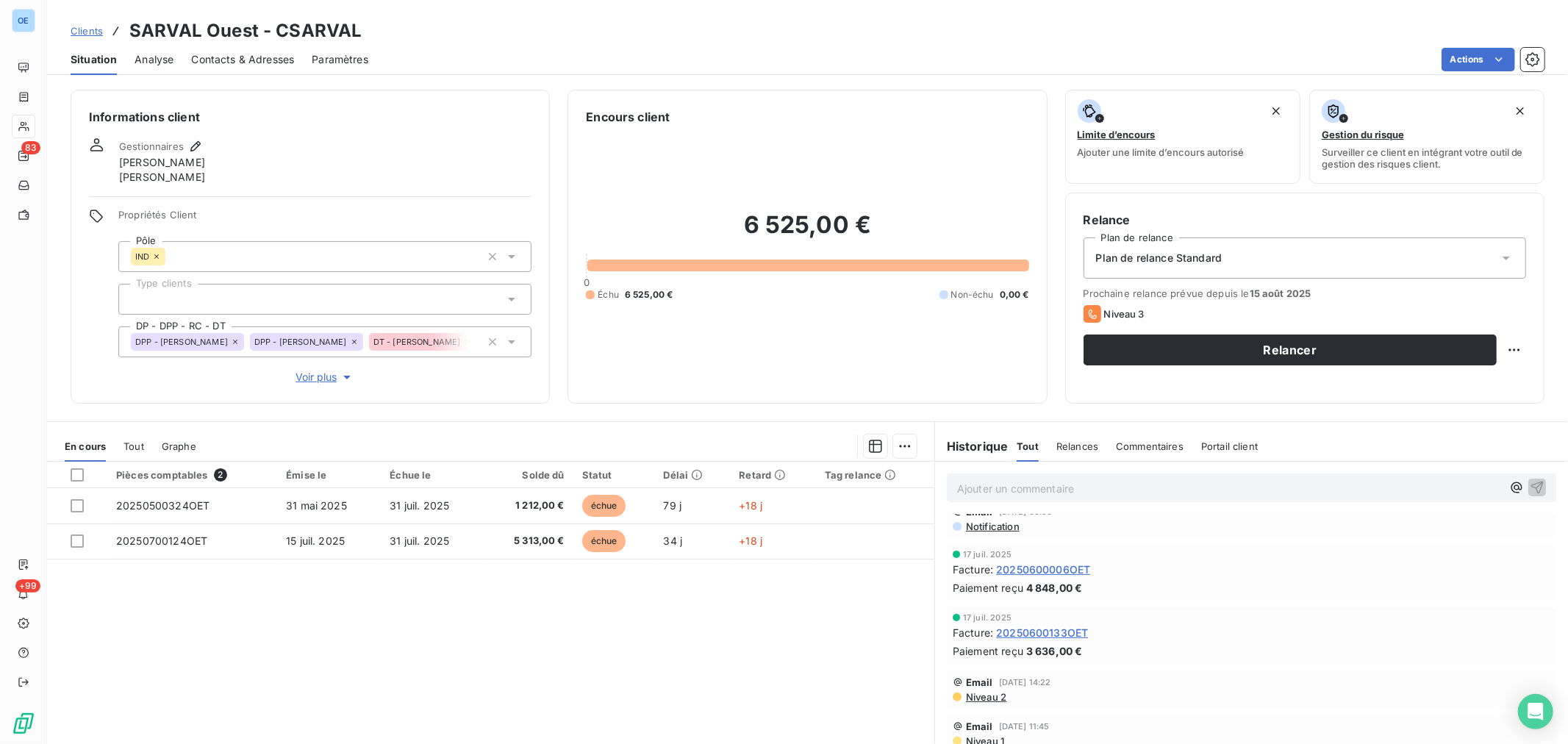
click at [1065, 634] on span "20250600133OET" at bounding box center [1042, 632] width 92 height 15
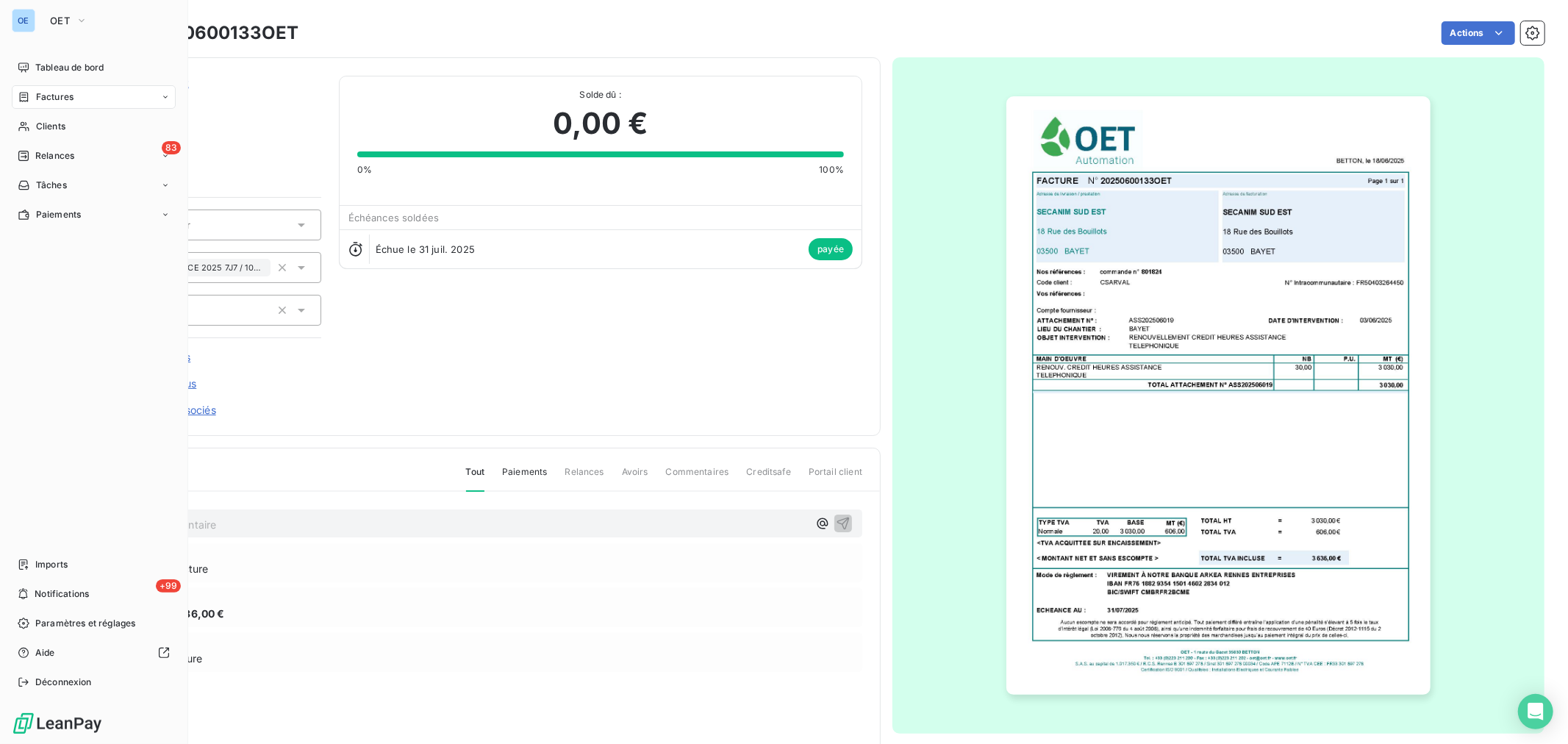
drag, startPoint x: 77, startPoint y: 126, endPoint x: 133, endPoint y: 110, distance: 58.2
click at [77, 126] on div "Clients" at bounding box center [94, 127] width 164 height 24
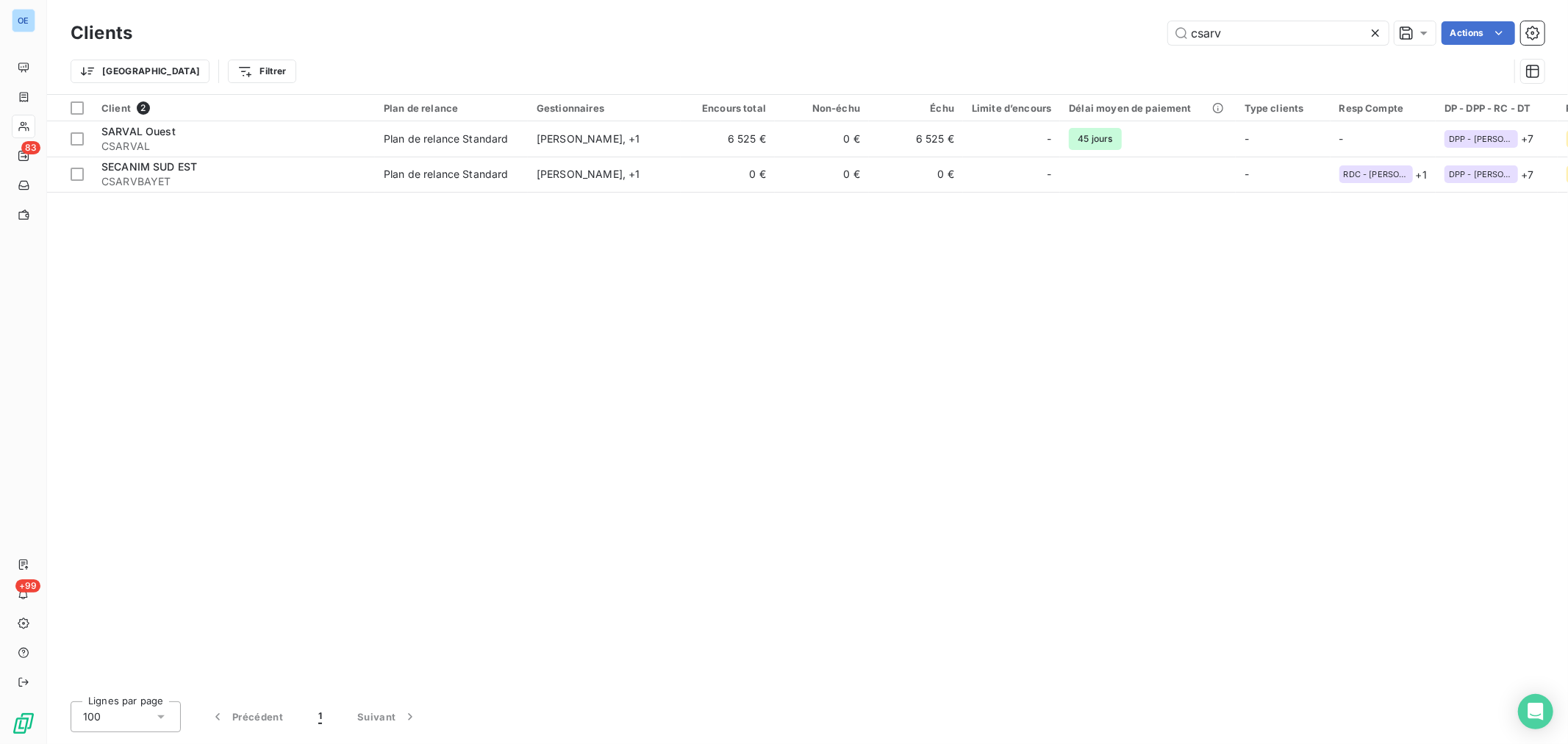
click at [1143, 34] on div "csarv Actions" at bounding box center [847, 33] width 1394 height 24
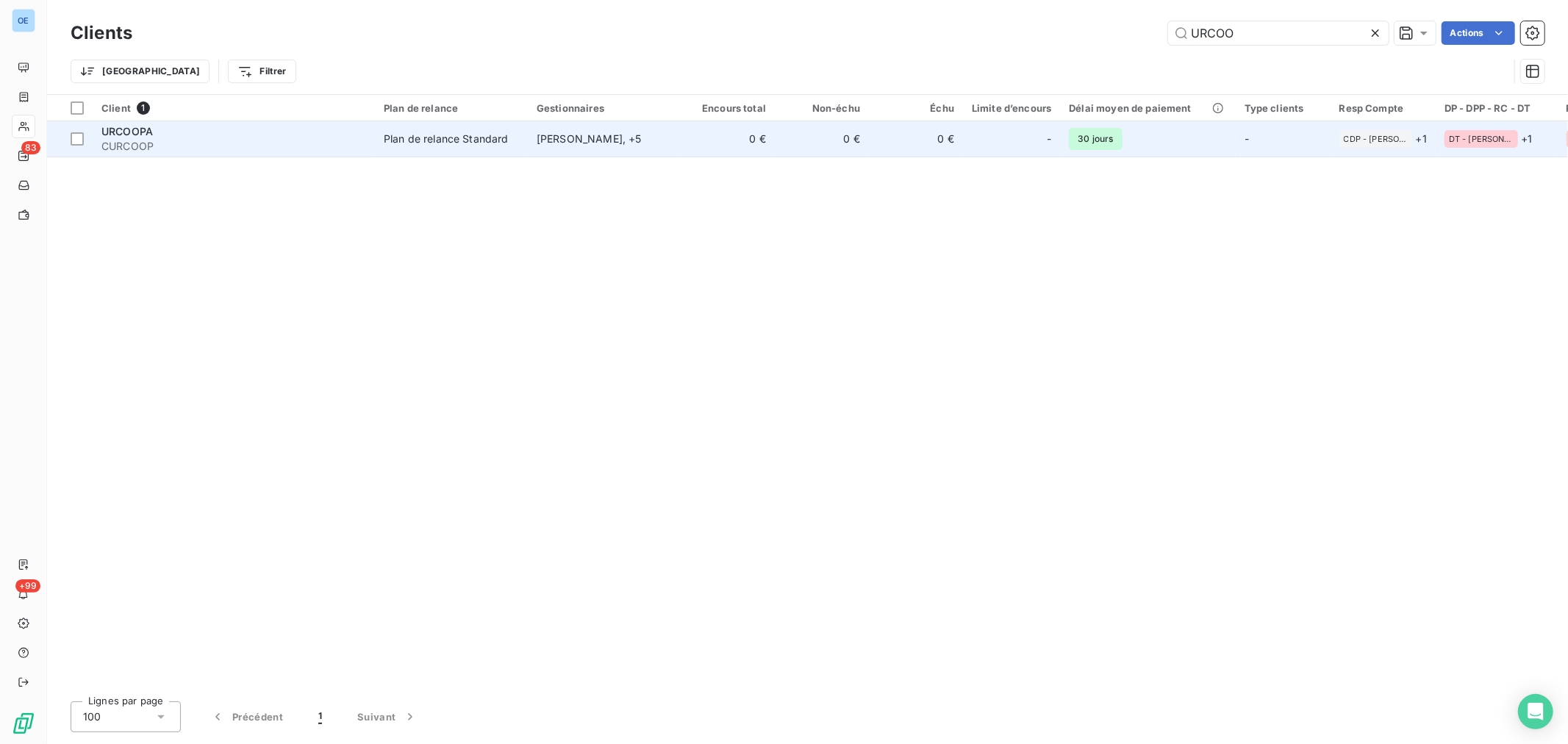
type input "URCOO"
click at [822, 142] on td "0 €" at bounding box center [821, 139] width 94 height 36
click at [647, 138] on div "[PERSON_NAME] , + 5" at bounding box center [604, 139] width 136 height 15
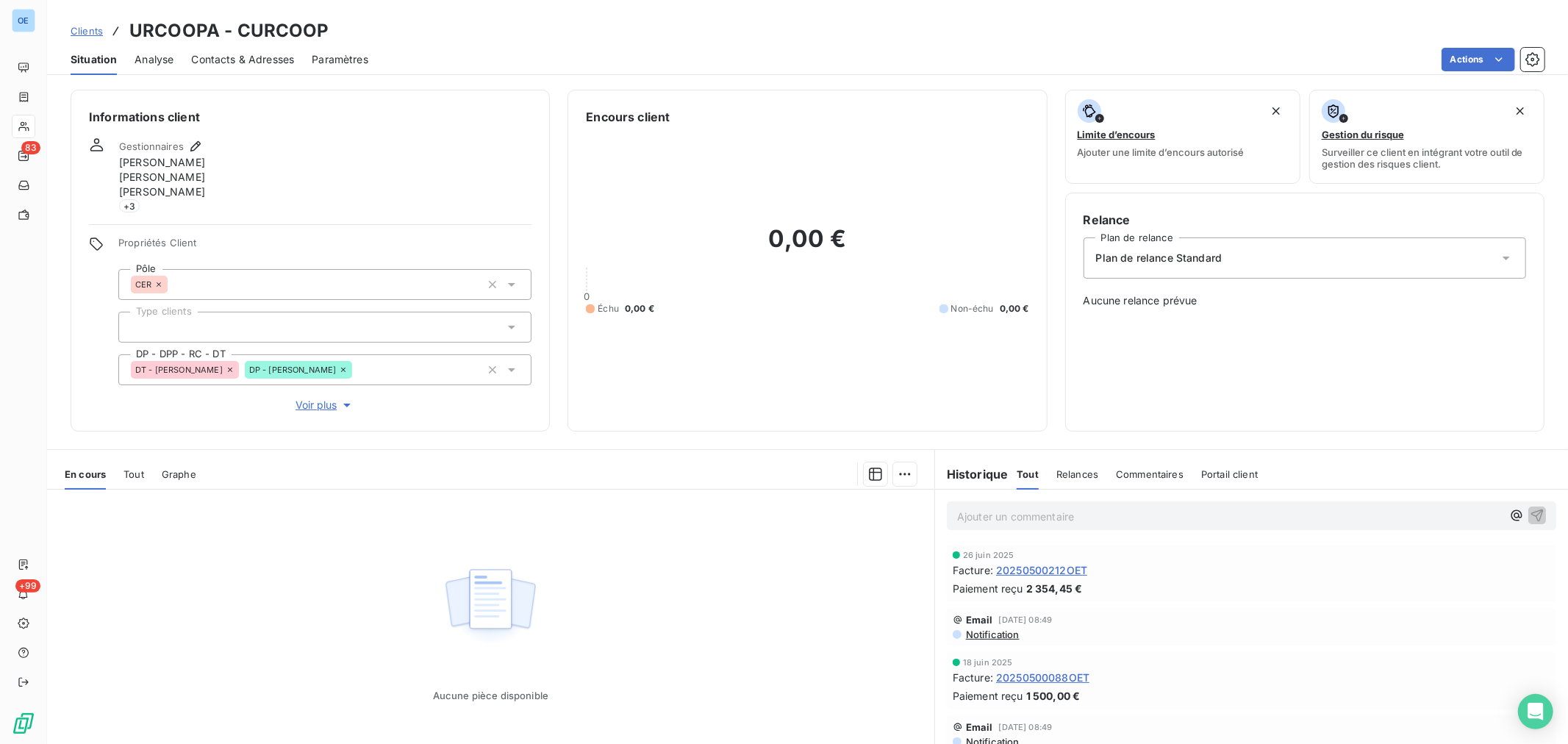
click at [1061, 558] on div "26 juin 2025" at bounding box center [1252, 555] width 598 height 9
click at [1058, 570] on span "20250500212OET" at bounding box center [1041, 570] width 91 height 15
